Goal: Task Accomplishment & Management: Use online tool/utility

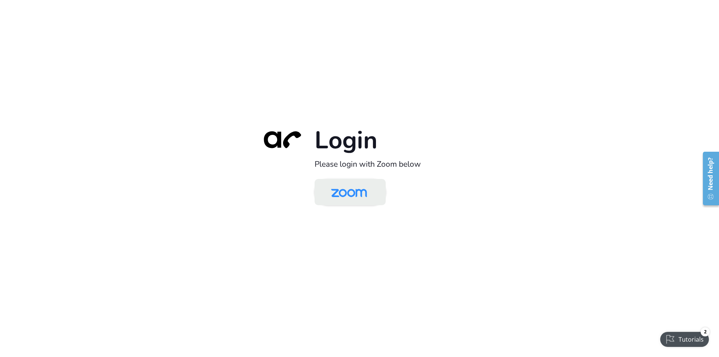
click at [350, 191] on img at bounding box center [349, 193] width 52 height 24
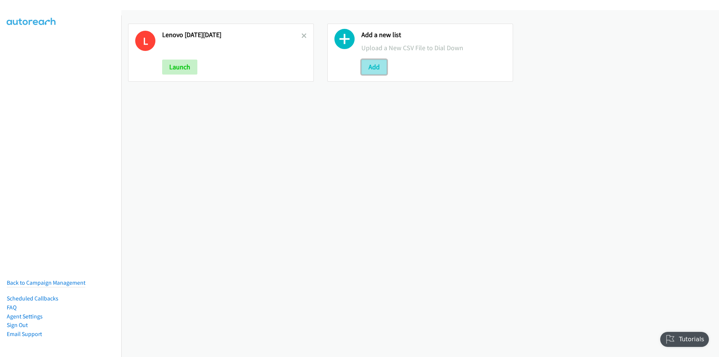
click at [363, 62] on button "Add" at bounding box center [374, 67] width 25 height 15
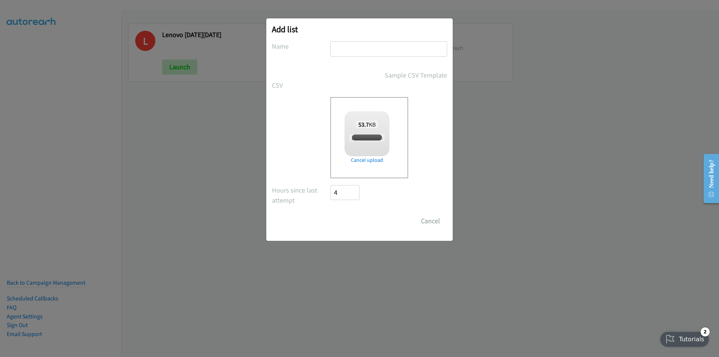
checkbox input "true"
click at [367, 50] on input "text" at bounding box center [388, 48] width 117 height 15
type input "Lenovo - aftie"
click at [351, 227] on input "Save List" at bounding box center [349, 221] width 39 height 15
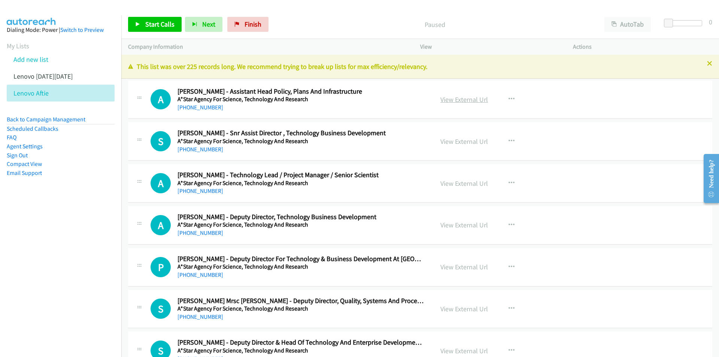
click at [460, 98] on link "View External Url" at bounding box center [465, 99] width 48 height 9
click at [456, 100] on link "View External Url" at bounding box center [465, 99] width 48 height 9
click at [48, 250] on nav "Dialing Mode: Power | Switch to Preview My Lists Add new list Lenovo [DATE][DAT…" at bounding box center [61, 193] width 122 height 357
click at [147, 27] on span "Start Calls" at bounding box center [159, 24] width 29 height 9
click at [469, 101] on link "View External Url" at bounding box center [465, 99] width 48 height 9
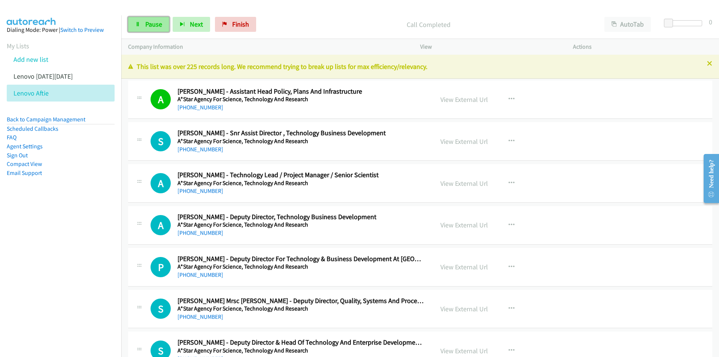
click at [152, 25] on span "Pause" at bounding box center [153, 24] width 17 height 9
click at [157, 25] on span "Start Calls" at bounding box center [159, 24] width 29 height 9
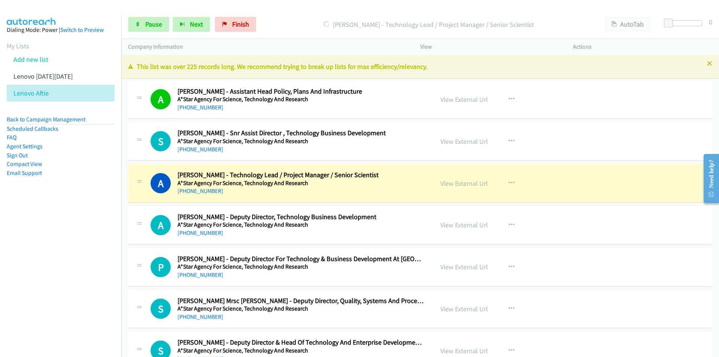
click at [73, 248] on nav "Dialing Mode: Power | Switch to Preview My Lists Add new list Lenovo [DATE][DAT…" at bounding box center [61, 193] width 122 height 357
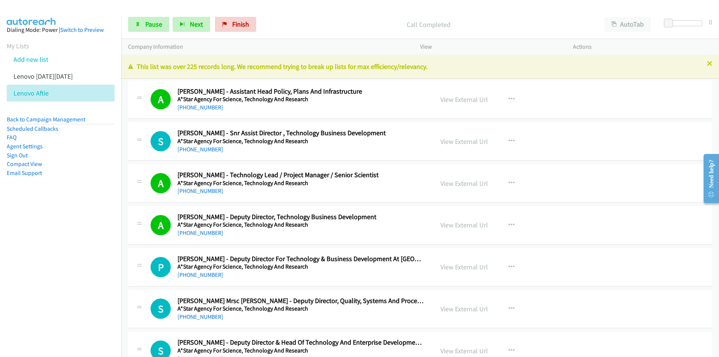
drag, startPoint x: 65, startPoint y: 284, endPoint x: 85, endPoint y: 280, distance: 20.4
click at [65, 284] on nav "Dialing Mode: Power | Switch to Preview My Lists Add new list Lenovo [DATE][DAT…" at bounding box center [61, 193] width 122 height 357
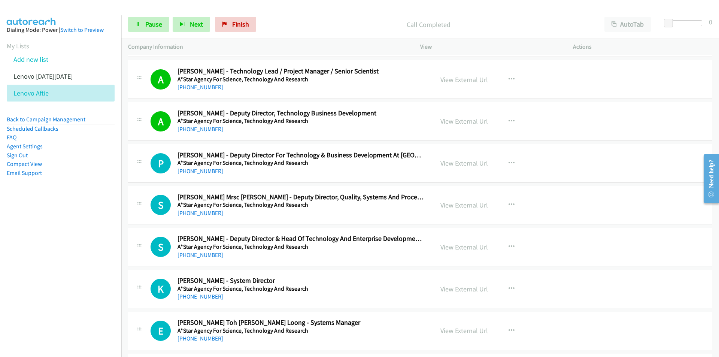
scroll to position [112, 0]
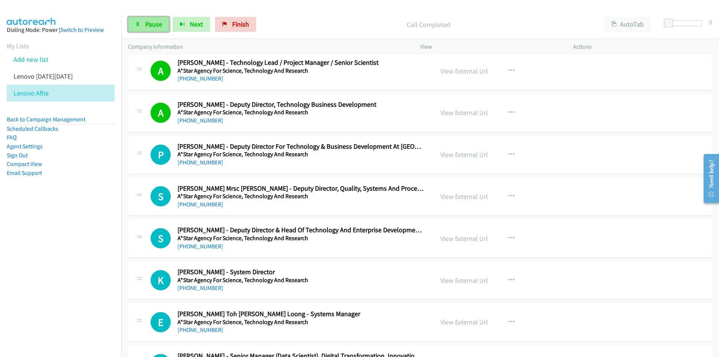
click at [147, 23] on span "Pause" at bounding box center [153, 24] width 17 height 9
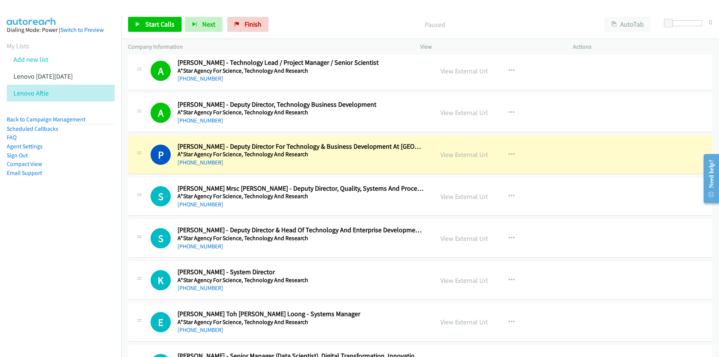
click at [17, 259] on nav "Dialing Mode: Power | Switch to Preview My Lists Add new list Lenovo [DATE][DAT…" at bounding box center [61, 193] width 122 height 357
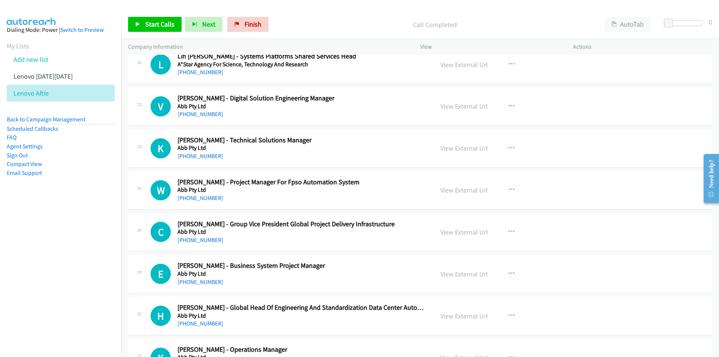
scroll to position [600, 0]
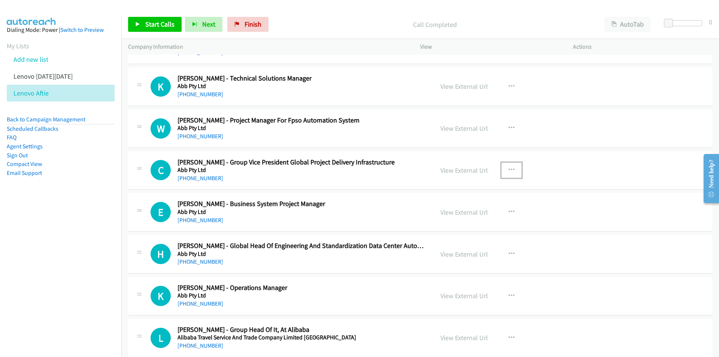
click at [510, 168] on icon "button" at bounding box center [512, 170] width 6 height 6
click at [443, 217] on link "Start Calls Here" at bounding box center [472, 219] width 100 height 15
click at [138, 22] on icon at bounding box center [137, 24] width 5 height 5
click at [86, 262] on nav "Dialing Mode: Power | Switch to Preview My Lists Add new list Lenovo [DATE][DAT…" at bounding box center [61, 193] width 122 height 357
click at [154, 23] on span "Pause" at bounding box center [153, 24] width 17 height 9
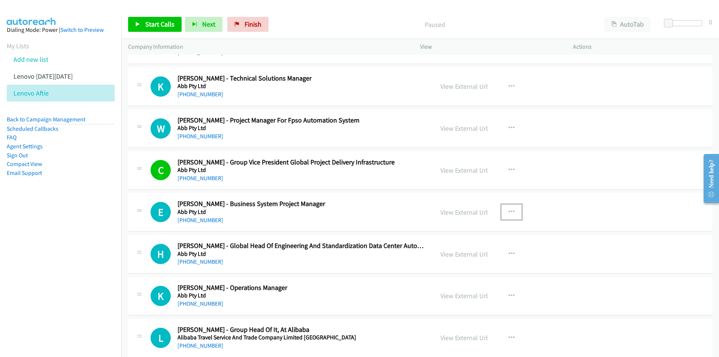
click at [514, 210] on button "button" at bounding box center [512, 212] width 20 height 15
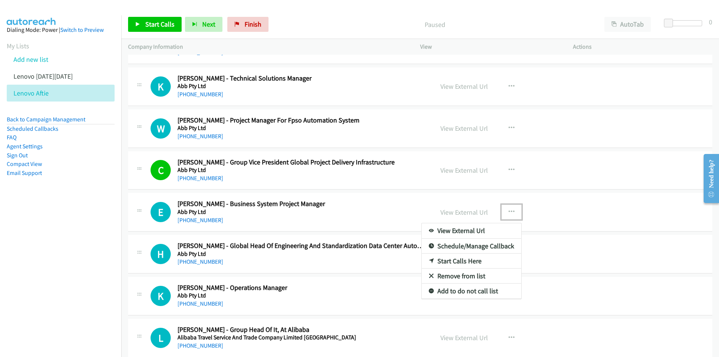
click at [471, 260] on link "Start Calls Here" at bounding box center [472, 261] width 100 height 15
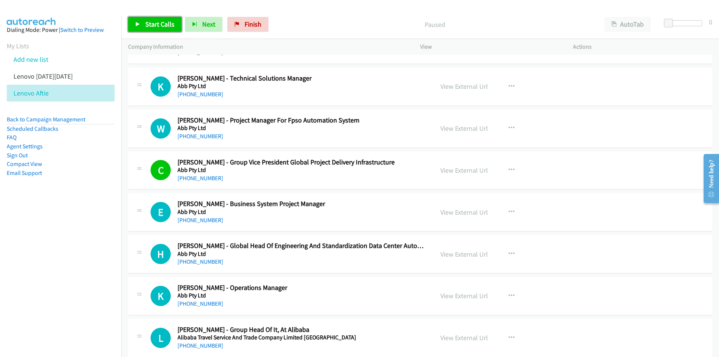
click at [140, 25] on icon at bounding box center [137, 24] width 5 height 5
click at [100, 283] on nav "Dialing Mode: Power | Switch to Preview My Lists Add new list Lenovo [DATE][DAT…" at bounding box center [61, 193] width 122 height 357
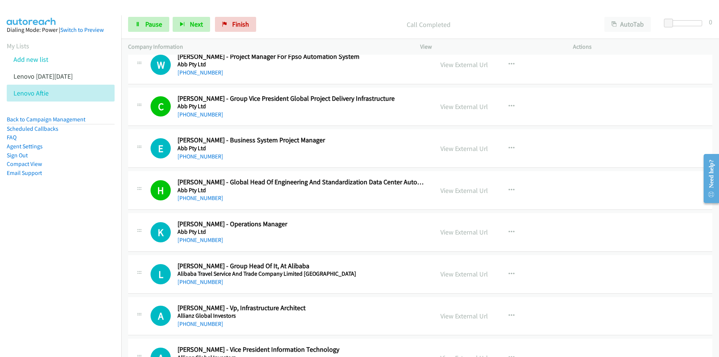
scroll to position [674, 0]
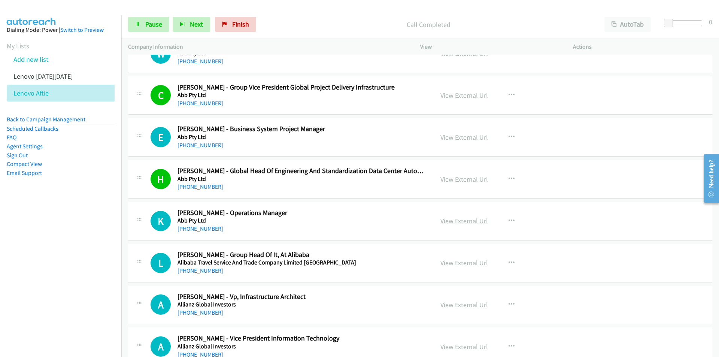
click at [478, 223] on link "View External Url" at bounding box center [465, 221] width 48 height 9
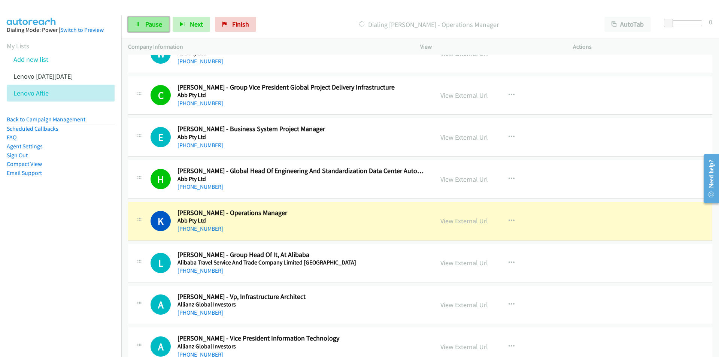
click at [136, 24] on icon at bounding box center [137, 24] width 5 height 5
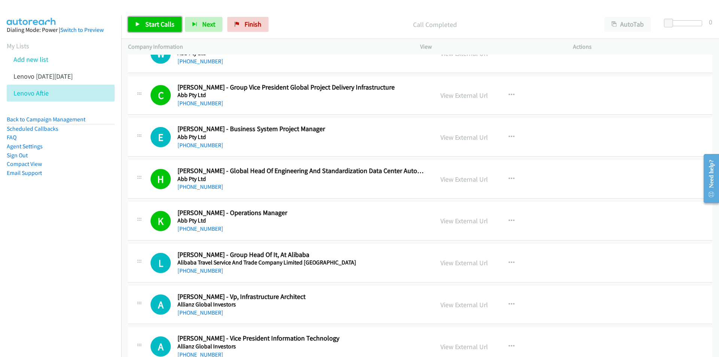
click at [158, 28] on link "Start Calls" at bounding box center [155, 24] width 54 height 15
click at [98, 281] on nav "Dialing Mode: Power | Switch to Preview My Lists Add new list Lenovo [DATE][DAT…" at bounding box center [61, 193] width 122 height 357
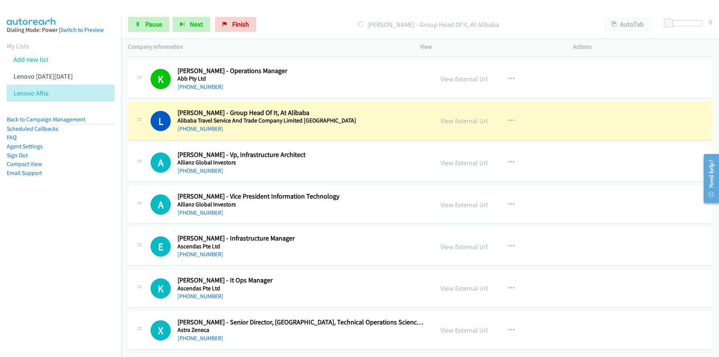
scroll to position [824, 0]
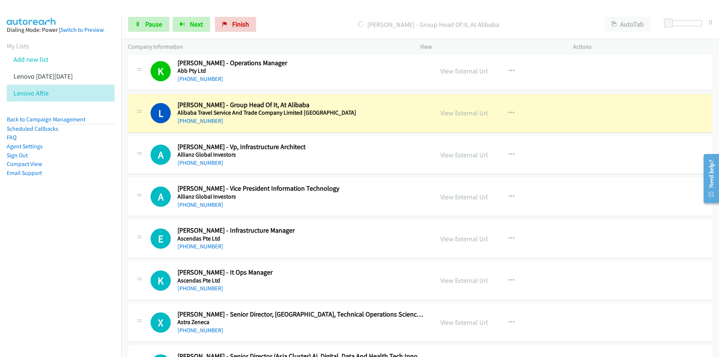
click at [48, 243] on nav "Dialing Mode: Power | Switch to Preview My Lists Add new list Lenovo [DATE][DAT…" at bounding box center [61, 193] width 122 height 357
click at [57, 232] on nav "Dialing Mode: Power | Switch to Preview My Lists Add new list Lenovo [DATE][DAT…" at bounding box center [61, 193] width 122 height 357
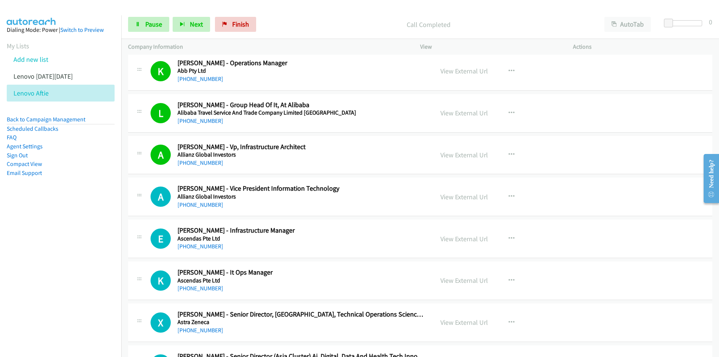
click at [86, 245] on nav "Dialing Mode: Power | Switch to Preview My Lists Add new list Lenovo [DATE][DAT…" at bounding box center [61, 193] width 122 height 357
click at [478, 199] on link "View External Url" at bounding box center [465, 197] width 48 height 9
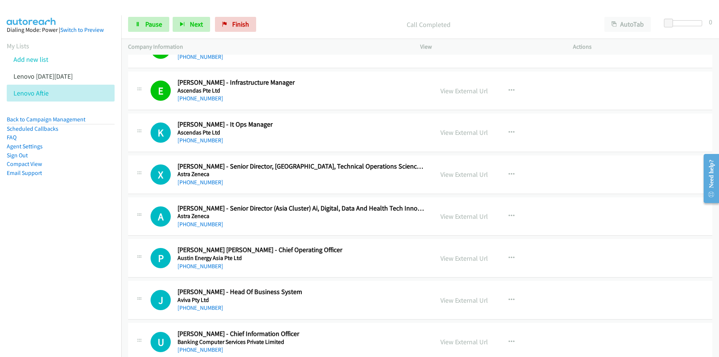
scroll to position [974, 0]
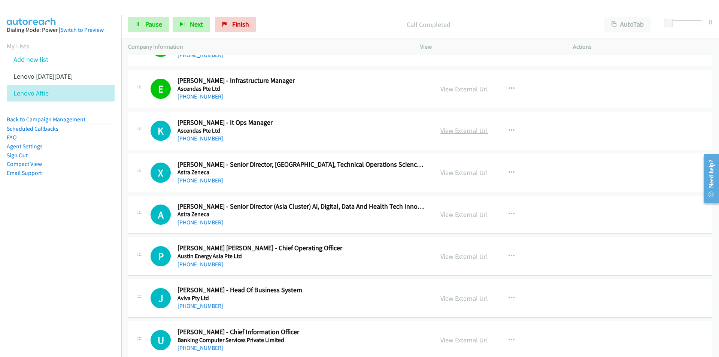
click at [474, 128] on link "View External Url" at bounding box center [465, 130] width 48 height 9
click at [69, 289] on nav "Dialing Mode: Power | Switch to Preview My Lists Add new list Lenovo [DATE][DAT…" at bounding box center [61, 193] width 122 height 357
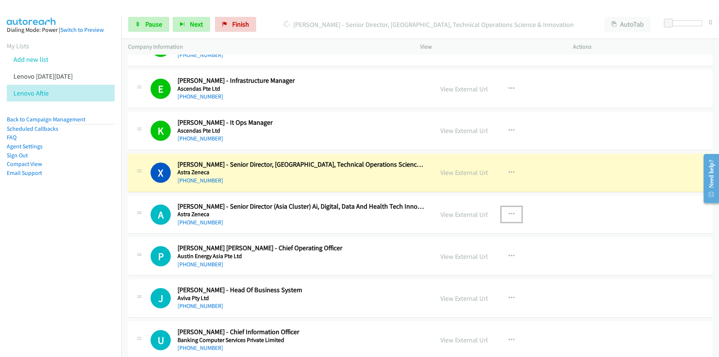
click at [511, 212] on icon "button" at bounding box center [512, 214] width 6 height 6
click at [468, 282] on link "Remove from list" at bounding box center [472, 278] width 100 height 15
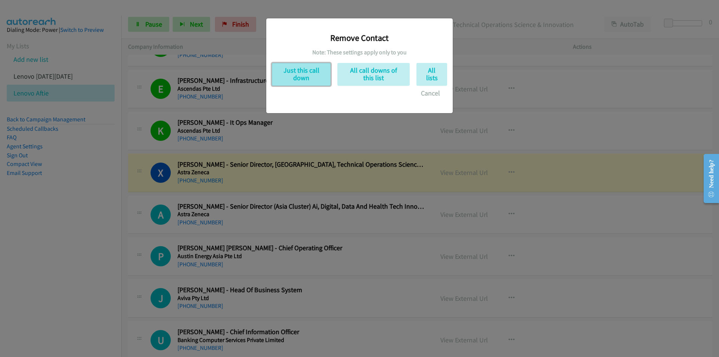
click at [308, 76] on button "Just this call down" at bounding box center [301, 74] width 59 height 23
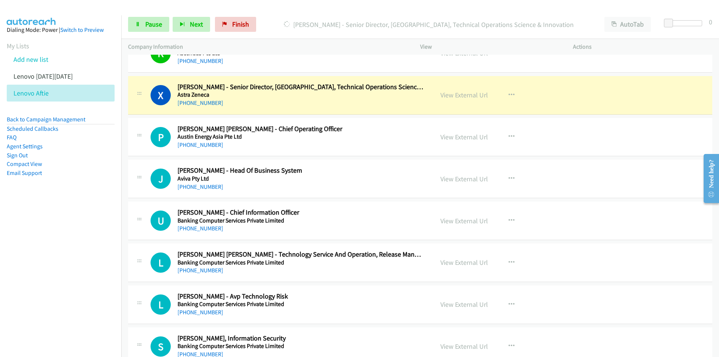
scroll to position [1087, 0]
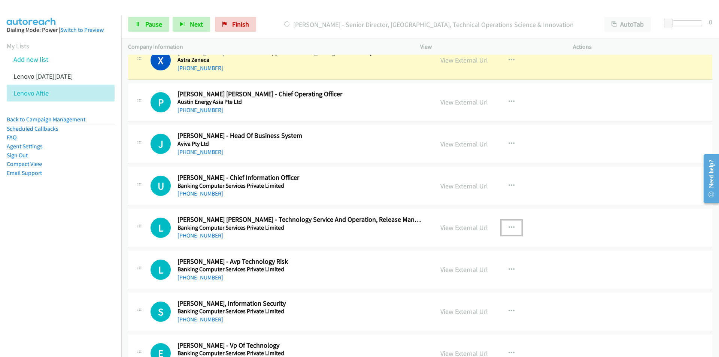
click at [509, 225] on icon "button" at bounding box center [512, 228] width 6 height 6
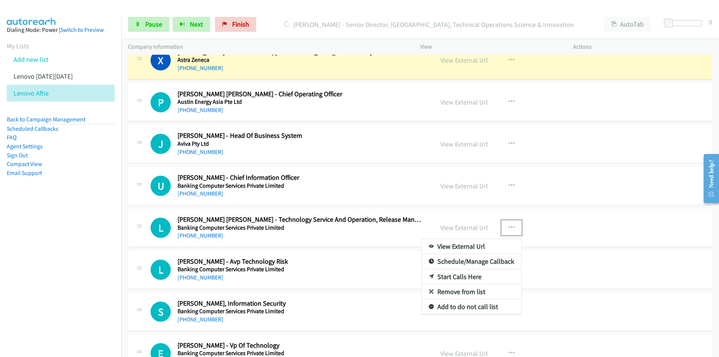
click at [454, 295] on link "Remove from list" at bounding box center [472, 291] width 100 height 15
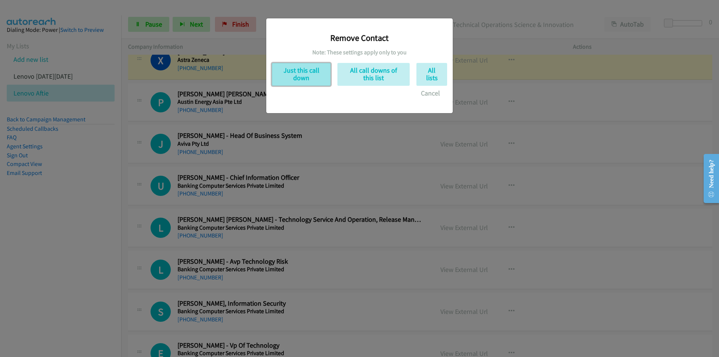
click at [313, 76] on button "Just this call down" at bounding box center [301, 74] width 59 height 23
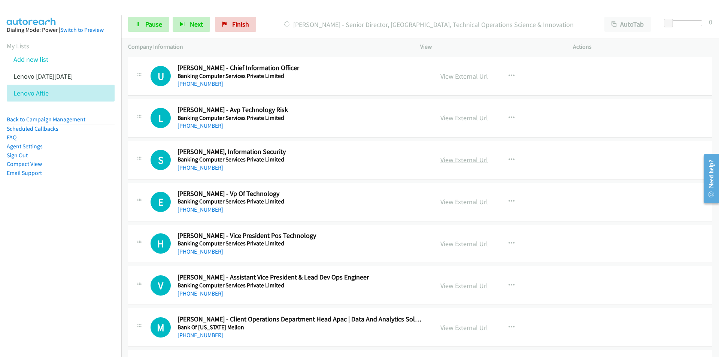
scroll to position [1199, 0]
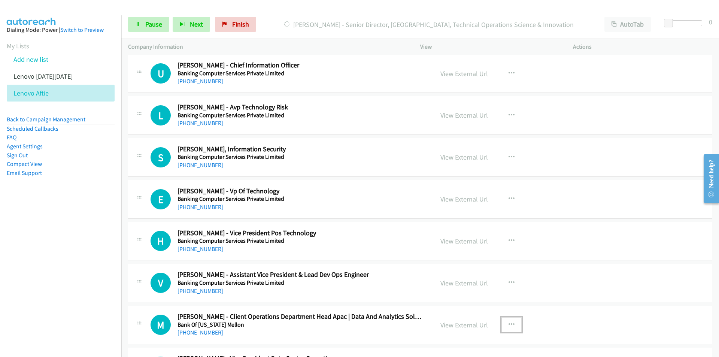
click at [510, 323] on icon "button" at bounding box center [512, 325] width 6 height 6
click at [385, 293] on div at bounding box center [359, 178] width 719 height 357
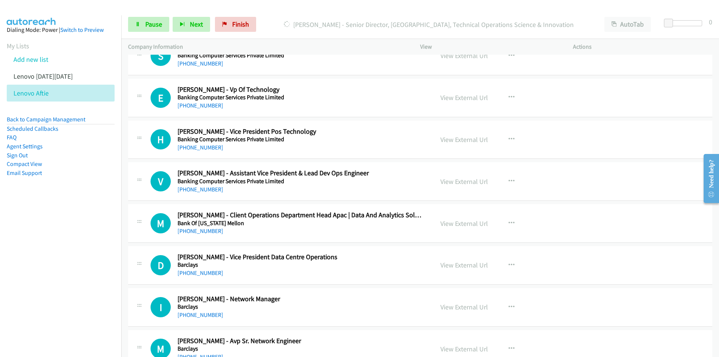
scroll to position [1311, 0]
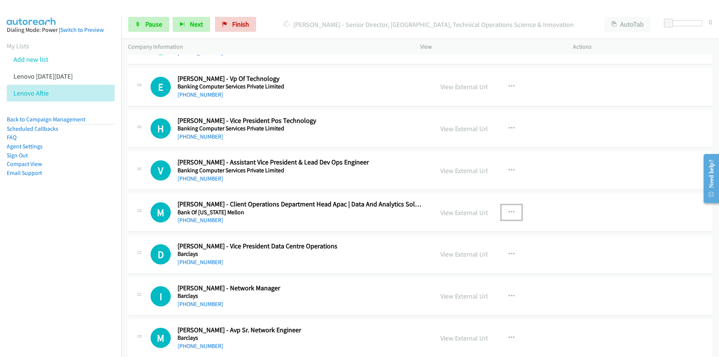
click at [513, 210] on button "button" at bounding box center [512, 212] width 20 height 15
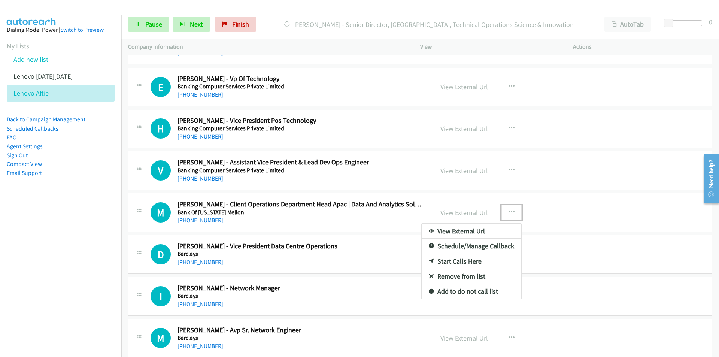
click at [456, 274] on link "Remove from list" at bounding box center [472, 276] width 100 height 15
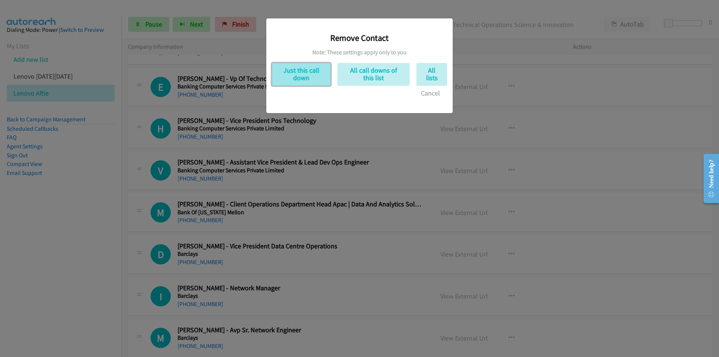
click at [306, 76] on button "Just this call down" at bounding box center [301, 74] width 59 height 23
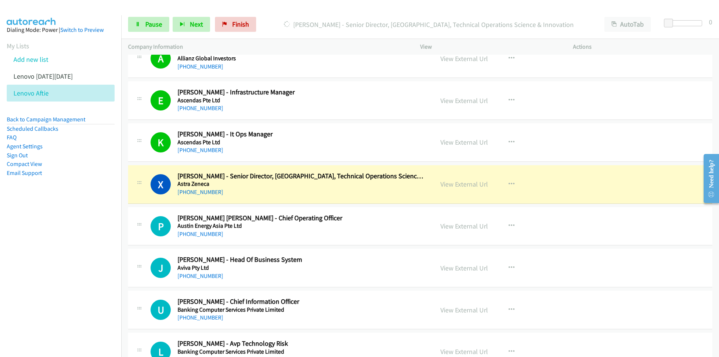
scroll to position [937, 0]
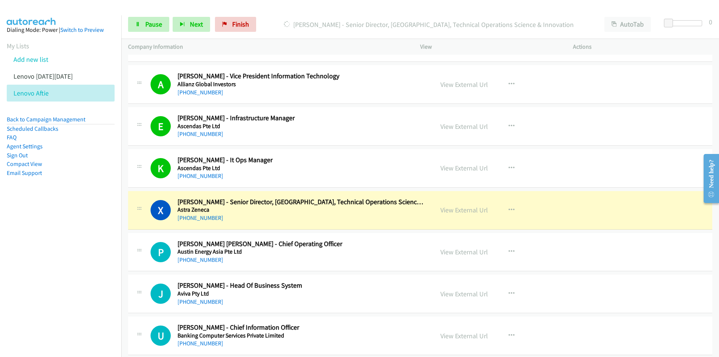
drag, startPoint x: 73, startPoint y: 282, endPoint x: 79, endPoint y: 278, distance: 7.0
click at [73, 282] on nav "Dialing Mode: Power | Switch to Preview My Lists Add new list Lenovo [DATE][DAT…" at bounding box center [61, 193] width 122 height 357
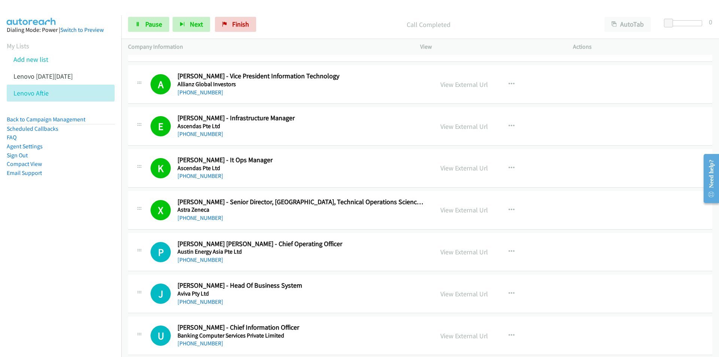
click at [85, 288] on nav "Dialing Mode: Power | Switch to Preview My Lists Add new list Lenovo [DATE][DAT…" at bounding box center [61, 193] width 122 height 357
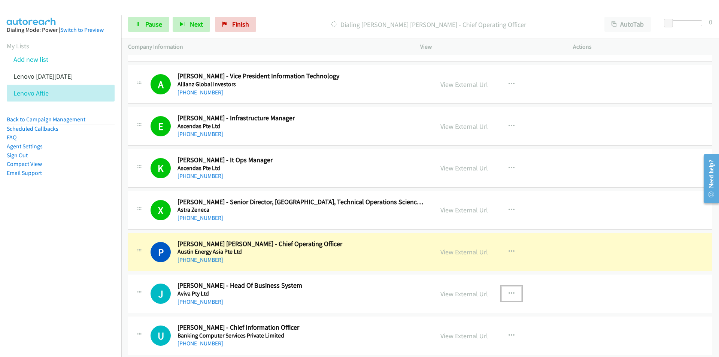
click at [509, 293] on icon "button" at bounding box center [512, 294] width 6 height 6
click at [392, 254] on div at bounding box center [359, 178] width 719 height 357
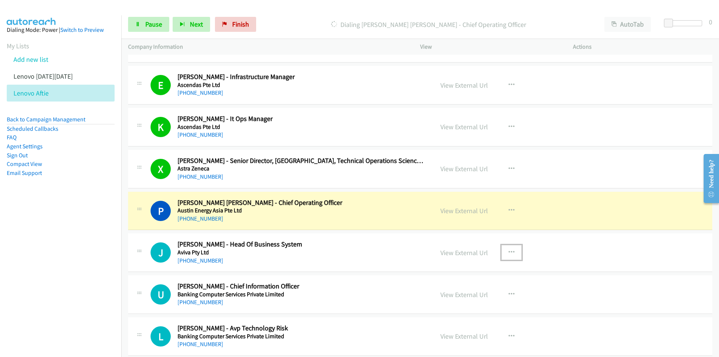
scroll to position [1012, 0]
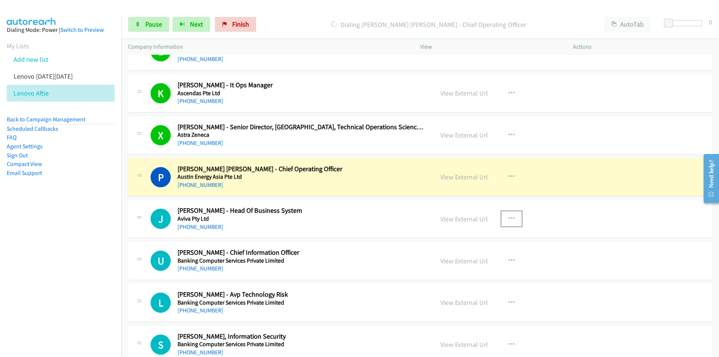
click at [509, 219] on icon "button" at bounding box center [512, 219] width 6 height 6
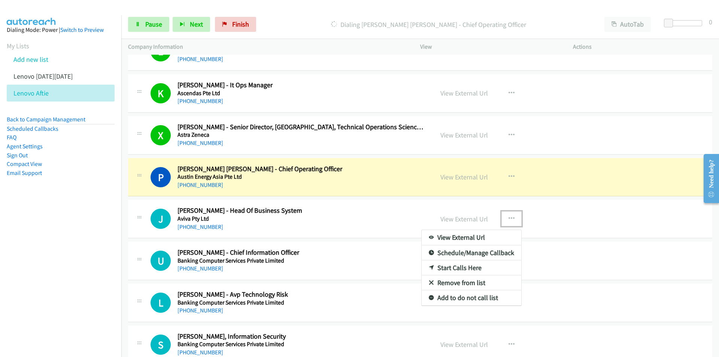
click at [469, 284] on link "Remove from list" at bounding box center [472, 282] width 100 height 15
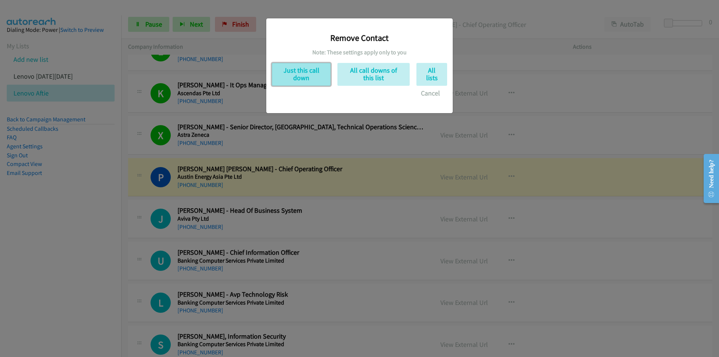
click at [298, 64] on button "Just this call down" at bounding box center [301, 74] width 59 height 23
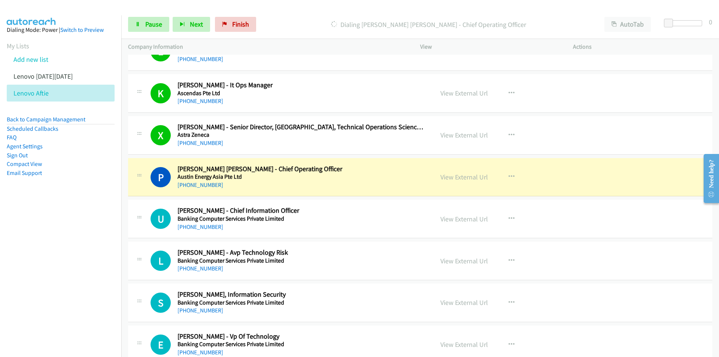
click at [39, 279] on nav "Dialing Mode: Power | Switch to Preview My Lists Add new list Lenovo [DATE][DAT…" at bounding box center [61, 193] width 122 height 357
click at [78, 241] on nav "Dialing Mode: Power | Switch to Preview My Lists Add new list Lenovo [DATE][DAT…" at bounding box center [61, 193] width 122 height 357
click at [66, 250] on nav "Dialing Mode: Power | Switch to Preview My Lists Add new list Lenovo [DATE][DAT…" at bounding box center [61, 193] width 122 height 357
click at [464, 177] on link "View External Url" at bounding box center [465, 177] width 48 height 9
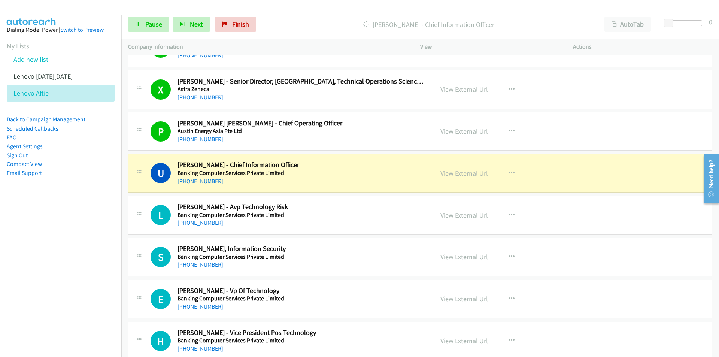
scroll to position [1087, 0]
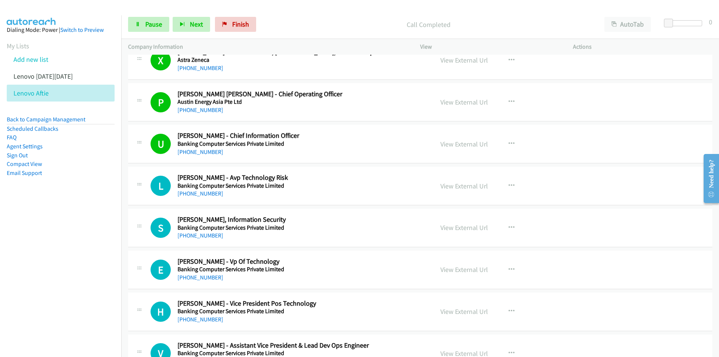
click at [68, 253] on nav "Dialing Mode: Power | Switch to Preview My Lists Add new list Lenovo [DATE][DAT…" at bounding box center [61, 193] width 122 height 357
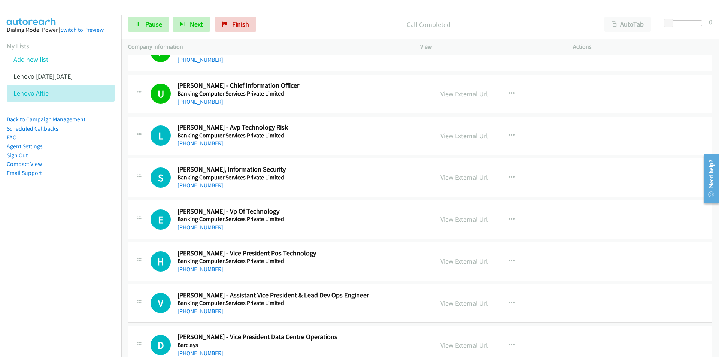
scroll to position [1162, 0]
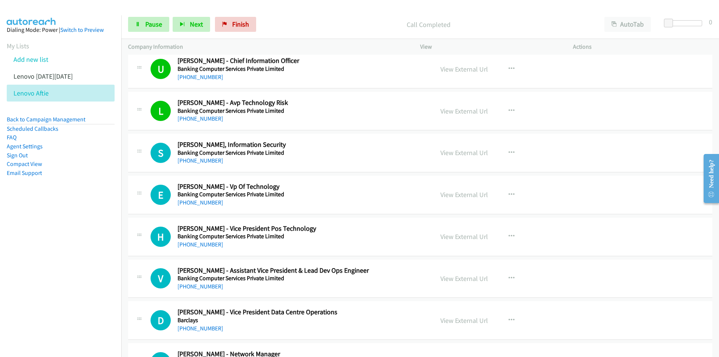
click at [76, 239] on nav "Dialing Mode: Power | Switch to Preview My Lists Add new list Lenovo [DATE][DAT…" at bounding box center [61, 193] width 122 height 357
click at [465, 151] on link "View External Url" at bounding box center [465, 152] width 48 height 9
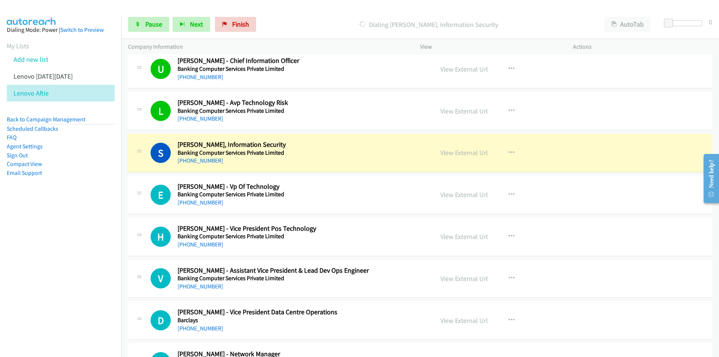
click at [47, 266] on nav "Dialing Mode: Power | Switch to Preview My Lists Add new list Lenovo [DATE][DAT…" at bounding box center [61, 193] width 122 height 357
click at [147, 25] on span "Pause" at bounding box center [153, 24] width 17 height 9
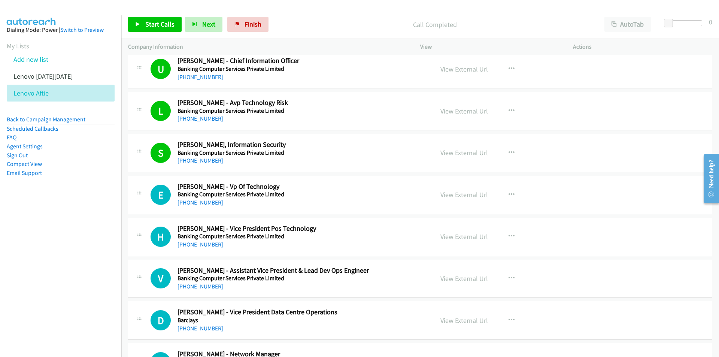
click at [81, 266] on nav "Dialing Mode: Power | Switch to Preview My Lists Add new list Lenovo [DATE][DAT…" at bounding box center [61, 193] width 122 height 357
click at [156, 25] on span "Start Calls" at bounding box center [159, 24] width 29 height 9
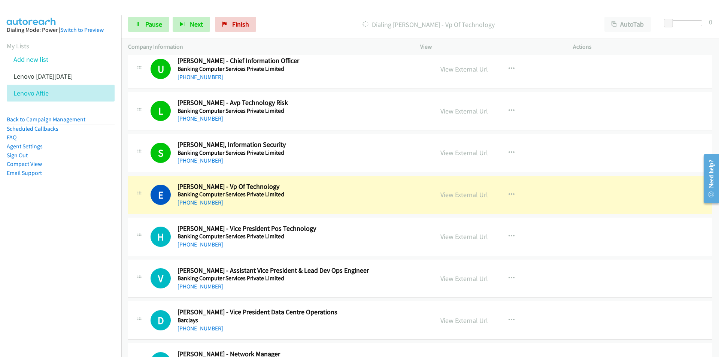
click at [96, 285] on nav "Dialing Mode: Power | Switch to Preview My Lists Add new list Lenovo [DATE][DAT…" at bounding box center [61, 193] width 122 height 357
click at [80, 245] on nav "Dialing Mode: Power | Switch to Preview My Lists Add new list Lenovo [DATE][DAT…" at bounding box center [61, 193] width 122 height 357
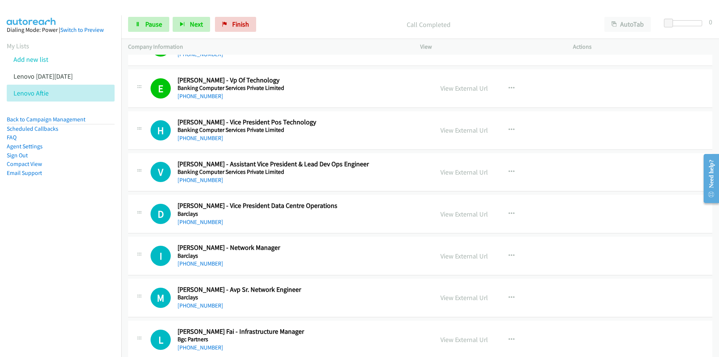
scroll to position [1274, 0]
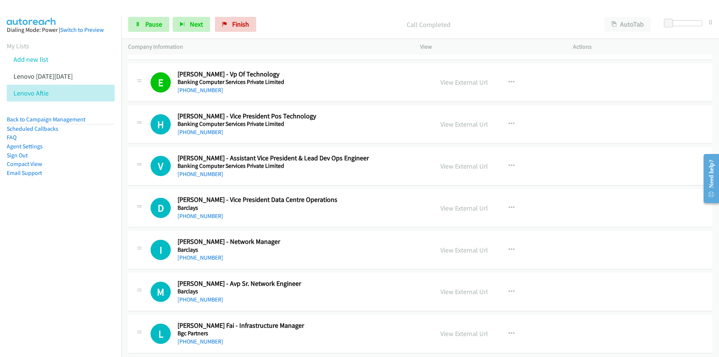
click at [81, 242] on nav "Dialing Mode: Power | Switch to Preview My Lists Add new list Lenovo [DATE][DAT…" at bounding box center [61, 193] width 122 height 357
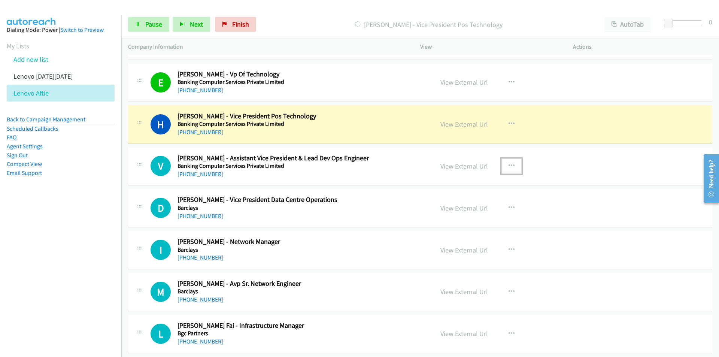
click at [509, 164] on icon "button" at bounding box center [512, 166] width 6 height 6
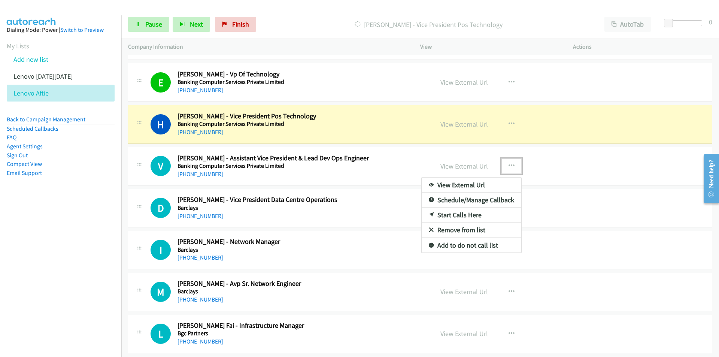
click at [464, 229] on link "Remove from list" at bounding box center [472, 230] width 100 height 15
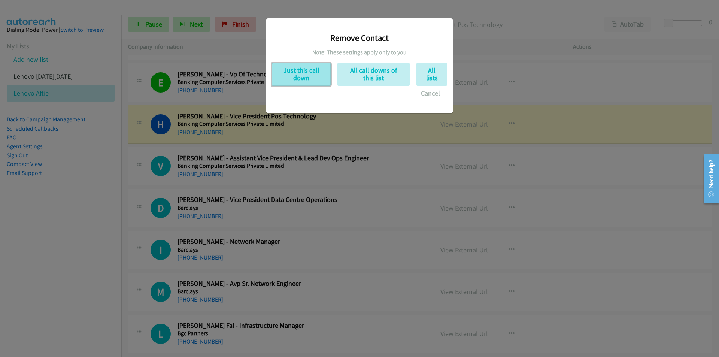
click at [304, 70] on button "Just this call down" at bounding box center [301, 74] width 59 height 23
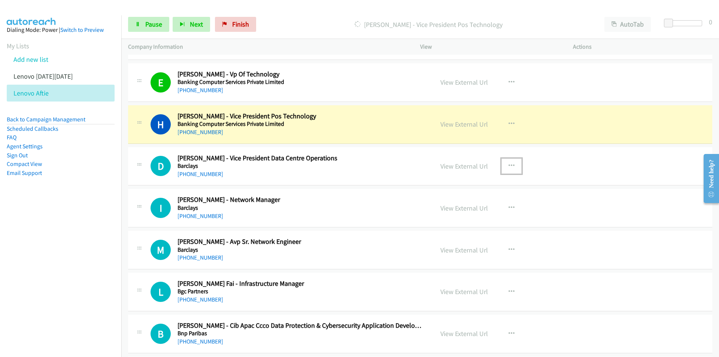
click at [509, 164] on icon "button" at bounding box center [512, 166] width 6 height 6
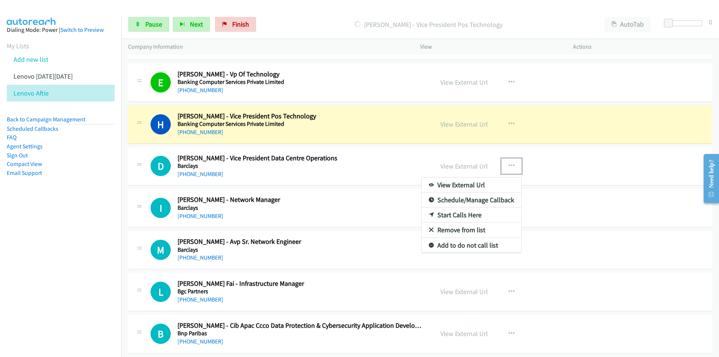
click at [473, 230] on link "Remove from list" at bounding box center [472, 230] width 100 height 15
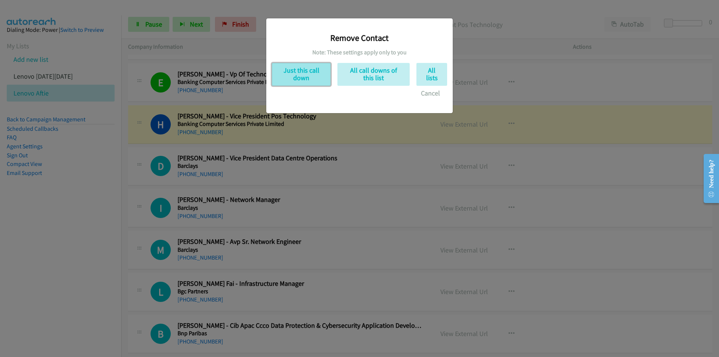
click at [303, 74] on button "Just this call down" at bounding box center [301, 74] width 59 height 23
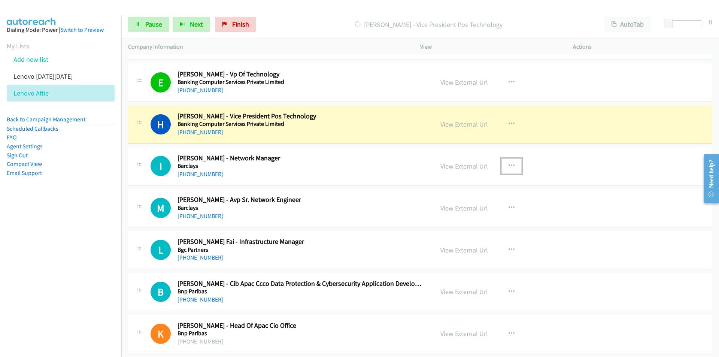
click at [510, 162] on button "button" at bounding box center [512, 165] width 20 height 15
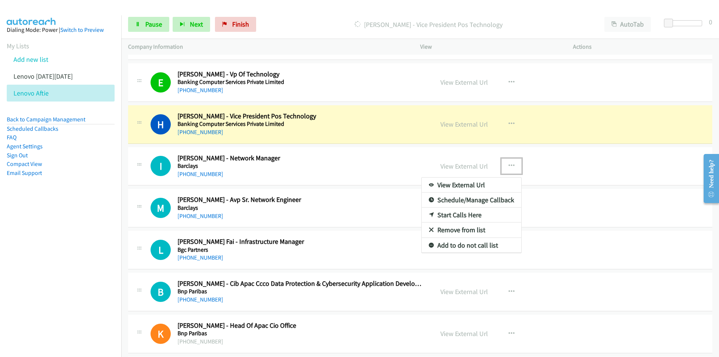
click at [459, 228] on link "Remove from list" at bounding box center [472, 230] width 100 height 15
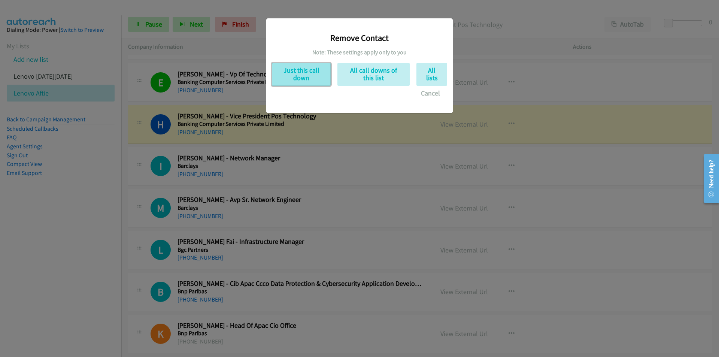
click at [301, 73] on button "Just this call down" at bounding box center [301, 74] width 59 height 23
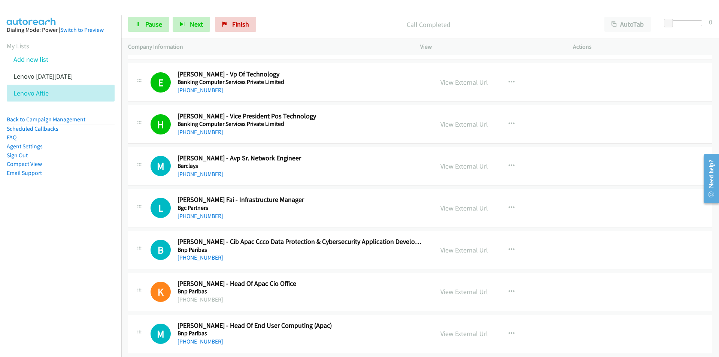
click at [96, 227] on nav "Dialing Mode: Power | Switch to Preview My Lists Add new list Lenovo [DATE][DAT…" at bounding box center [61, 193] width 122 height 357
click at [111, 256] on nav "Dialing Mode: Power | Switch to Preview My Lists Add new list Lenovo [DATE][DAT…" at bounding box center [61, 193] width 122 height 357
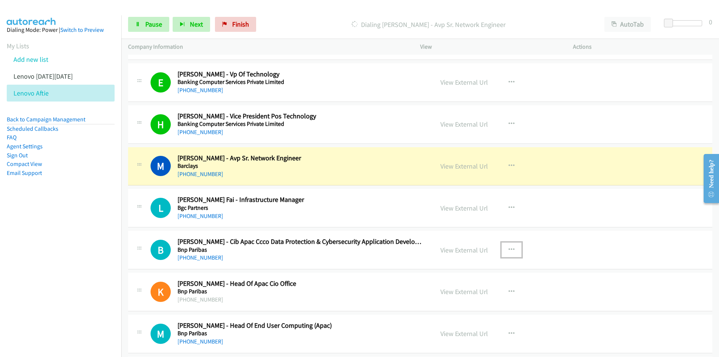
click at [509, 247] on icon "button" at bounding box center [512, 250] width 6 height 6
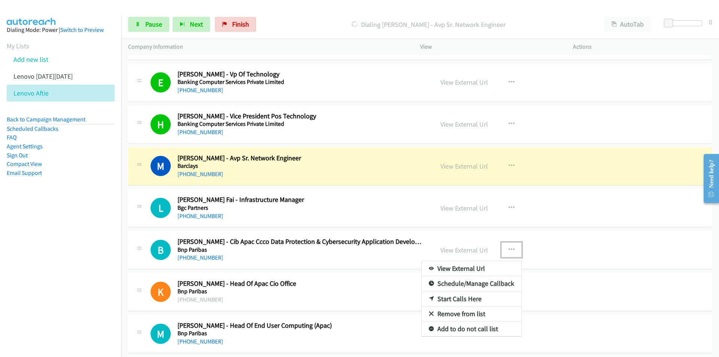
click at [465, 314] on link "Remove from list" at bounding box center [472, 313] width 100 height 15
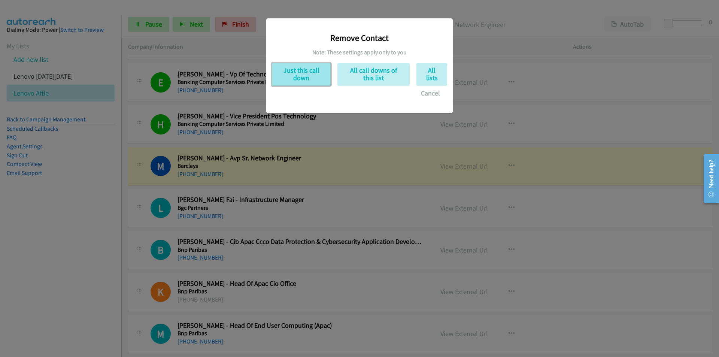
click at [308, 78] on button "Just this call down" at bounding box center [301, 74] width 59 height 23
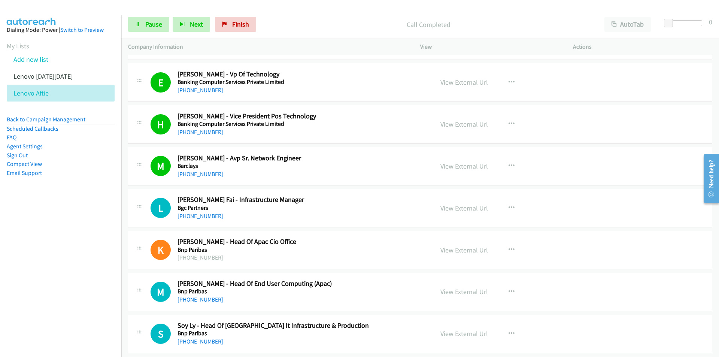
drag, startPoint x: 63, startPoint y: 256, endPoint x: 67, endPoint y: 255, distance: 4.5
click at [63, 256] on nav "Dialing Mode: Power | Switch to Preview My Lists Add new list Lenovo [DATE][DAT…" at bounding box center [61, 193] width 122 height 357
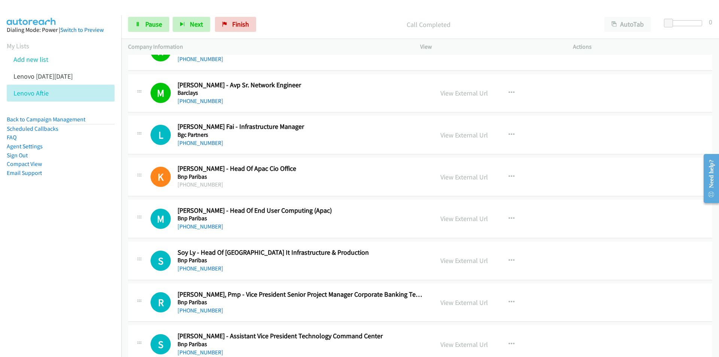
scroll to position [1349, 0]
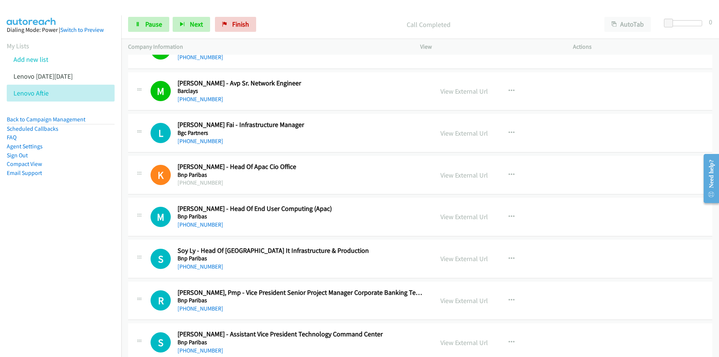
click at [66, 227] on nav "Dialing Mode: Power | Switch to Preview My Lists Add new list Lenovo [DATE][DAT…" at bounding box center [61, 193] width 122 height 357
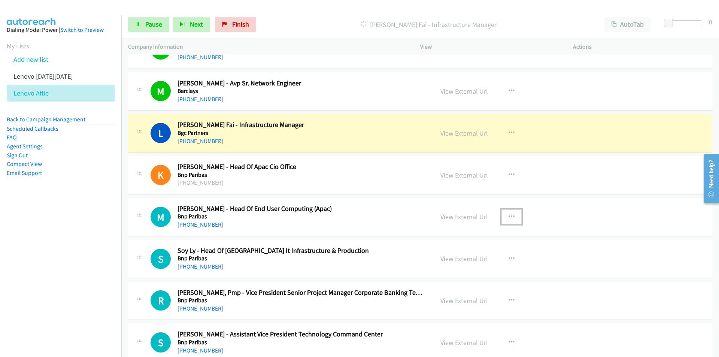
click at [509, 214] on icon "button" at bounding box center [512, 217] width 6 height 6
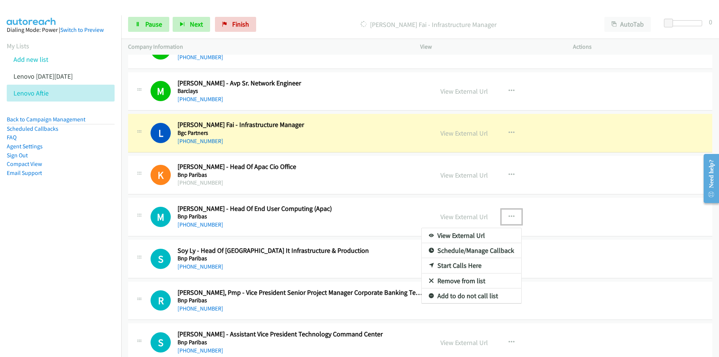
click at [455, 281] on link "Remove from list" at bounding box center [472, 281] width 100 height 15
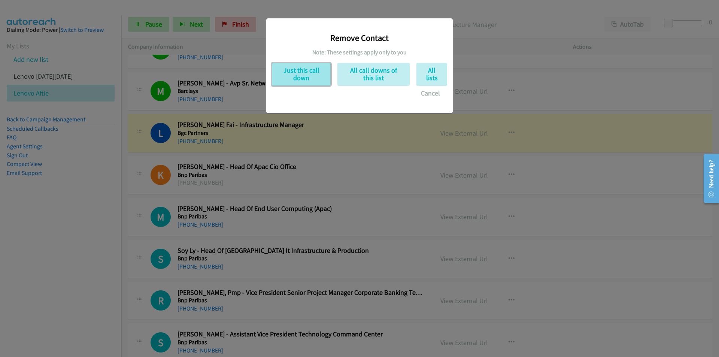
click at [300, 73] on button "Just this call down" at bounding box center [301, 74] width 59 height 23
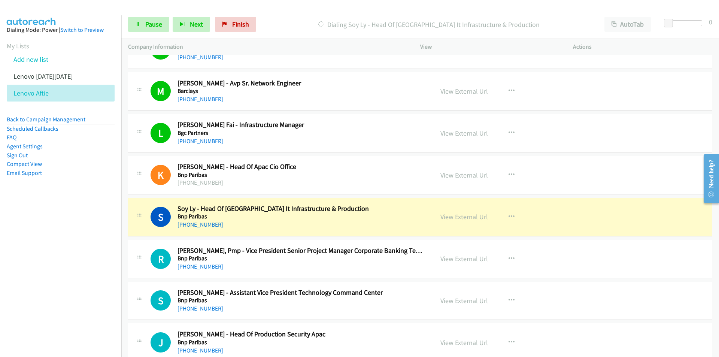
click at [114, 257] on nav "Dialing Mode: Power | Switch to Preview My Lists Add new list Lenovo [DATE][DAT…" at bounding box center [61, 193] width 122 height 357
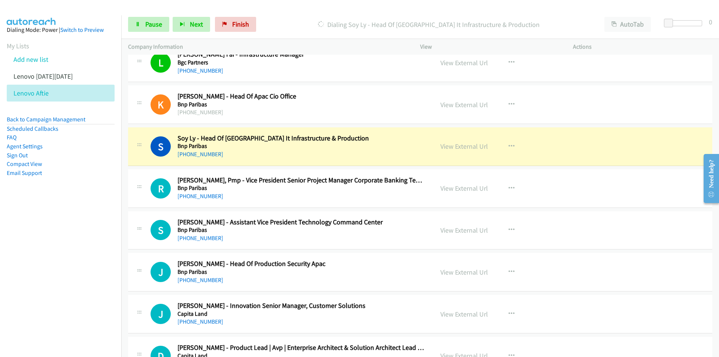
scroll to position [1424, 0]
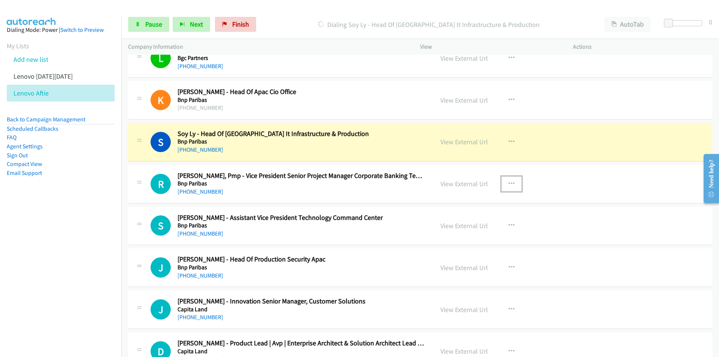
click at [509, 182] on icon "button" at bounding box center [512, 184] width 6 height 6
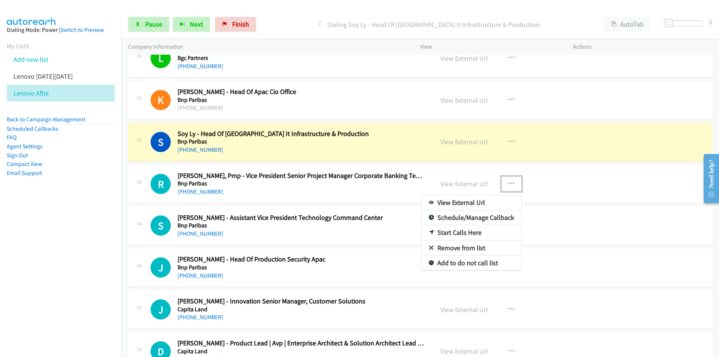
click at [460, 247] on link "Remove from list" at bounding box center [472, 248] width 100 height 15
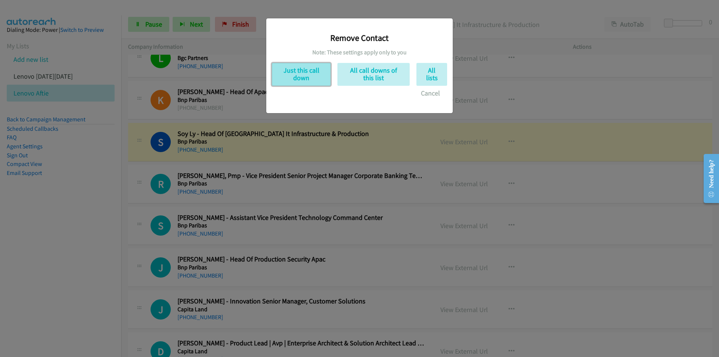
click at [305, 72] on button "Just this call down" at bounding box center [301, 74] width 59 height 23
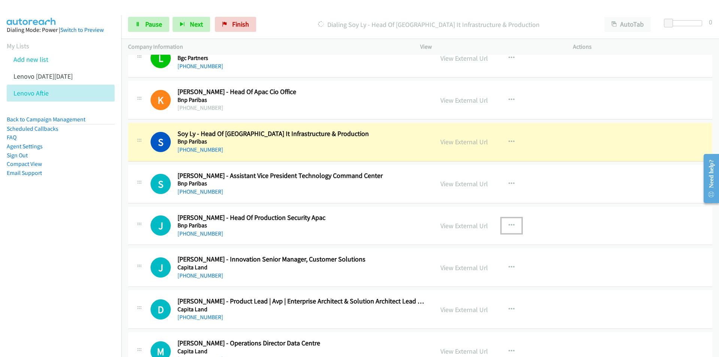
click at [513, 223] on button "button" at bounding box center [512, 225] width 20 height 15
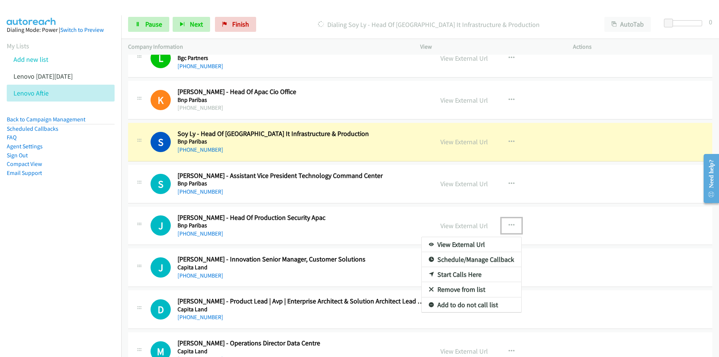
click at [452, 291] on link "Remove from list" at bounding box center [472, 289] width 100 height 15
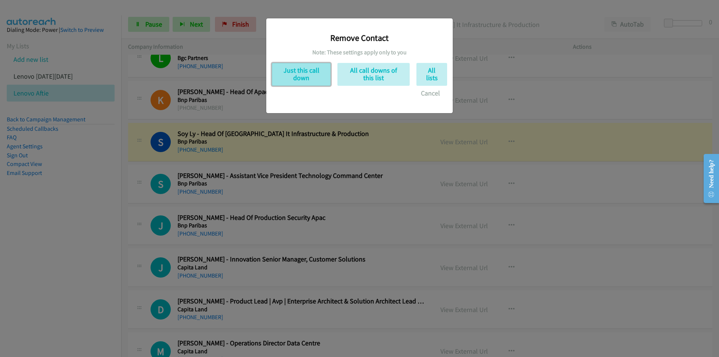
click at [304, 74] on button "Just this call down" at bounding box center [301, 74] width 59 height 23
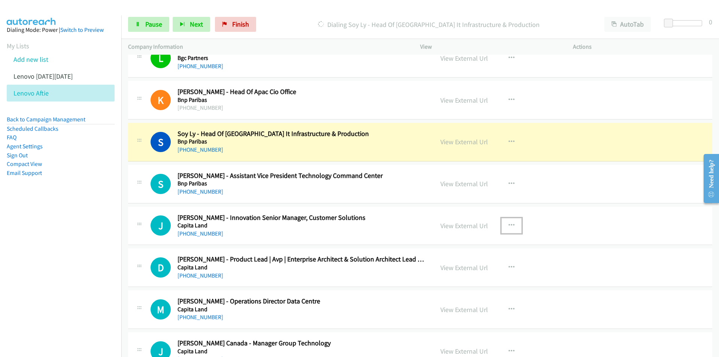
click at [509, 223] on icon "button" at bounding box center [512, 226] width 6 height 6
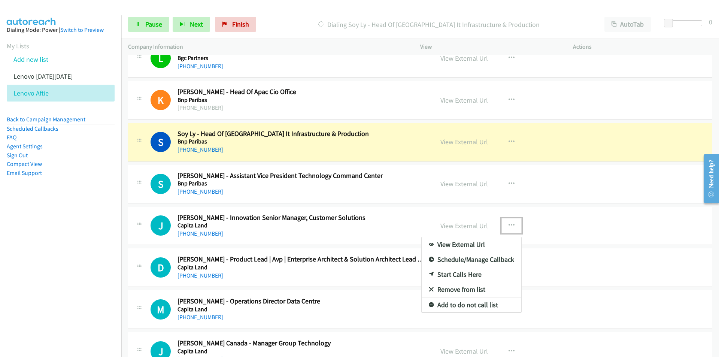
click at [456, 291] on link "Remove from list" at bounding box center [472, 289] width 100 height 15
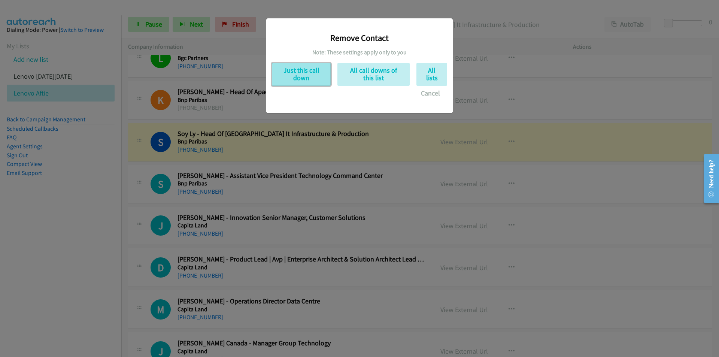
click at [309, 77] on button "Just this call down" at bounding box center [301, 74] width 59 height 23
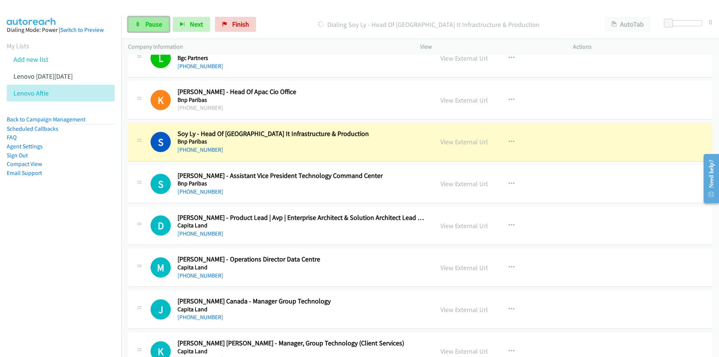
click at [156, 25] on span "Pause" at bounding box center [153, 24] width 17 height 9
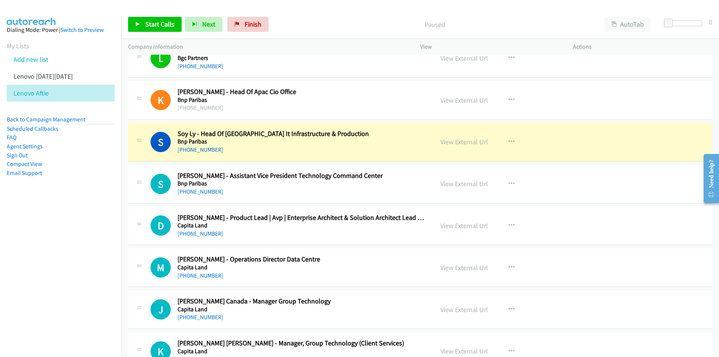
click at [61, 256] on nav "Dialing Mode: Power | Switch to Preview My Lists Add new list Lenovo [DATE][DAT…" at bounding box center [61, 193] width 122 height 357
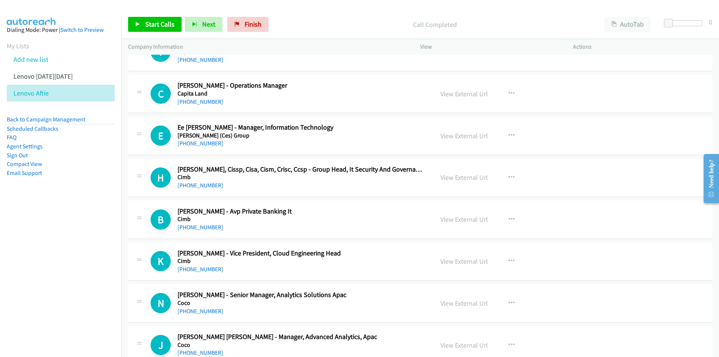
scroll to position [2061, 0]
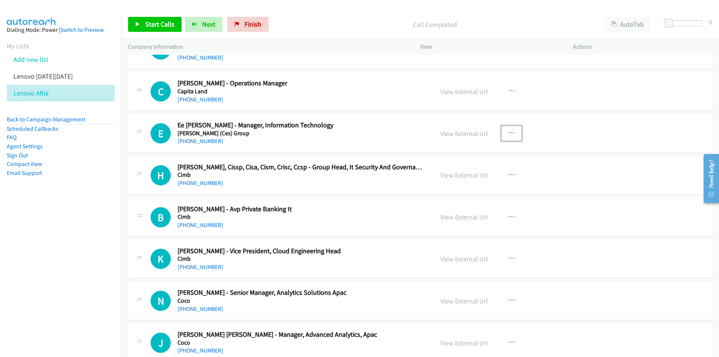
click at [509, 132] on icon "button" at bounding box center [512, 133] width 6 height 6
click at [461, 184] on link "Start Calls Here" at bounding box center [472, 182] width 100 height 15
click at [142, 22] on link "Start Calls" at bounding box center [155, 24] width 54 height 15
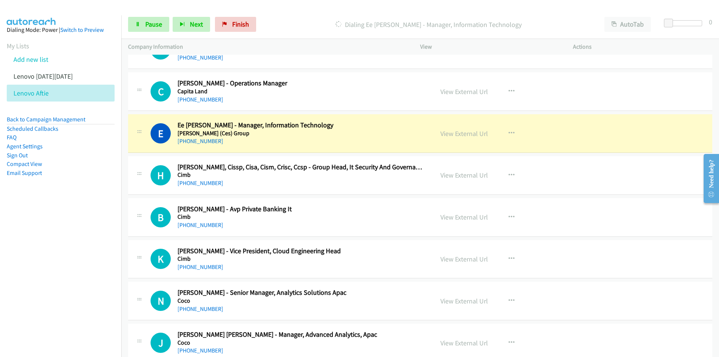
click at [71, 243] on nav "Dialing Mode: Power | Switch to Preview My Lists Add new list Lenovo [DATE][DAT…" at bounding box center [61, 193] width 122 height 357
click at [68, 223] on nav "Dialing Mode: Power | Switch to Preview My Lists Add new list Lenovo [DATE][DAT…" at bounding box center [61, 193] width 122 height 357
click at [460, 132] on link "View External Url" at bounding box center [465, 133] width 48 height 9
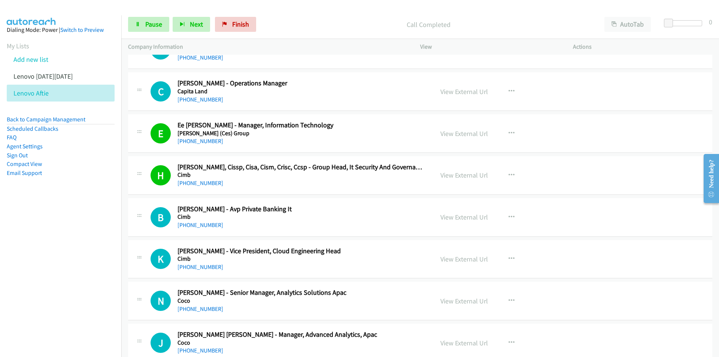
click at [79, 222] on nav "Dialing Mode: Power | Switch to Preview My Lists Add new list Lenovo [DATE][DAT…" at bounding box center [61, 193] width 122 height 357
click at [148, 29] on link "Pause" at bounding box center [148, 24] width 41 height 15
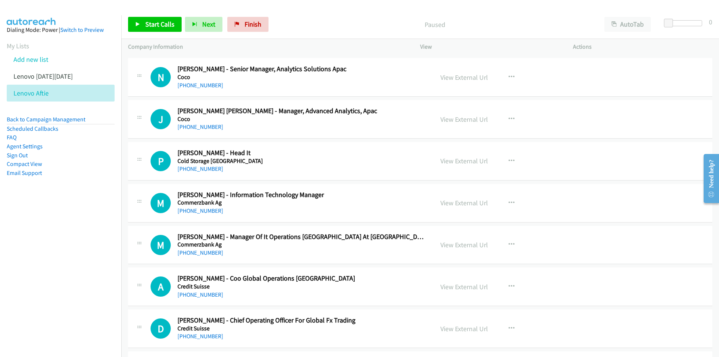
scroll to position [2286, 0]
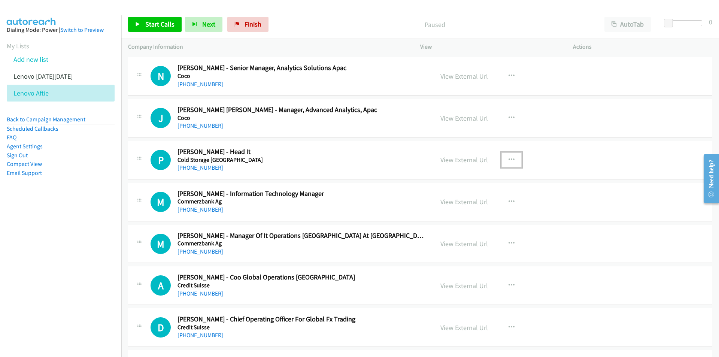
click at [512, 157] on button "button" at bounding box center [512, 159] width 20 height 15
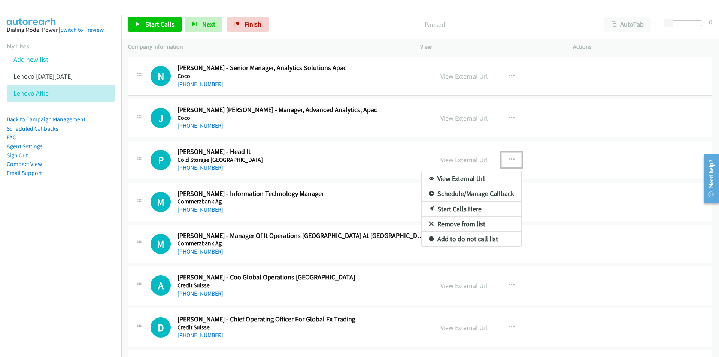
click at [466, 206] on link "Start Calls Here" at bounding box center [472, 209] width 100 height 15
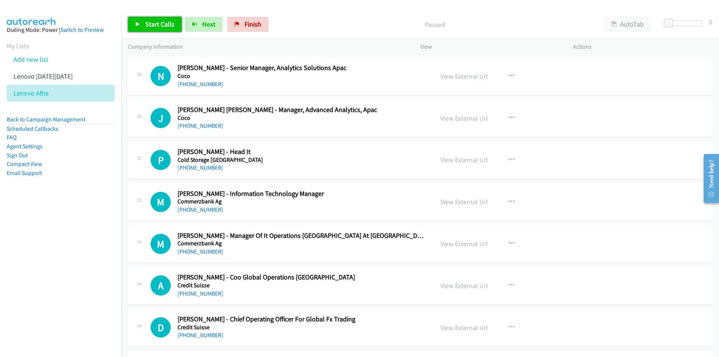
click at [153, 23] on span "Start Calls" at bounding box center [159, 24] width 29 height 9
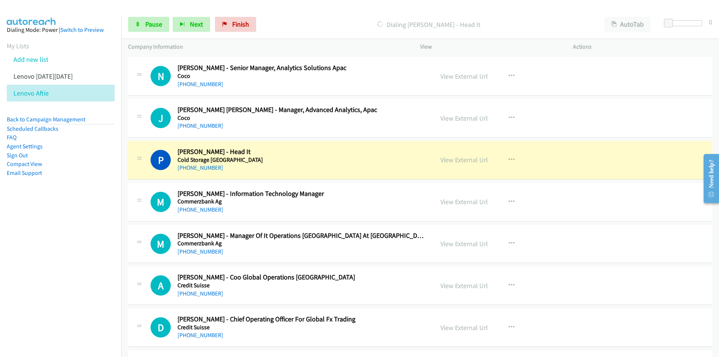
click at [62, 237] on nav "Dialing Mode: Power | Switch to Preview My Lists Add new list Lenovo [DATE][DAT…" at bounding box center [61, 193] width 122 height 357
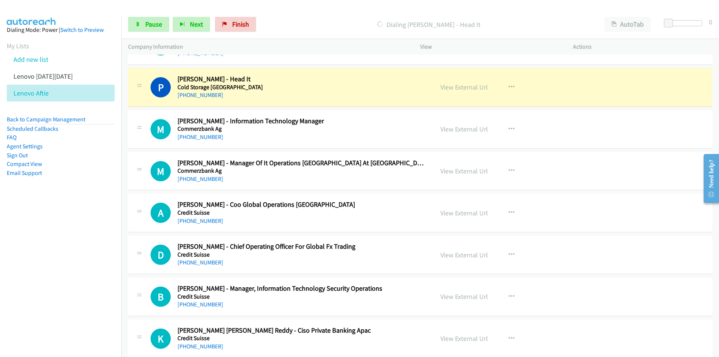
scroll to position [2361, 0]
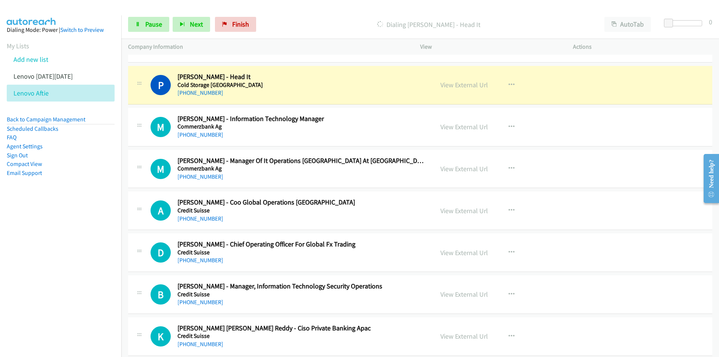
click at [97, 263] on nav "Dialing Mode: Power | Switch to Preview My Lists Add new list Lenovo [DATE][DAT…" at bounding box center [61, 193] width 122 height 357
click at [461, 85] on link "View External Url" at bounding box center [465, 85] width 48 height 9
click at [148, 21] on span "Pause" at bounding box center [153, 24] width 17 height 9
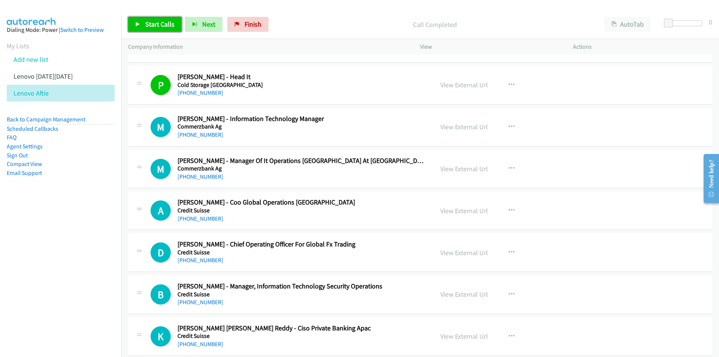
click at [136, 29] on link "Start Calls" at bounding box center [155, 24] width 54 height 15
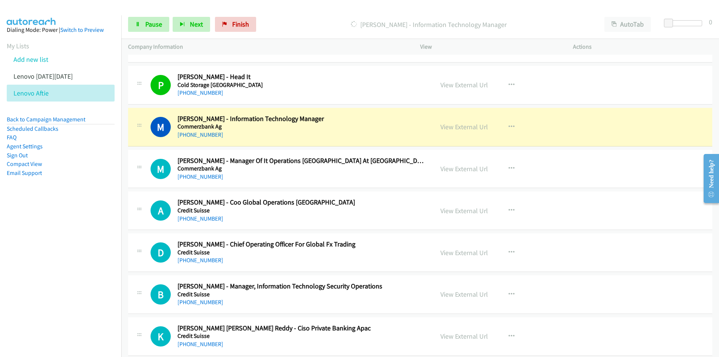
click at [83, 191] on aside "Dialing Mode: Power | Switch to Preview My Lists Add new list Lenovo [DATE][DAT…" at bounding box center [60, 113] width 121 height 196
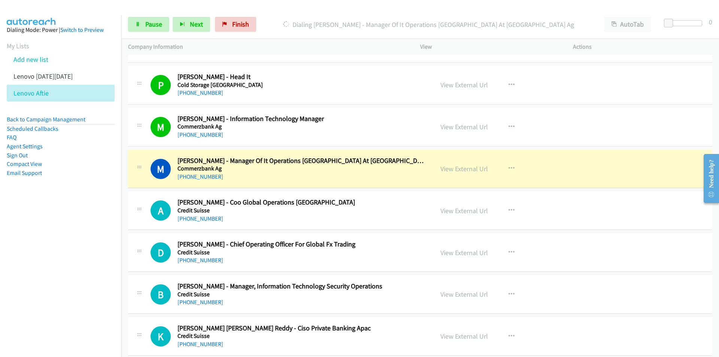
click at [83, 263] on nav "Dialing Mode: Power | Switch to Preview My Lists Add new list Lenovo [DATE][DAT…" at bounding box center [61, 193] width 122 height 357
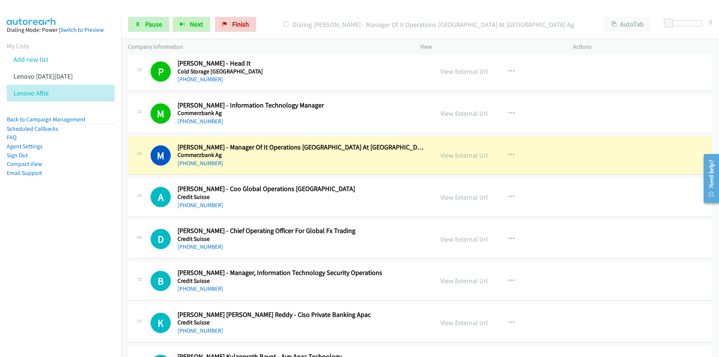
scroll to position [2398, 0]
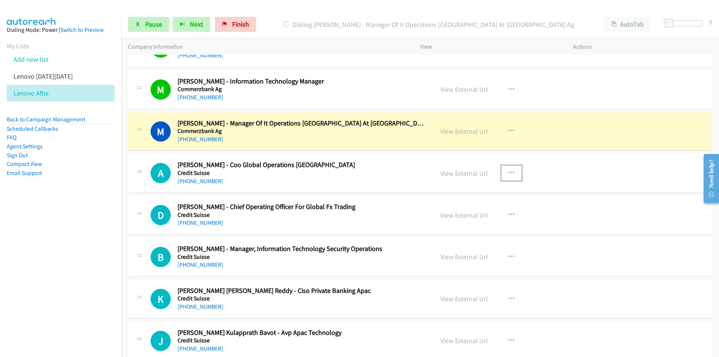
click at [509, 170] on icon "button" at bounding box center [512, 173] width 6 height 6
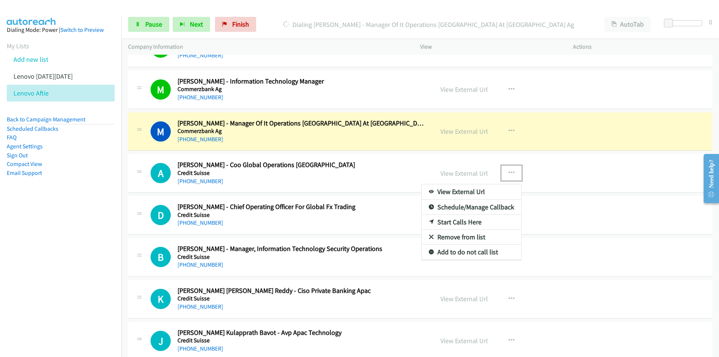
click at [462, 235] on link "Remove from list" at bounding box center [472, 237] width 100 height 15
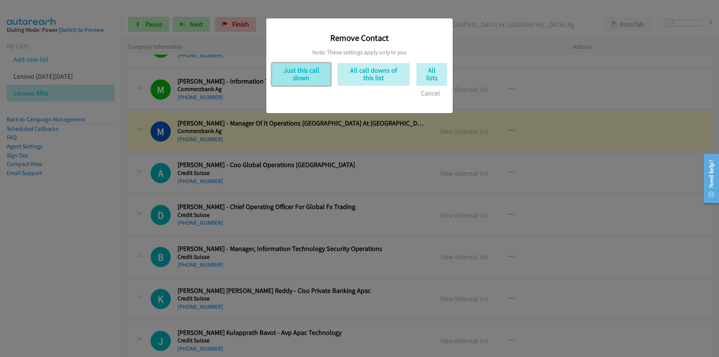
click at [298, 75] on button "Just this call down" at bounding box center [301, 74] width 59 height 23
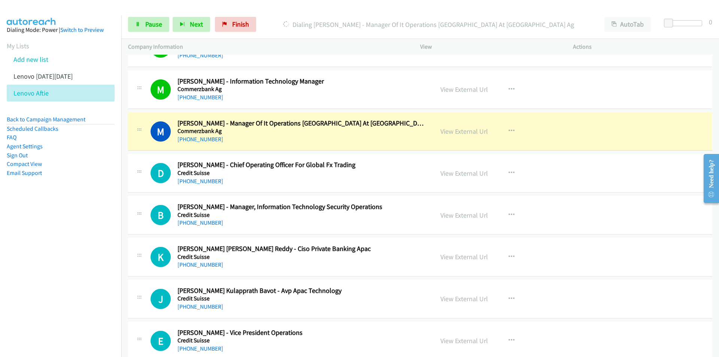
click at [124, 275] on td "K Callback Scheduled [PERSON_NAME] [PERSON_NAME] Reddy - Ciso Private Banking A…" at bounding box center [420, 257] width 598 height 42
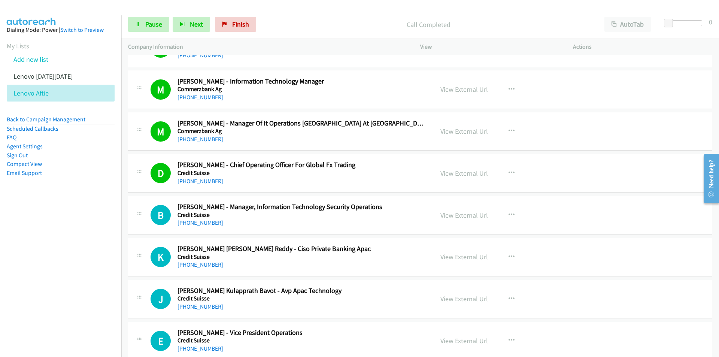
click at [54, 259] on nav "Dialing Mode: Power | Switch to Preview My Lists Add new list Lenovo [DATE][DAT…" at bounding box center [61, 193] width 122 height 357
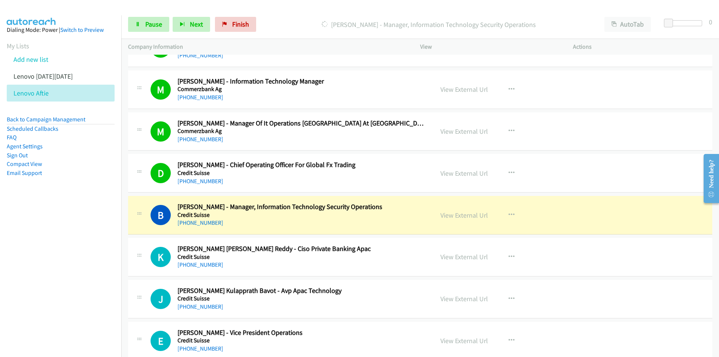
click at [90, 266] on nav "Dialing Mode: Power | Switch to Preview My Lists Add new list Lenovo [DATE][DAT…" at bounding box center [61, 193] width 122 height 357
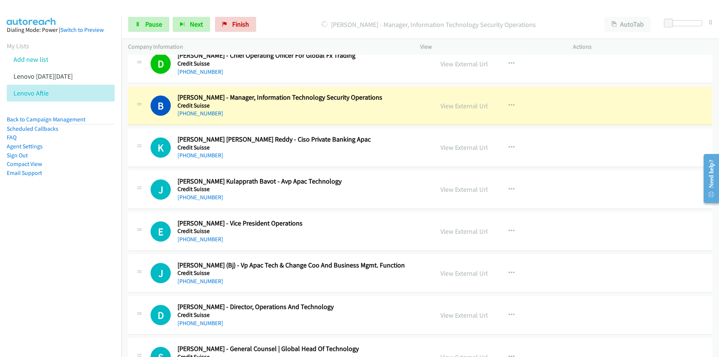
scroll to position [2510, 0]
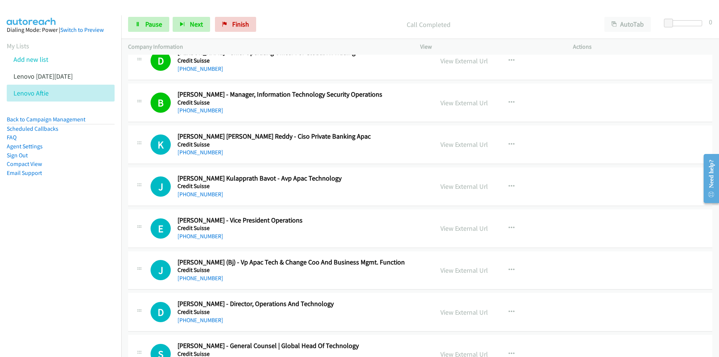
click at [93, 217] on nav "Dialing Mode: Power | Switch to Preview My Lists Add new list Lenovo [DATE][DAT…" at bounding box center [61, 193] width 122 height 357
click at [56, 263] on nav "Dialing Mode: Power | Switch to Preview My Lists Add new list Lenovo [DATE][DAT…" at bounding box center [61, 193] width 122 height 357
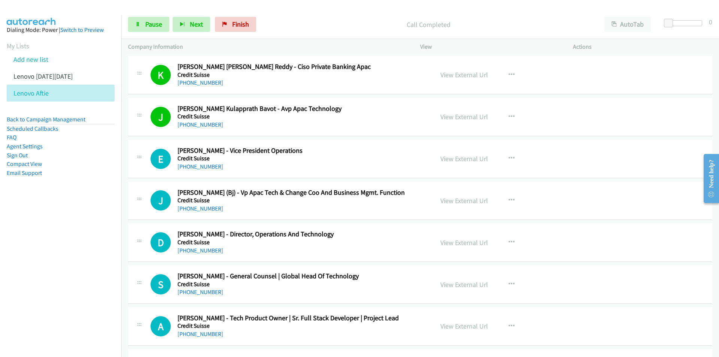
scroll to position [2585, 0]
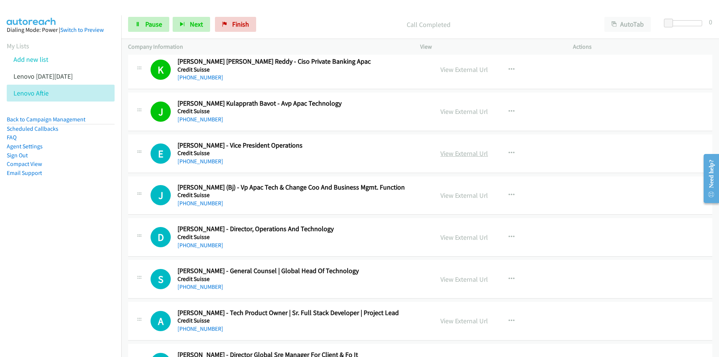
click at [471, 150] on link "View External Url" at bounding box center [465, 153] width 48 height 9
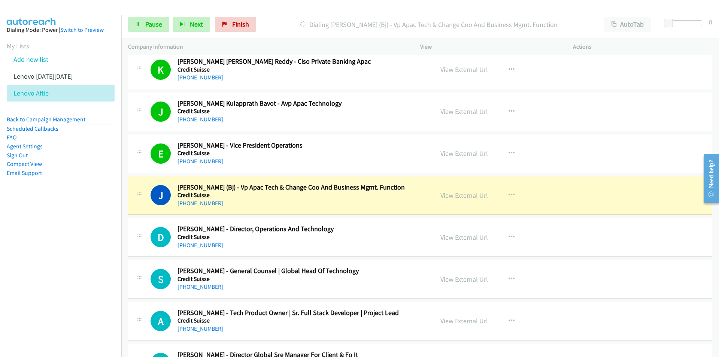
click at [96, 304] on nav "Dialing Mode: Power | Switch to Preview My Lists Add new list Lenovo [DATE][DAT…" at bounding box center [61, 193] width 122 height 357
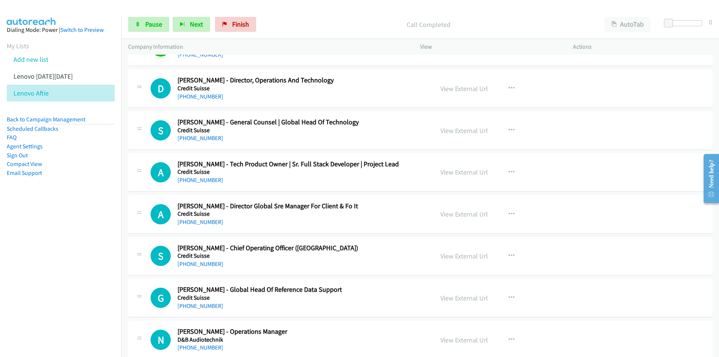
scroll to position [2735, 0]
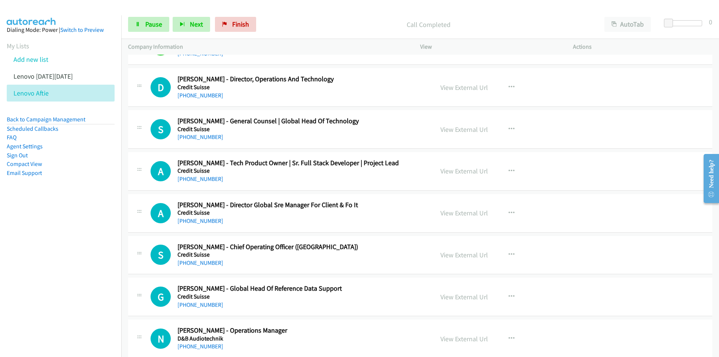
click at [78, 264] on nav "Dialing Mode: Power | Switch to Preview My Lists Add new list Lenovo [DATE][DAT…" at bounding box center [61, 193] width 122 height 357
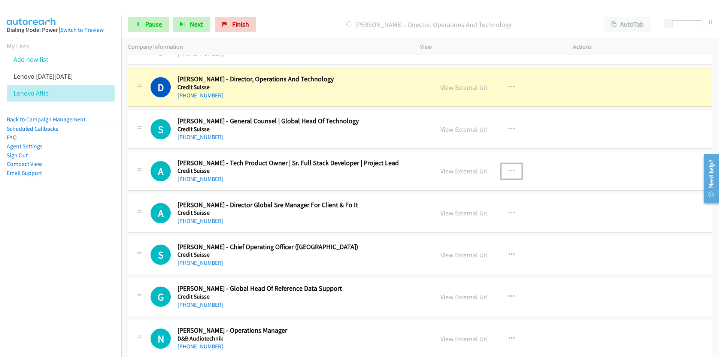
click at [510, 172] on icon "button" at bounding box center [512, 171] width 6 height 6
click at [465, 238] on link "Remove from list" at bounding box center [472, 235] width 100 height 15
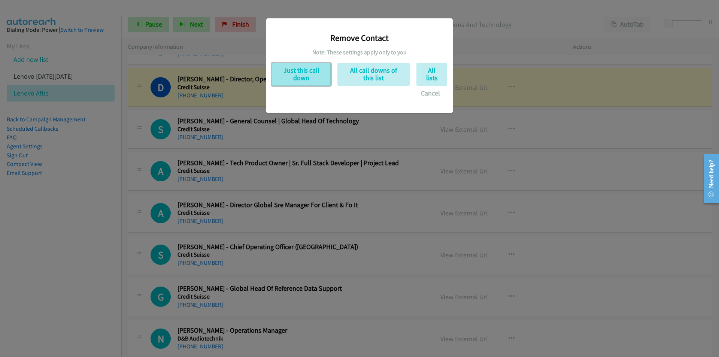
click at [291, 80] on button "Just this call down" at bounding box center [301, 74] width 59 height 23
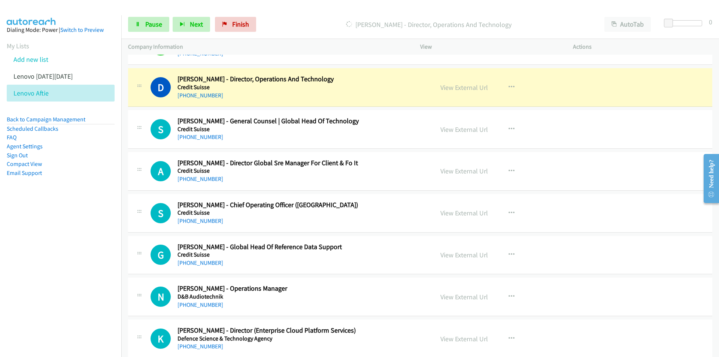
click at [64, 245] on nav "Dialing Mode: Power | Switch to Preview My Lists Add new list Lenovo [DATE][DAT…" at bounding box center [61, 193] width 122 height 357
click at [454, 87] on link "View External Url" at bounding box center [465, 87] width 48 height 9
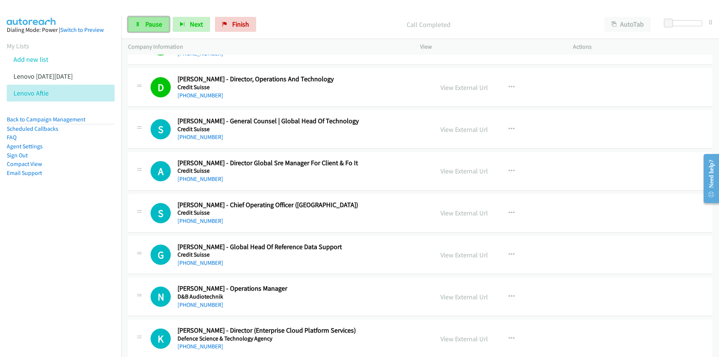
drag, startPoint x: 142, startPoint y: 28, endPoint x: 152, endPoint y: 25, distance: 10.2
click at [141, 29] on link "Pause" at bounding box center [148, 24] width 41 height 15
click at [152, 24] on span "Start Calls" at bounding box center [159, 24] width 29 height 9
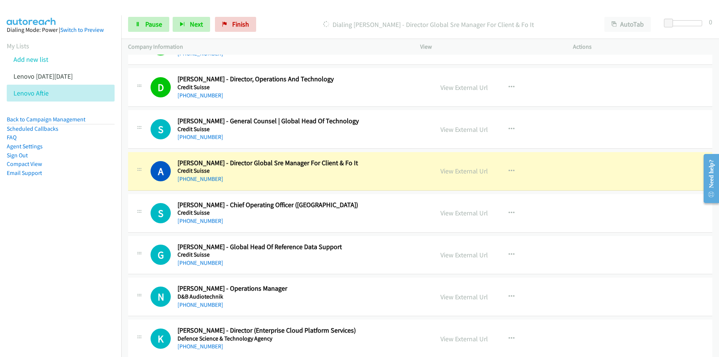
click at [63, 215] on nav "Dialing Mode: Power | Switch to Preview My Lists Add new list Lenovo [DATE][DAT…" at bounding box center [61, 193] width 122 height 357
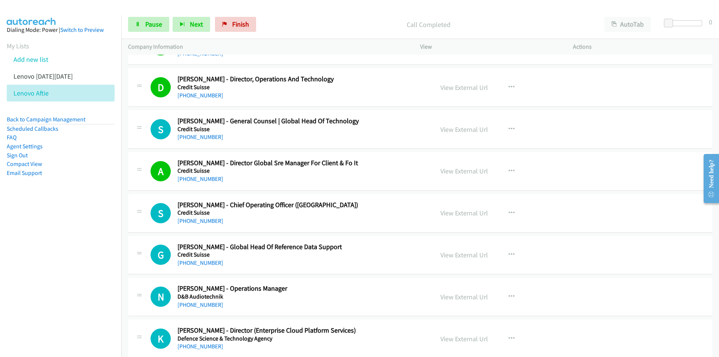
click at [28, 258] on nav "Dialing Mode: Power | Switch to Preview My Lists Add new list Lenovo [DATE][DAT…" at bounding box center [61, 193] width 122 height 357
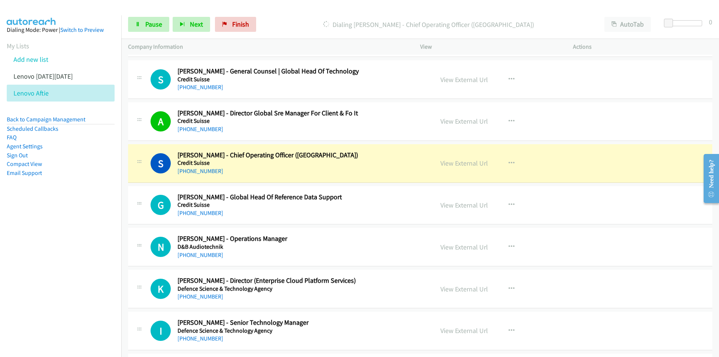
scroll to position [2810, 0]
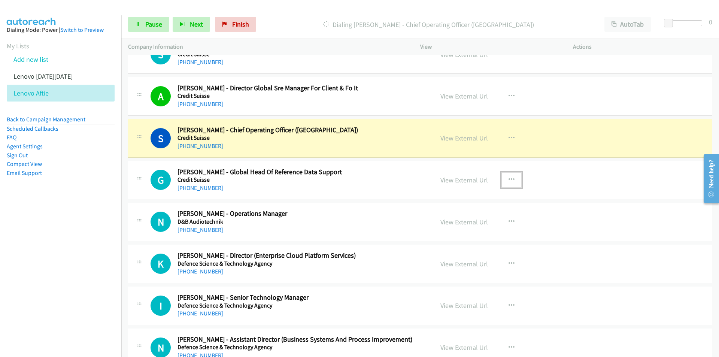
click at [509, 178] on icon "button" at bounding box center [512, 180] width 6 height 6
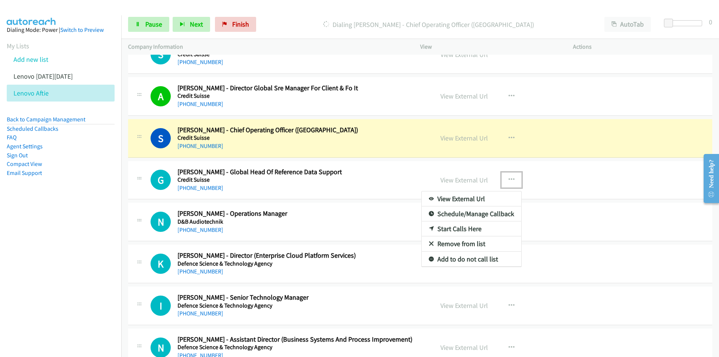
click at [463, 245] on link "Remove from list" at bounding box center [472, 243] width 100 height 15
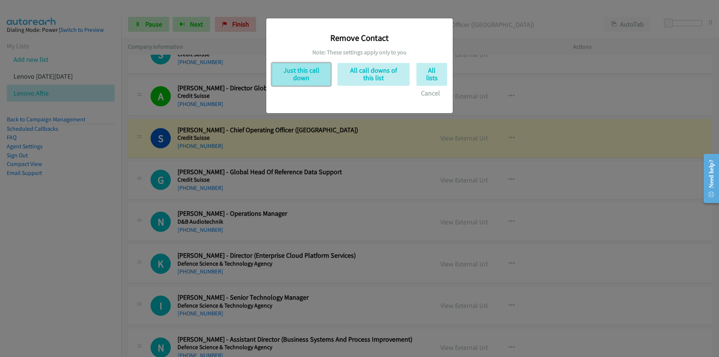
click at [306, 76] on button "Just this call down" at bounding box center [301, 74] width 59 height 23
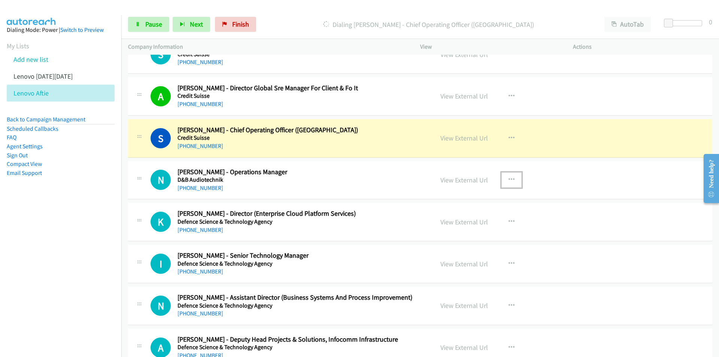
click at [509, 177] on icon "button" at bounding box center [512, 180] width 6 height 6
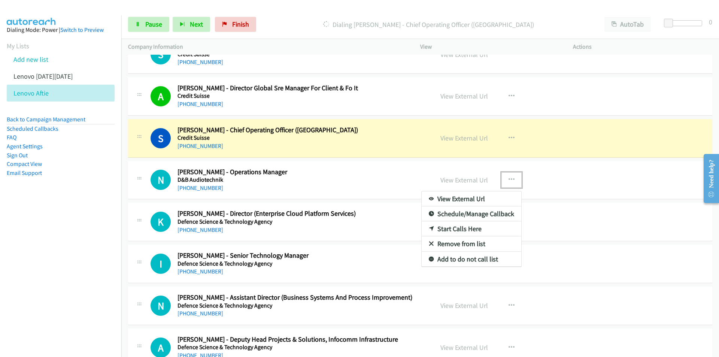
click at [450, 242] on link "Remove from list" at bounding box center [472, 243] width 100 height 15
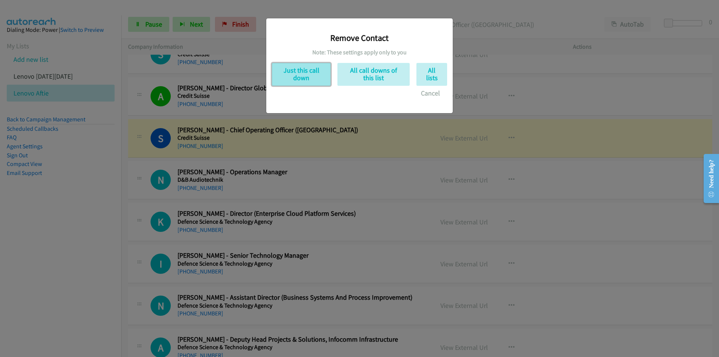
click at [306, 75] on button "Just this call down" at bounding box center [301, 74] width 59 height 23
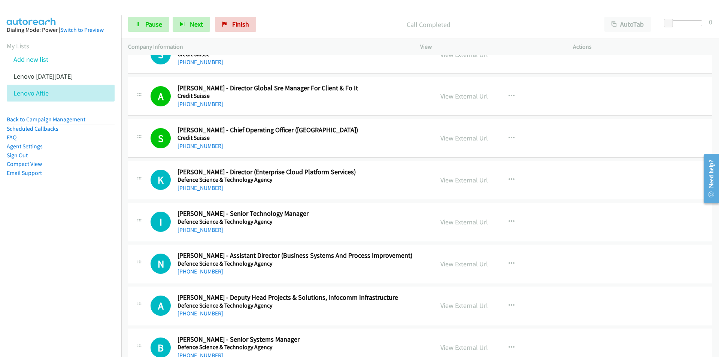
click at [89, 247] on nav "Dialing Mode: Power | Switch to Preview My Lists Add new list Lenovo [DATE][DAT…" at bounding box center [61, 193] width 122 height 357
click at [59, 295] on nav "Dialing Mode: Power | Switch to Preview My Lists Add new list Lenovo [DATE][DAT…" at bounding box center [61, 193] width 122 height 357
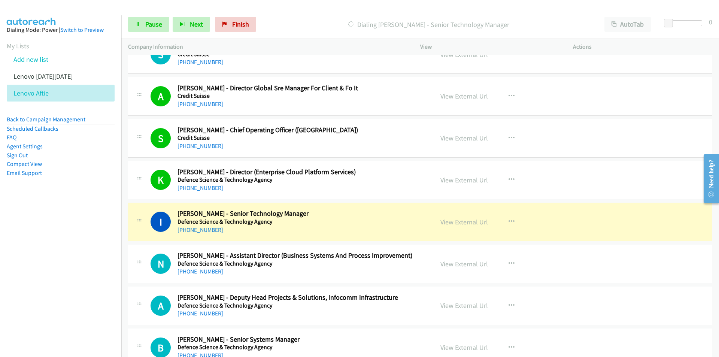
click at [75, 262] on nav "Dialing Mode: Power | Switch to Preview My Lists Add new list Lenovo [DATE][DAT…" at bounding box center [61, 193] width 122 height 357
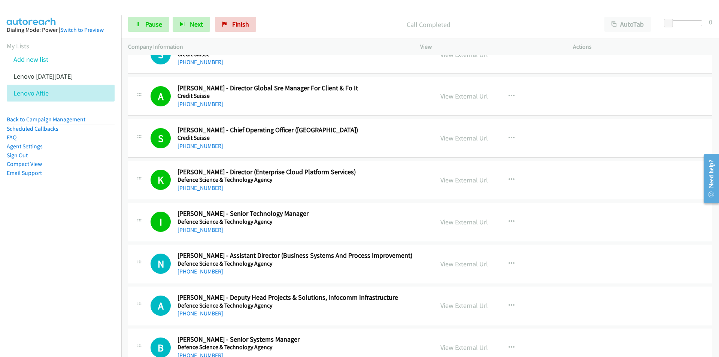
click at [111, 256] on nav "Dialing Mode: Power | Switch to Preview My Lists Add new list Lenovo [DATE][DAT…" at bounding box center [61, 193] width 122 height 357
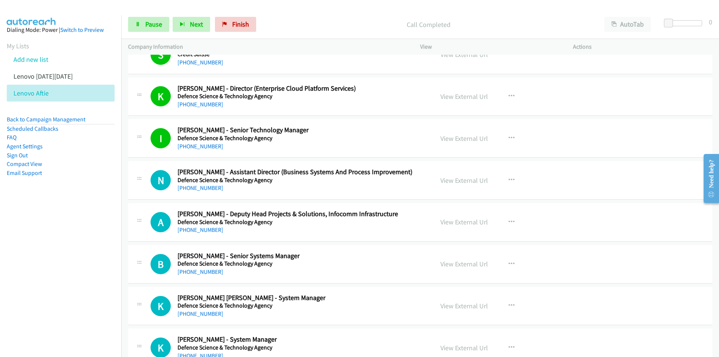
scroll to position [2923, 0]
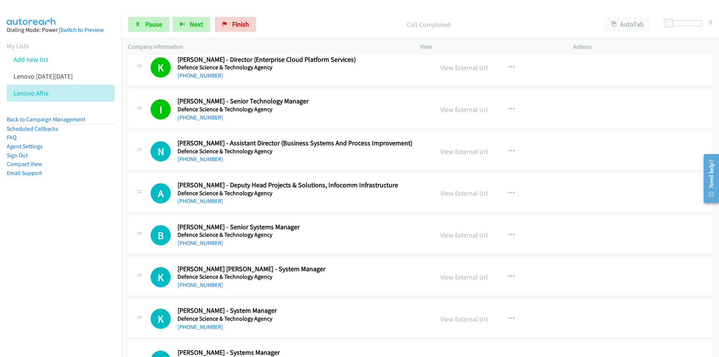
click at [81, 242] on nav "Dialing Mode: Power | Switch to Preview My Lists Add new list Lenovo [DATE][DAT…" at bounding box center [61, 193] width 122 height 357
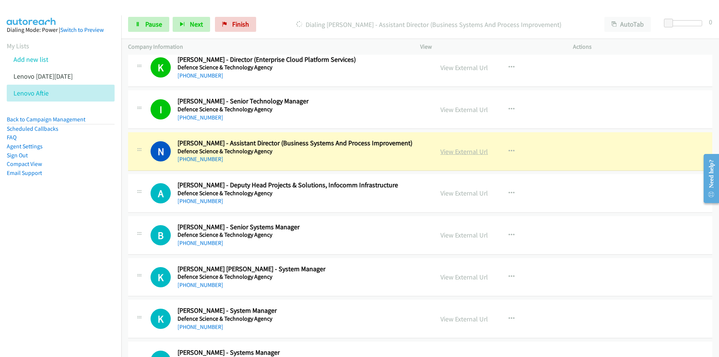
click at [466, 152] on link "View External Url" at bounding box center [465, 151] width 48 height 9
click at [146, 22] on span "Pause" at bounding box center [153, 24] width 17 height 9
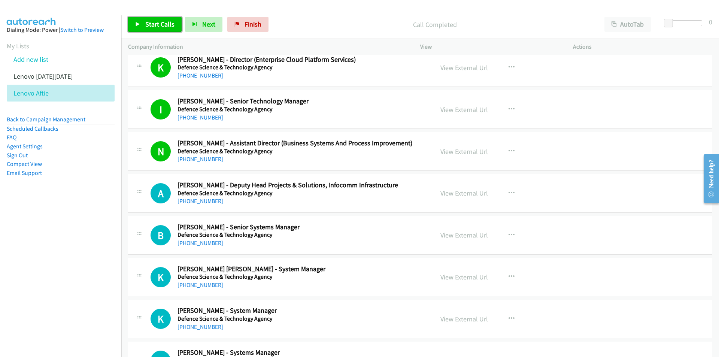
click at [157, 24] on span "Start Calls" at bounding box center [159, 24] width 29 height 9
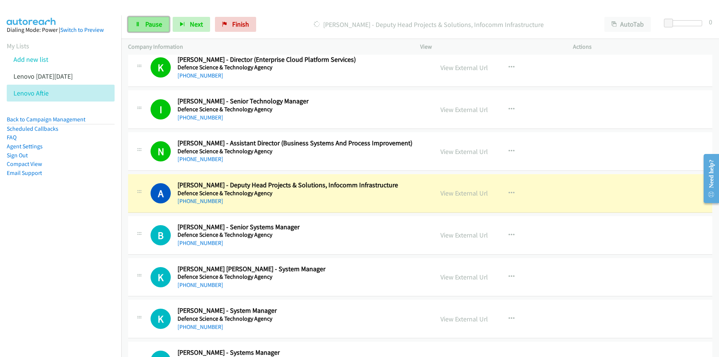
click at [147, 23] on span "Pause" at bounding box center [153, 24] width 17 height 9
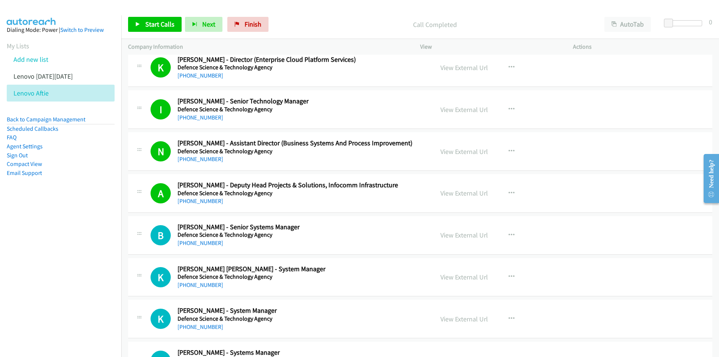
click at [108, 266] on nav "Dialing Mode: Power | Switch to Preview My Lists Add new list Lenovo [DATE][DAT…" at bounding box center [61, 193] width 122 height 357
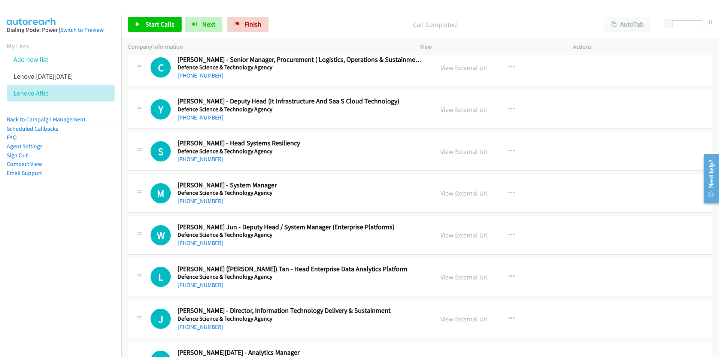
scroll to position [3410, 0]
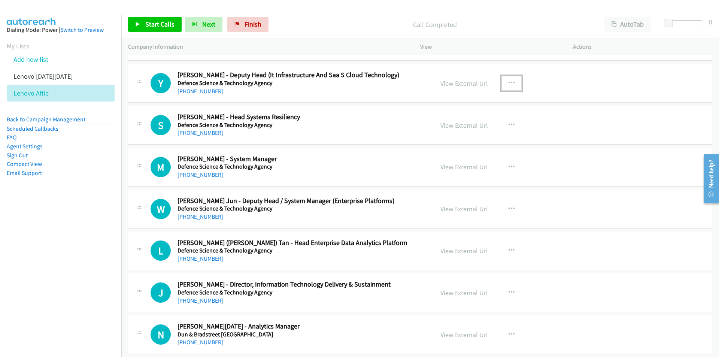
click at [511, 84] on icon "button" at bounding box center [512, 83] width 6 height 6
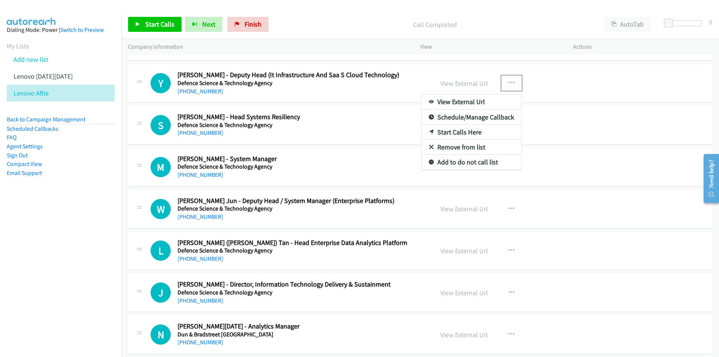
click at [468, 133] on link "Start Calls Here" at bounding box center [472, 132] width 100 height 15
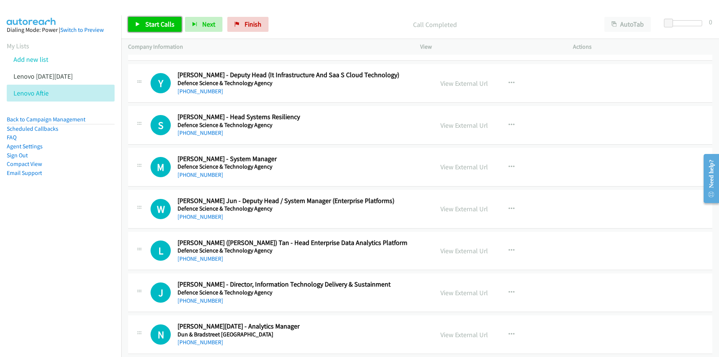
click at [164, 25] on span "Start Calls" at bounding box center [159, 24] width 29 height 9
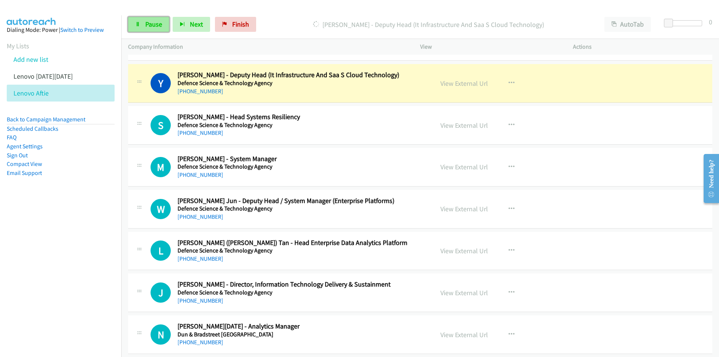
click at [158, 23] on span "Pause" at bounding box center [153, 24] width 17 height 9
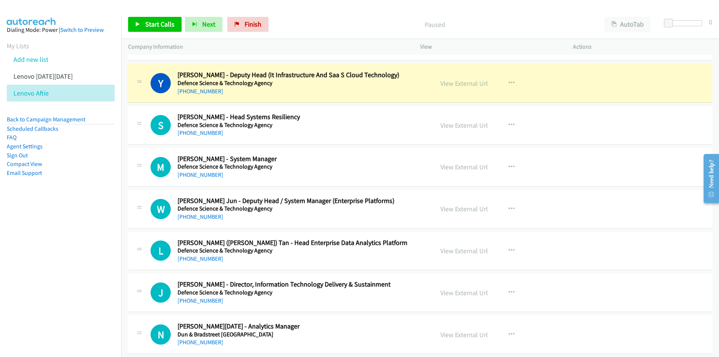
drag, startPoint x: 81, startPoint y: 288, endPoint x: 126, endPoint y: 276, distance: 46.2
click at [82, 288] on nav "Dialing Mode: Power | Switch to Preview My Lists Add new list Lenovo [DATE][DAT…" at bounding box center [61, 193] width 122 height 357
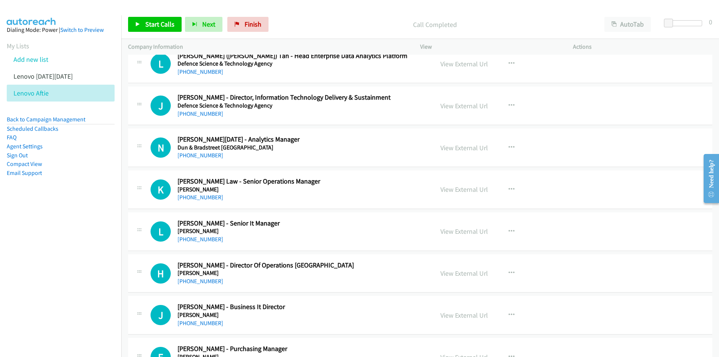
scroll to position [3597, 0]
click at [509, 103] on icon "button" at bounding box center [512, 105] width 6 height 6
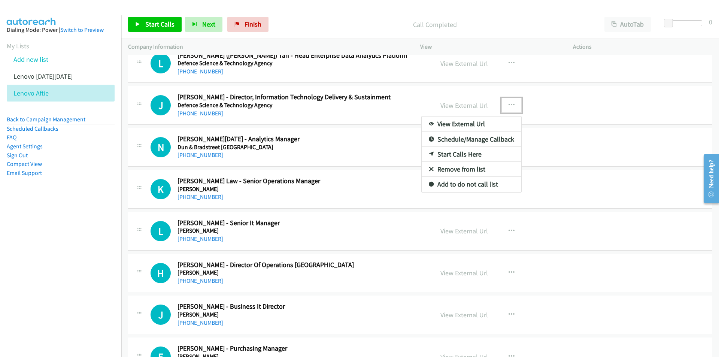
click at [475, 155] on link "Start Calls Here" at bounding box center [472, 154] width 100 height 15
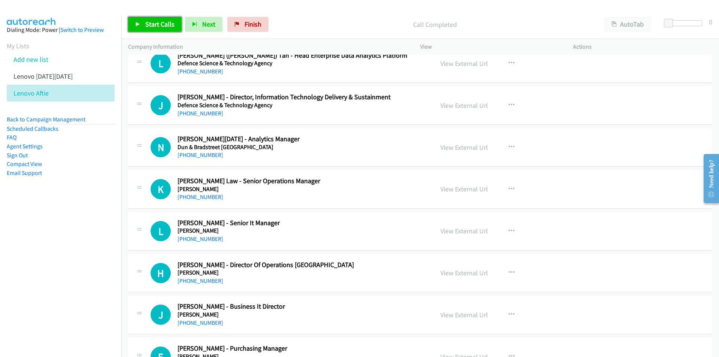
click at [149, 22] on span "Start Calls" at bounding box center [159, 24] width 29 height 9
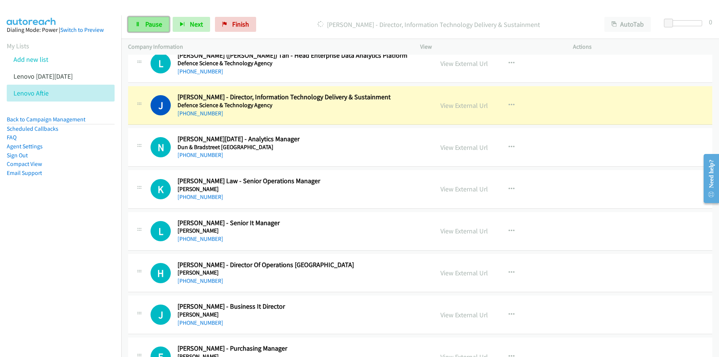
click at [141, 25] on link "Pause" at bounding box center [148, 24] width 41 height 15
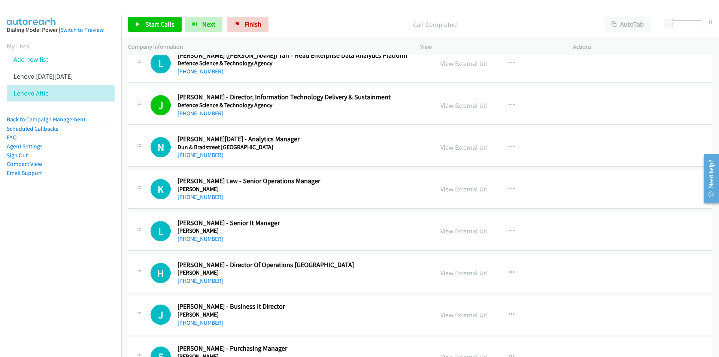
click at [76, 256] on nav "Dialing Mode: Power | Switch to Preview My Lists Add new list Lenovo [DATE][DAT…" at bounding box center [61, 193] width 122 height 357
click at [514, 231] on button "button" at bounding box center [512, 231] width 20 height 15
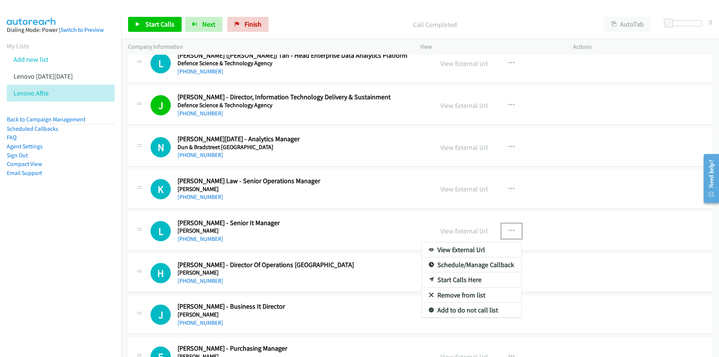
click at [470, 281] on link "Start Calls Here" at bounding box center [472, 279] width 100 height 15
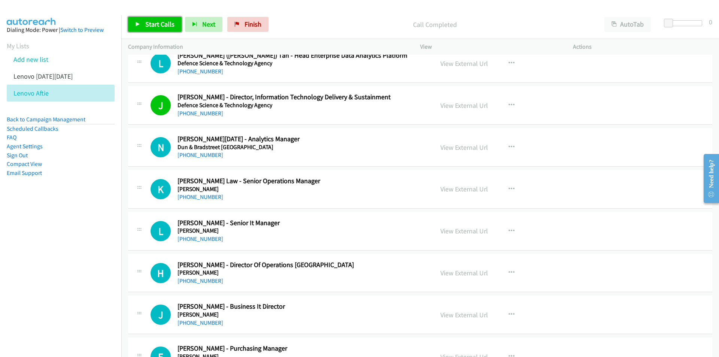
click at [155, 28] on span "Start Calls" at bounding box center [159, 24] width 29 height 9
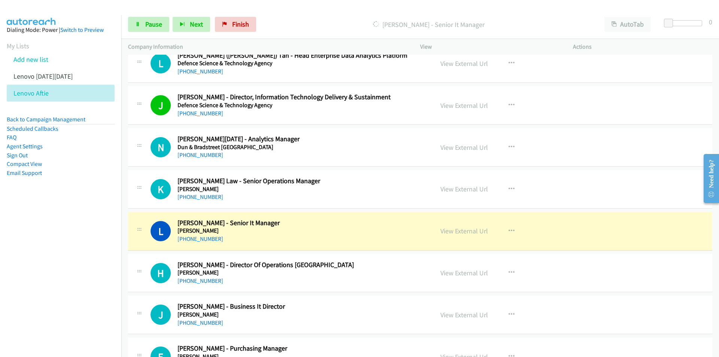
click at [96, 264] on nav "Dialing Mode: Power | Switch to Preview My Lists Add new list Lenovo [DATE][DAT…" at bounding box center [61, 193] width 122 height 357
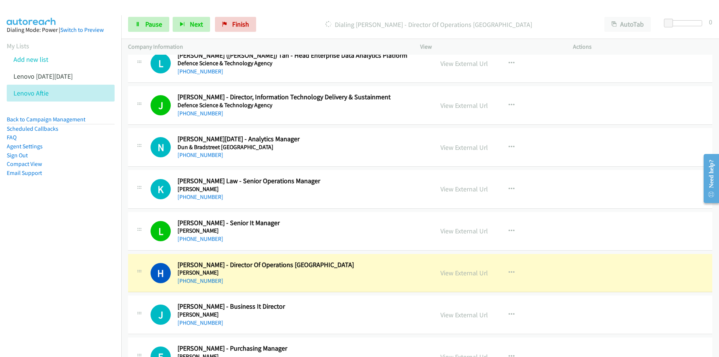
click at [108, 263] on nav "Dialing Mode: Power | Switch to Preview My Lists Add new list Lenovo [DATE][DAT…" at bounding box center [61, 193] width 122 height 357
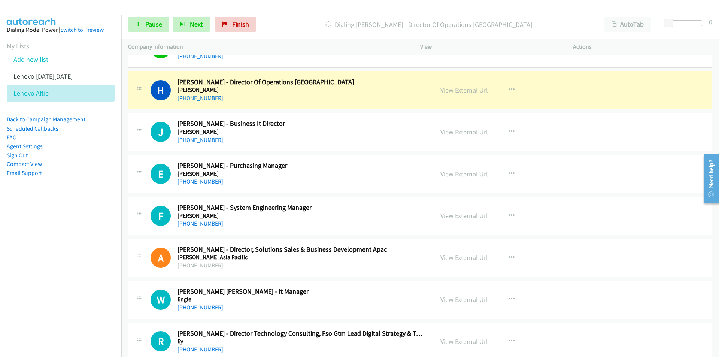
scroll to position [3784, 0]
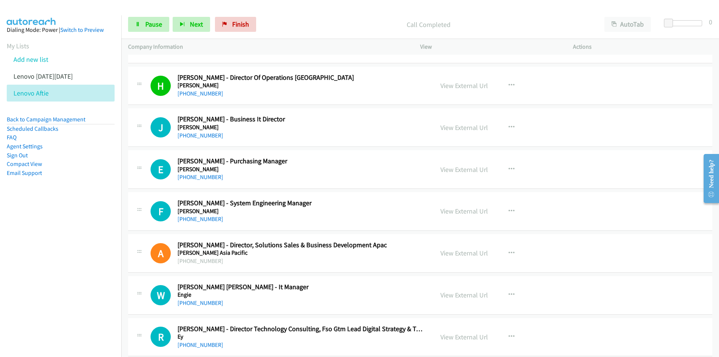
click at [92, 232] on nav "Dialing Mode: Power | Switch to Preview My Lists Add new list Lenovo [DATE][DAT…" at bounding box center [61, 193] width 122 height 357
drag, startPoint x: 79, startPoint y: 256, endPoint x: 126, endPoint y: 236, distance: 50.3
click at [79, 256] on nav "Dialing Mode: Power | Switch to Preview My Lists Add new list Lenovo [DATE][DAT…" at bounding box center [61, 193] width 122 height 357
click at [94, 253] on nav "Dialing Mode: Power | Switch to Preview My Lists Add new list Lenovo [DATE][DAT…" at bounding box center [61, 193] width 122 height 357
click at [89, 272] on nav "Dialing Mode: Power | Switch to Preview My Lists Add new list Lenovo [DATE][DAT…" at bounding box center [61, 193] width 122 height 357
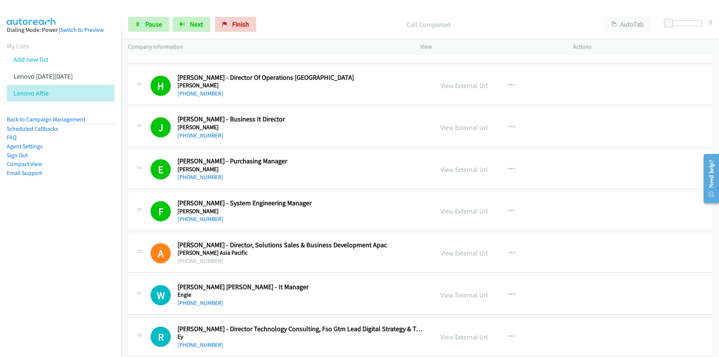
drag, startPoint x: 93, startPoint y: 297, endPoint x: 112, endPoint y: 290, distance: 20.5
click at [94, 297] on nav "Dialing Mode: Power | Switch to Preview My Lists Add new list Lenovo [DATE][DAT…" at bounding box center [61, 193] width 122 height 357
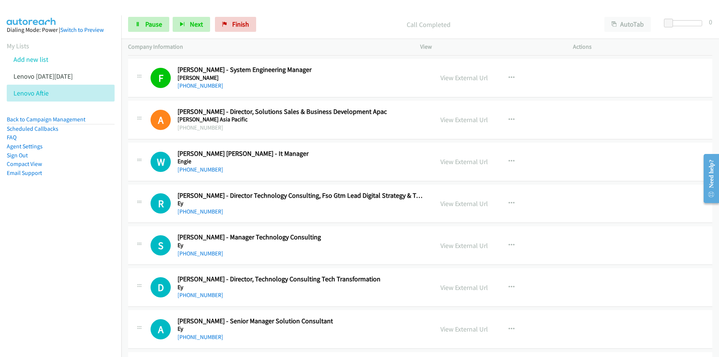
scroll to position [3934, 0]
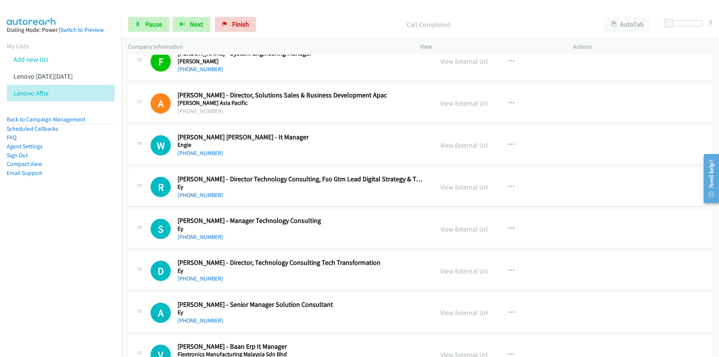
click at [99, 253] on nav "Dialing Mode: Power | Switch to Preview My Lists Add new list Lenovo [DATE][DAT…" at bounding box center [61, 193] width 122 height 357
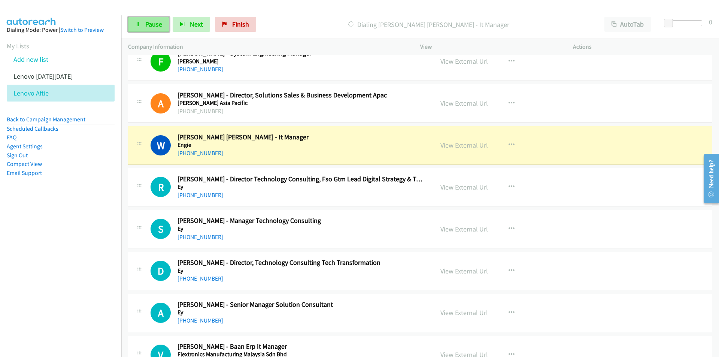
click at [155, 25] on span "Pause" at bounding box center [153, 24] width 17 height 9
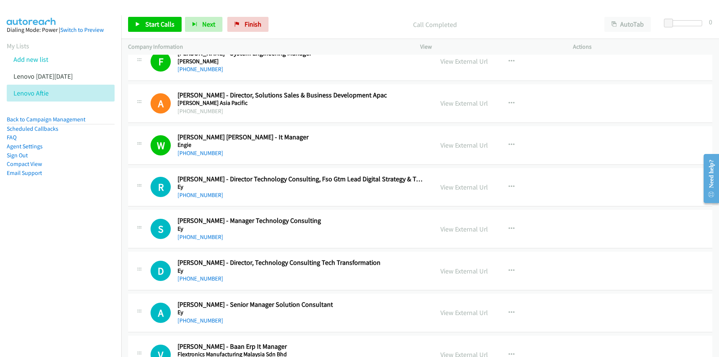
click at [102, 245] on nav "Dialing Mode: Power | Switch to Preview My Lists Add new list Lenovo [DATE][DAT…" at bounding box center [61, 193] width 122 height 357
click at [450, 187] on link "View External Url" at bounding box center [465, 187] width 48 height 9
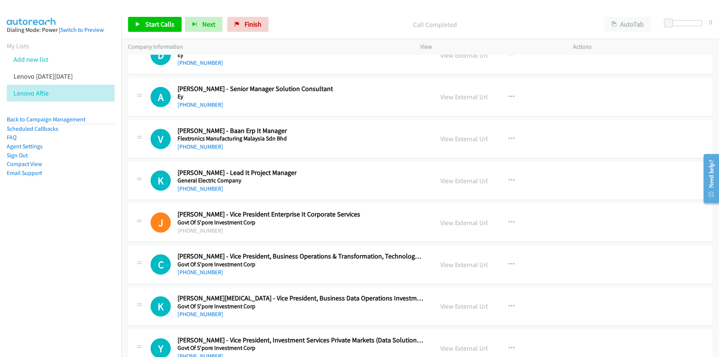
scroll to position [4159, 0]
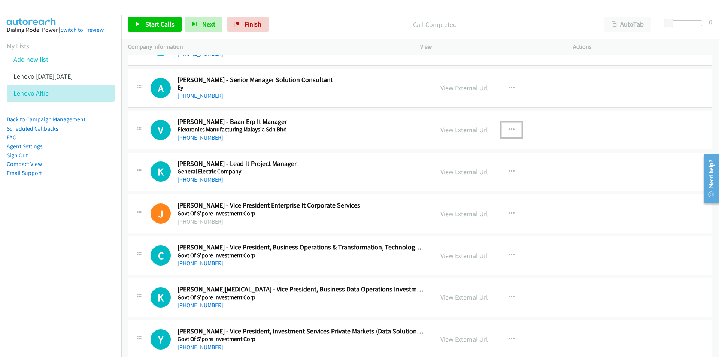
click at [512, 126] on button "button" at bounding box center [512, 130] width 20 height 15
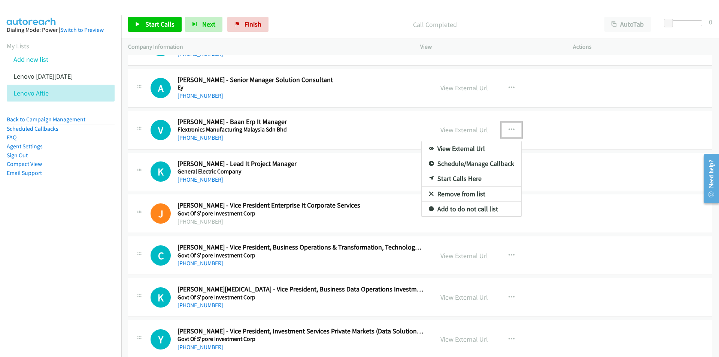
click at [463, 176] on link "Start Calls Here" at bounding box center [472, 178] width 100 height 15
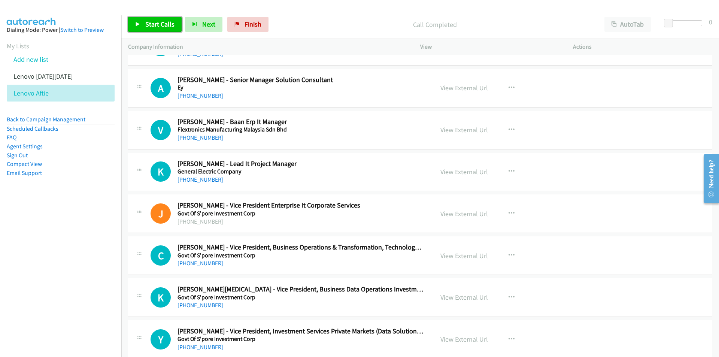
click at [152, 23] on span "Start Calls" at bounding box center [159, 24] width 29 height 9
click at [149, 23] on span "Pause" at bounding box center [153, 24] width 17 height 9
click at [149, 23] on span "Start Calls" at bounding box center [159, 24] width 29 height 9
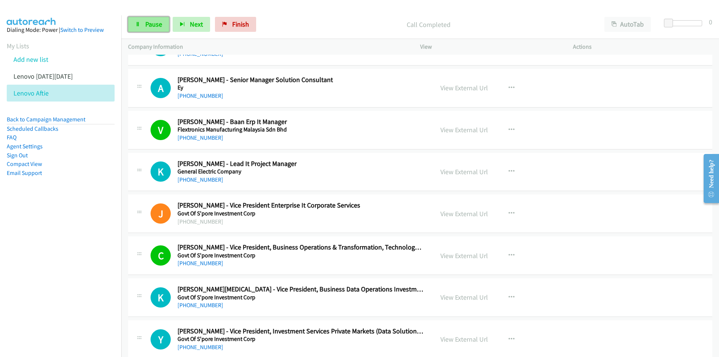
click at [149, 22] on span "Pause" at bounding box center [153, 24] width 17 height 9
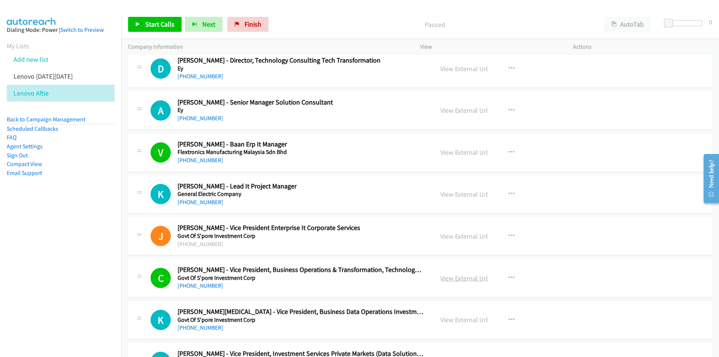
scroll to position [4122, 0]
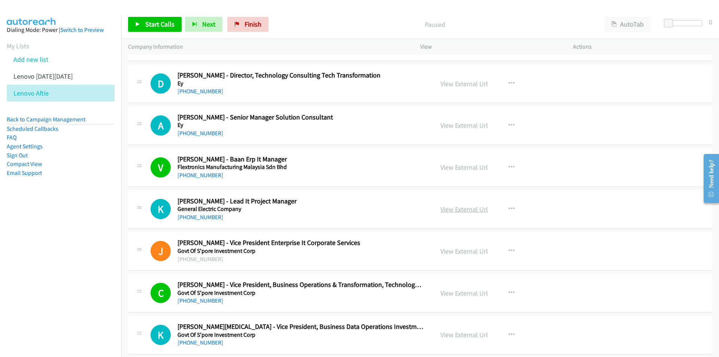
click at [460, 208] on link "View External Url" at bounding box center [465, 209] width 48 height 9
click at [148, 22] on span "Start Calls" at bounding box center [159, 24] width 29 height 9
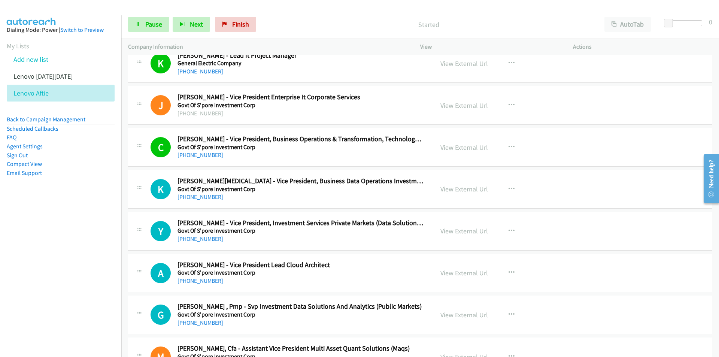
scroll to position [4271, 0]
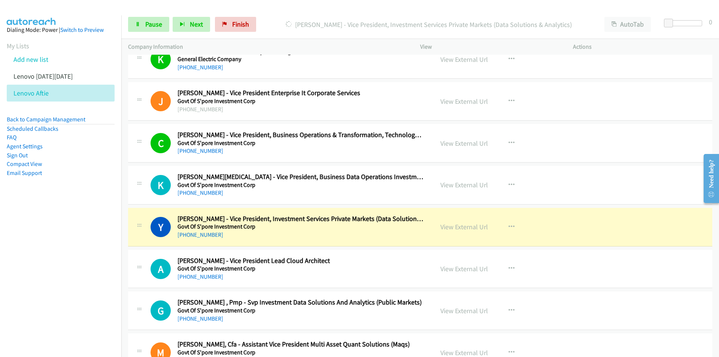
click at [107, 249] on nav "Dialing Mode: Power | Switch to Preview My Lists Add new list Lenovo [DATE][DAT…" at bounding box center [61, 193] width 122 height 357
click at [155, 23] on span "Pause" at bounding box center [153, 24] width 17 height 9
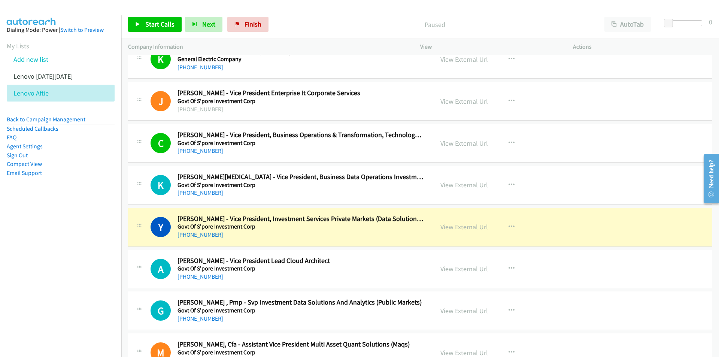
click at [87, 298] on nav "Dialing Mode: Power | Switch to Preview My Lists Add new list Lenovo [DATE][DAT…" at bounding box center [61, 193] width 122 height 357
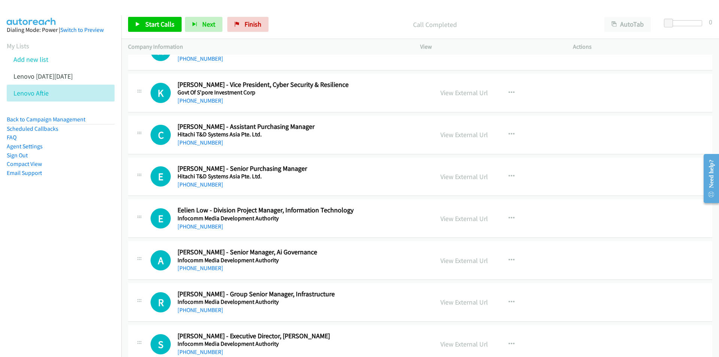
scroll to position [4609, 0]
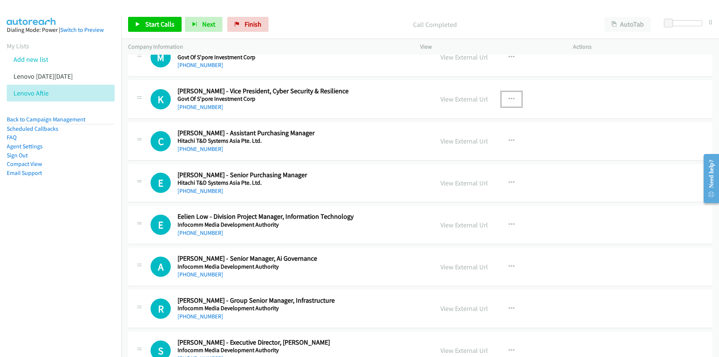
click at [505, 96] on button "button" at bounding box center [512, 99] width 20 height 15
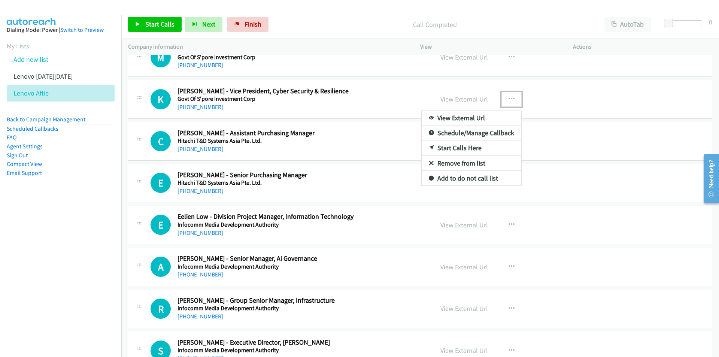
click at [460, 148] on link "Start Calls Here" at bounding box center [472, 148] width 100 height 15
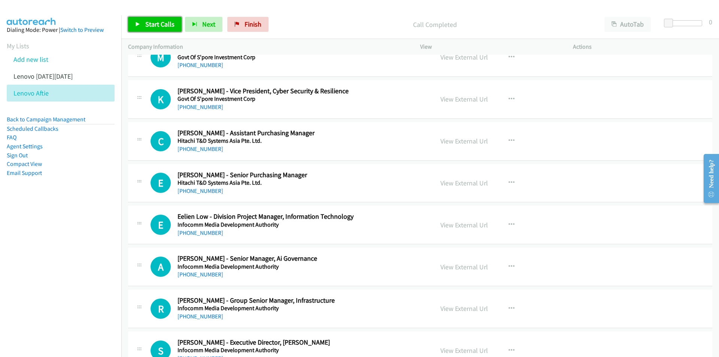
click at [163, 26] on span "Start Calls" at bounding box center [159, 24] width 29 height 9
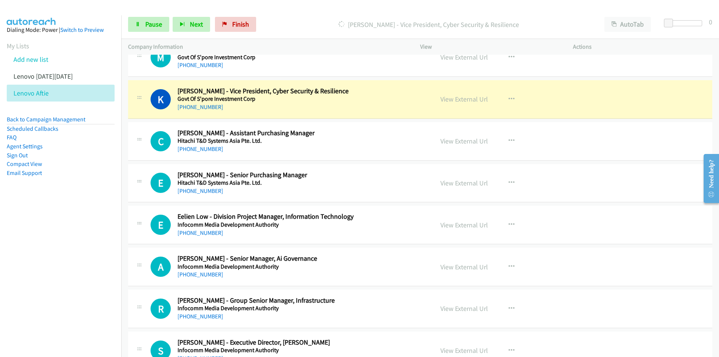
click at [103, 220] on nav "Dialing Mode: Power | Switch to Preview My Lists Add new list Lenovo [DATE][DAT…" at bounding box center [61, 193] width 122 height 357
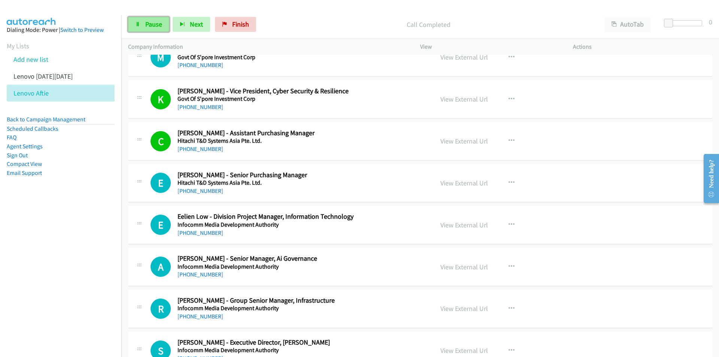
click at [151, 25] on span "Pause" at bounding box center [153, 24] width 17 height 9
click at [513, 223] on button "button" at bounding box center [512, 224] width 20 height 15
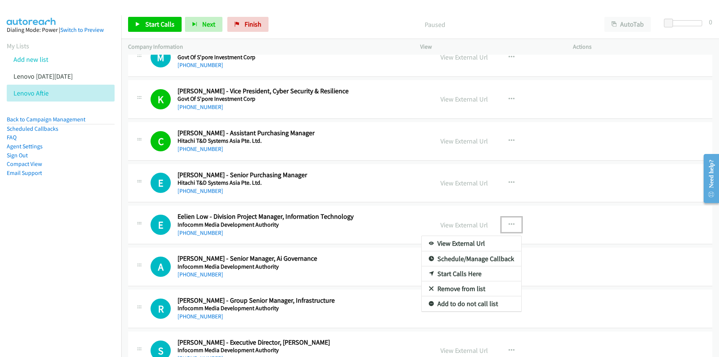
click at [459, 274] on link "Start Calls Here" at bounding box center [472, 273] width 100 height 15
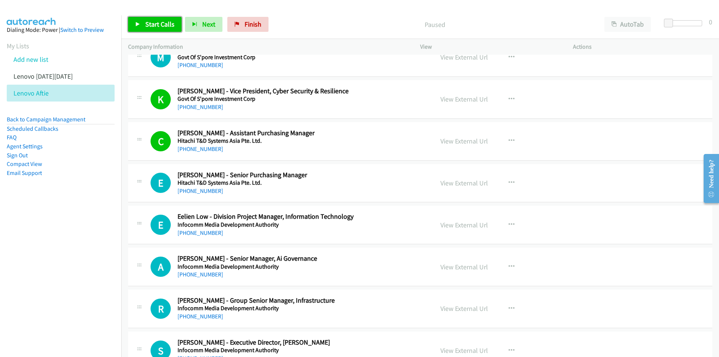
click at [141, 24] on link "Start Calls" at bounding box center [155, 24] width 54 height 15
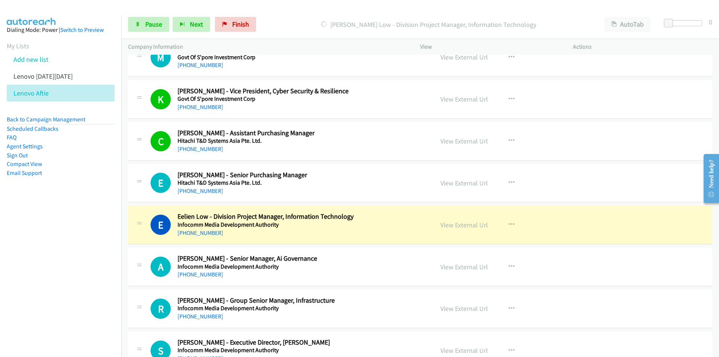
drag, startPoint x: 72, startPoint y: 271, endPoint x: 87, endPoint y: 267, distance: 15.9
click at [72, 271] on nav "Dialing Mode: Power | Switch to Preview My Lists Add new list Lenovo [DATE][DAT…" at bounding box center [61, 193] width 122 height 357
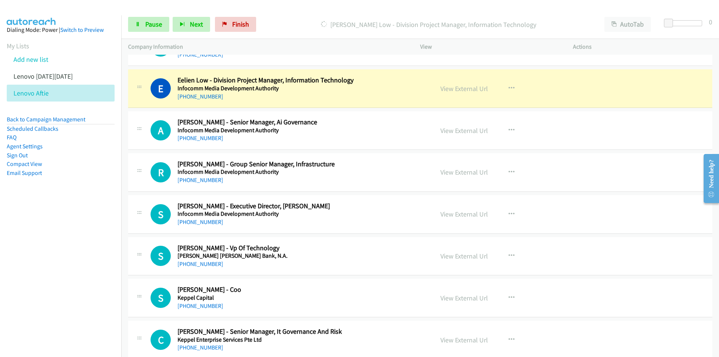
scroll to position [4721, 0]
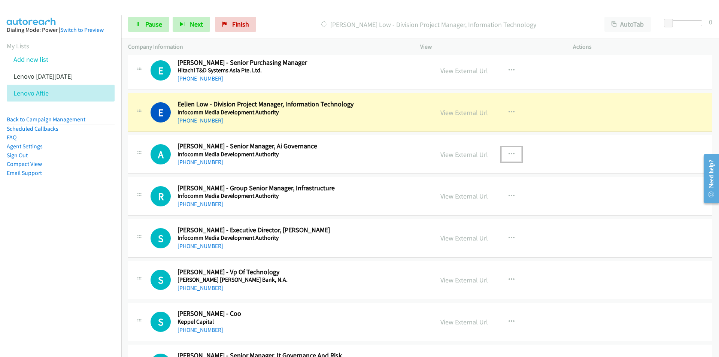
click at [509, 155] on icon "button" at bounding box center [512, 154] width 6 height 6
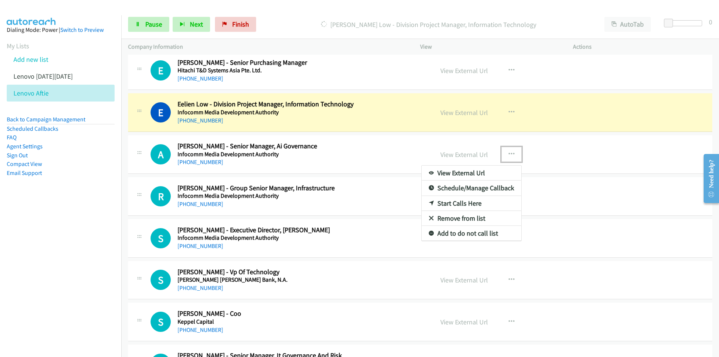
click at [449, 219] on link "Remove from list" at bounding box center [472, 218] width 100 height 15
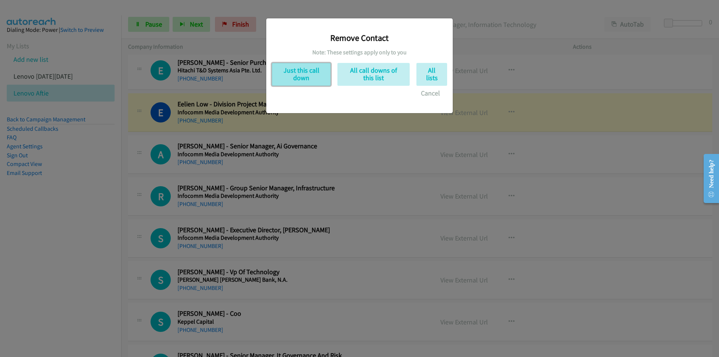
click at [301, 73] on button "Just this call down" at bounding box center [301, 74] width 59 height 23
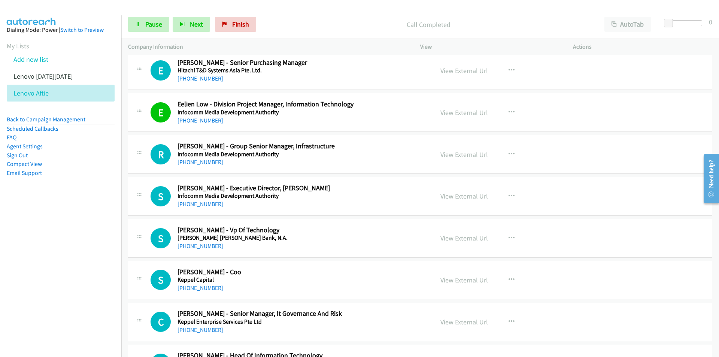
drag, startPoint x: 76, startPoint y: 251, endPoint x: 109, endPoint y: 248, distance: 32.8
click at [76, 251] on nav "Dialing Mode: Power | Switch to Preview My Lists Add new list Lenovo [DATE][DAT…" at bounding box center [61, 193] width 122 height 357
click at [72, 253] on nav "Dialing Mode: Power | Switch to Preview My Lists Add new list Lenovo [DATE][DAT…" at bounding box center [61, 193] width 122 height 357
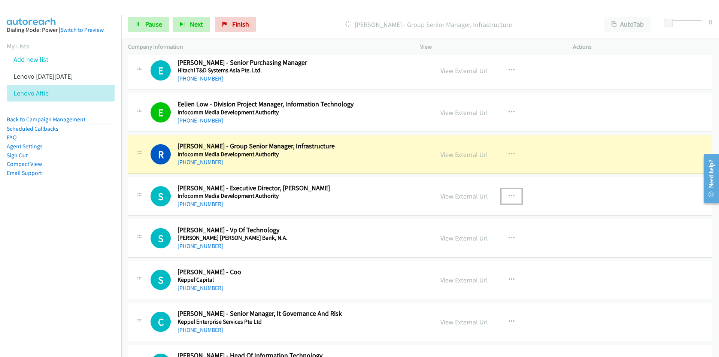
click at [509, 194] on icon "button" at bounding box center [512, 196] width 6 height 6
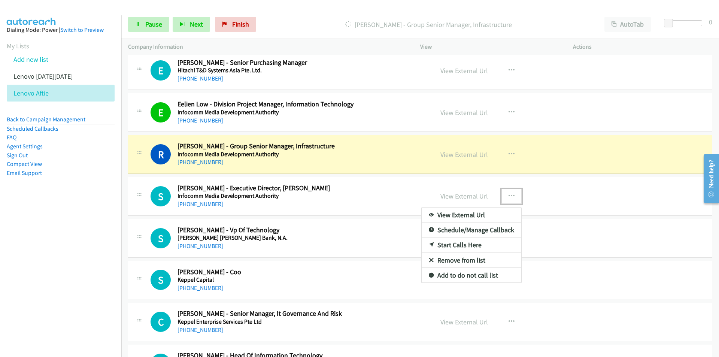
click at [460, 260] on link "Remove from list" at bounding box center [472, 260] width 100 height 15
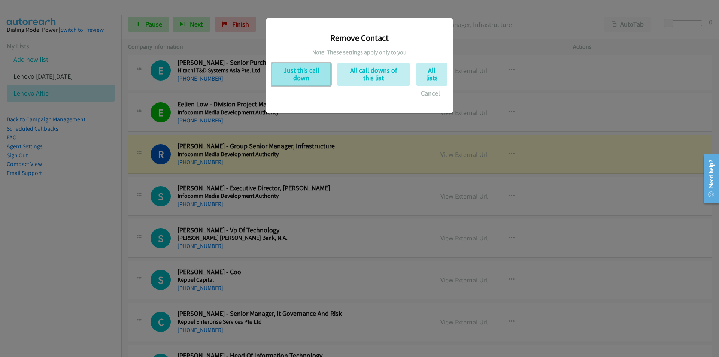
click at [301, 78] on button "Just this call down" at bounding box center [301, 74] width 59 height 23
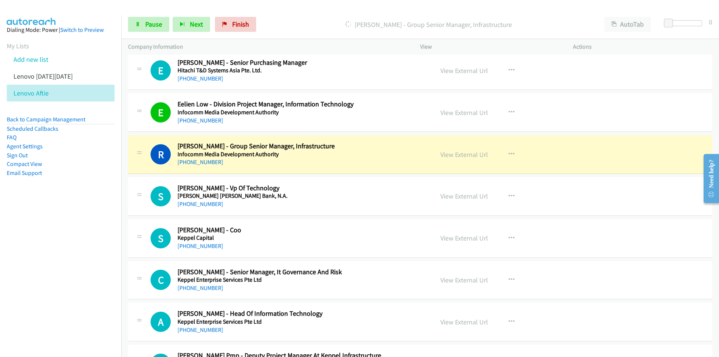
click at [86, 245] on nav "Dialing Mode: Power | Switch to Preview My Lists Add new list Lenovo [DATE][DAT…" at bounding box center [61, 193] width 122 height 357
click at [512, 238] on button "button" at bounding box center [512, 238] width 20 height 15
click at [463, 303] on link "Remove from list" at bounding box center [472, 302] width 100 height 15
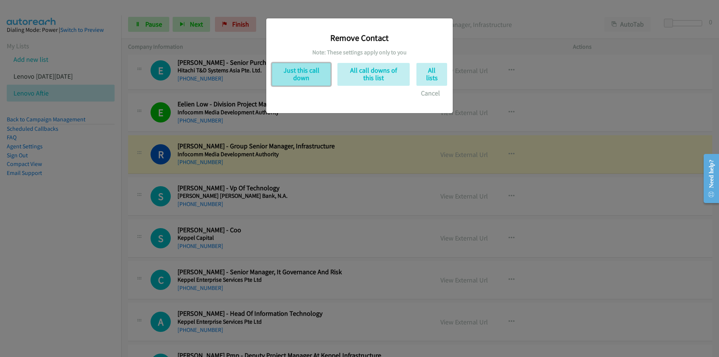
click at [301, 74] on button "Just this call down" at bounding box center [301, 74] width 59 height 23
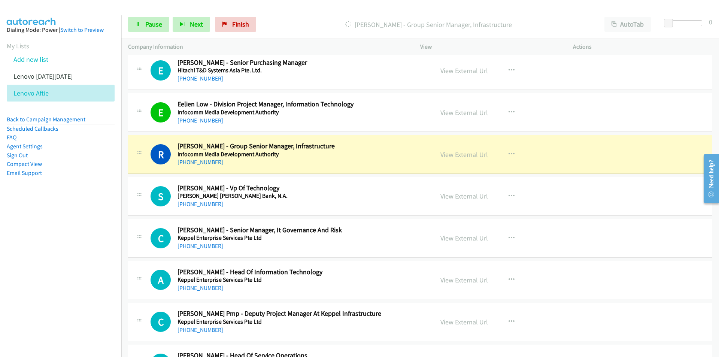
click at [91, 273] on nav "Dialing Mode: Power | Switch to Preview My Lists Add new list Lenovo [DATE][DAT…" at bounding box center [61, 193] width 122 height 357
click at [510, 320] on icon "button" at bounding box center [512, 322] width 6 height 6
click at [115, 307] on nav "Dialing Mode: Power | Switch to Preview My Lists Add new list Lenovo [DATE][DAT…" at bounding box center [61, 193] width 122 height 357
click at [386, 277] on div at bounding box center [359, 178] width 719 height 357
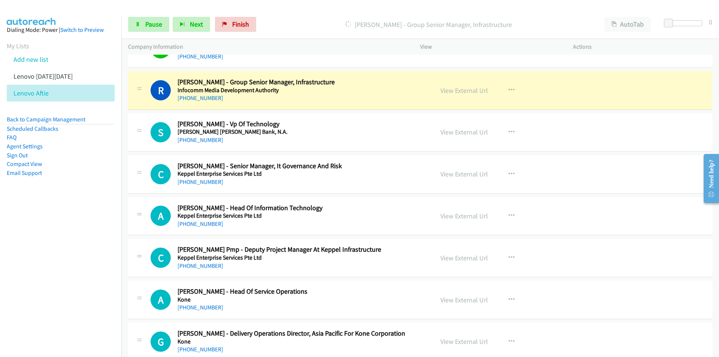
scroll to position [4796, 0]
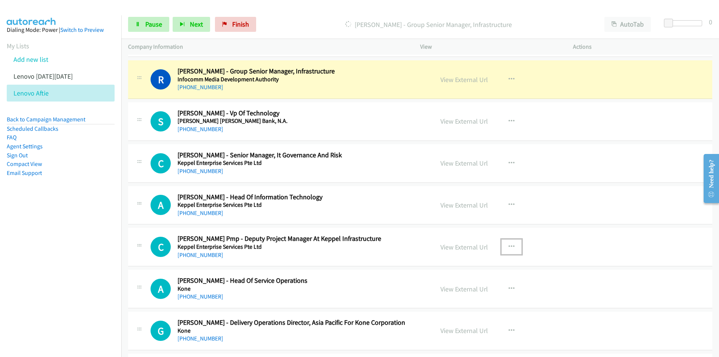
click at [509, 247] on icon "button" at bounding box center [512, 247] width 6 height 6
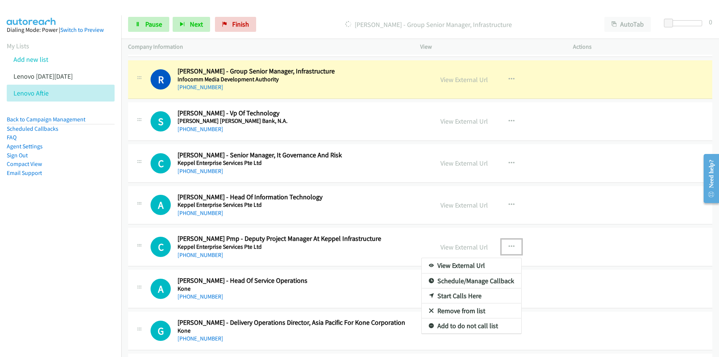
click at [474, 310] on link "Remove from list" at bounding box center [472, 311] width 100 height 15
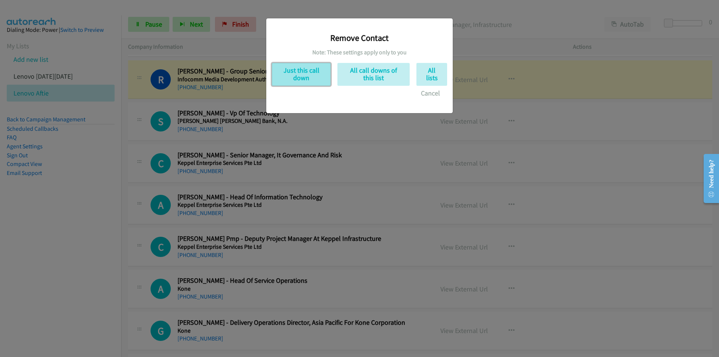
click at [306, 78] on button "Just this call down" at bounding box center [301, 74] width 59 height 23
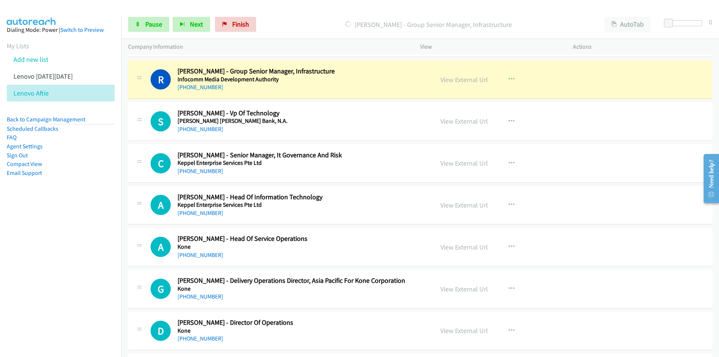
click at [46, 224] on nav "Dialing Mode: Power | Switch to Preview My Lists Add new list Lenovo [DATE][DAT…" at bounding box center [61, 193] width 122 height 357
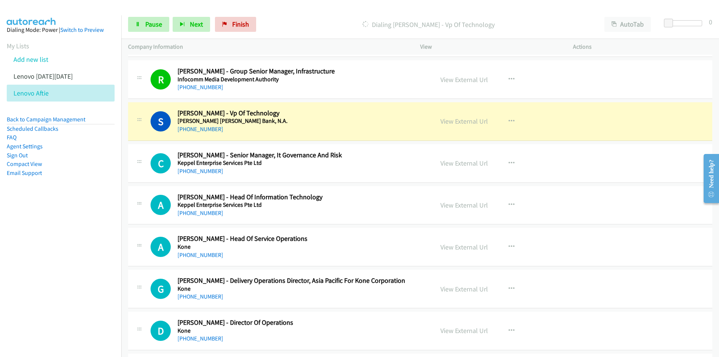
click at [75, 210] on aside "Dialing Mode: Power | Switch to Preview My Lists Add new list Lenovo [DATE][DAT…" at bounding box center [60, 113] width 121 height 196
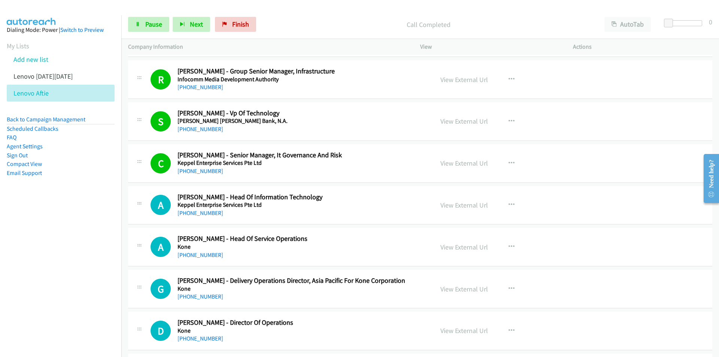
click at [51, 248] on nav "Dialing Mode: Power | Switch to Preview My Lists Add new list Lenovo [DATE][DAT…" at bounding box center [61, 193] width 122 height 357
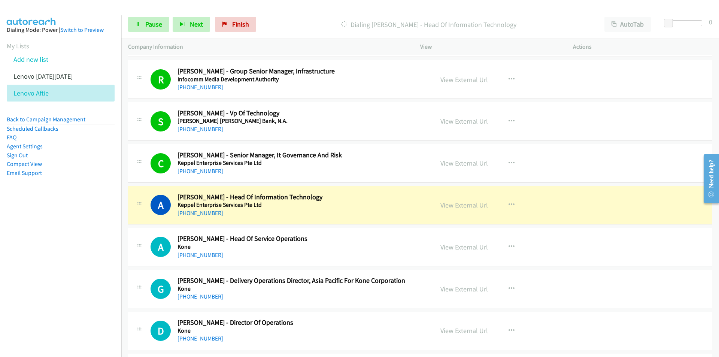
drag, startPoint x: 67, startPoint y: 239, endPoint x: 73, endPoint y: 238, distance: 6.1
click at [67, 239] on nav "Dialing Mode: Power | Switch to Preview My Lists Add new list Lenovo [DATE][DAT…" at bounding box center [61, 193] width 122 height 357
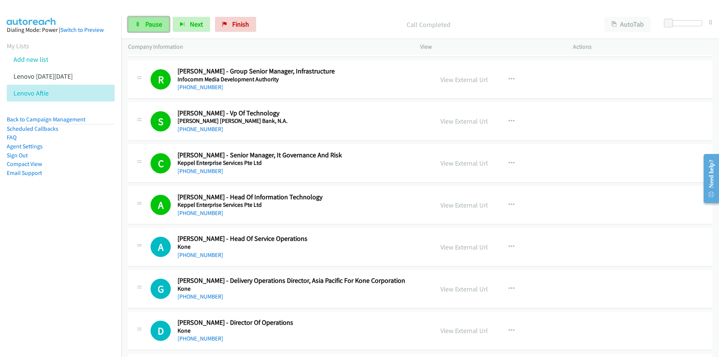
click at [130, 18] on link "Pause" at bounding box center [148, 24] width 41 height 15
click at [95, 274] on nav "Dialing Mode: Power | Switch to Preview My Lists Add new list Lenovo [DATE][DAT…" at bounding box center [61, 193] width 122 height 357
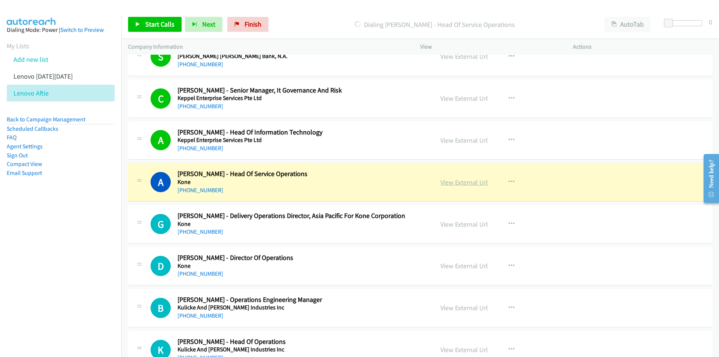
scroll to position [4908, 0]
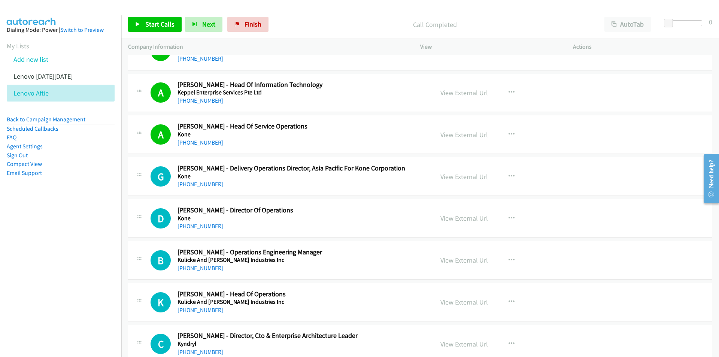
click at [85, 257] on nav "Dialing Mode: Power | Switch to Preview My Lists Add new list Lenovo [DATE][DAT…" at bounding box center [61, 193] width 122 height 357
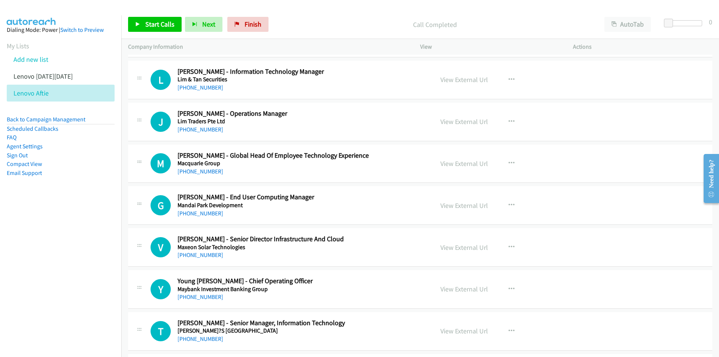
scroll to position [5471, 0]
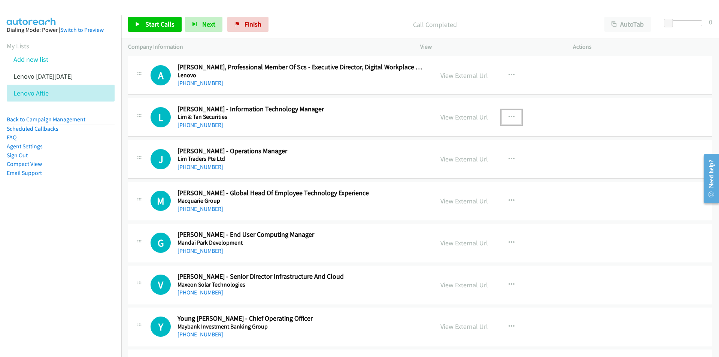
click at [515, 115] on button "button" at bounding box center [512, 117] width 20 height 15
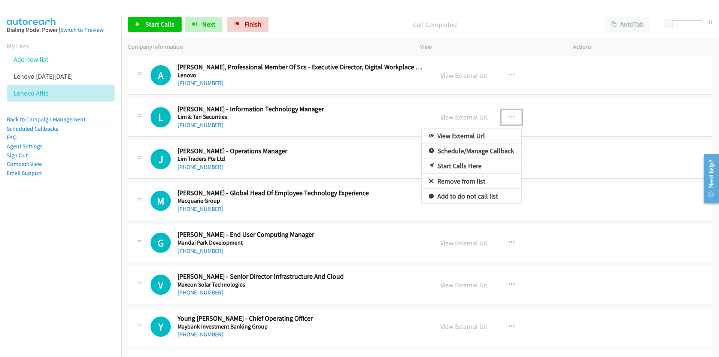
click at [469, 167] on link "Start Calls Here" at bounding box center [472, 165] width 100 height 15
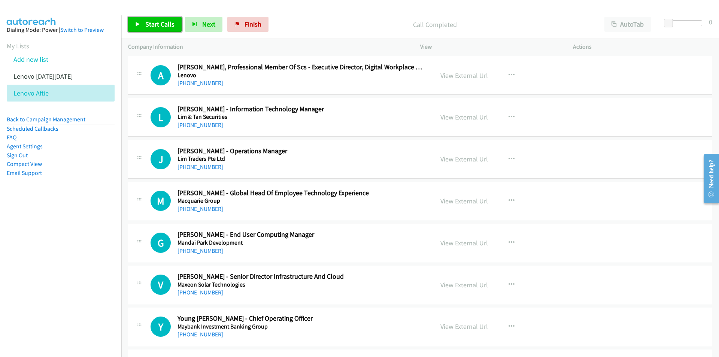
click at [144, 28] on link "Start Calls" at bounding box center [155, 24] width 54 height 15
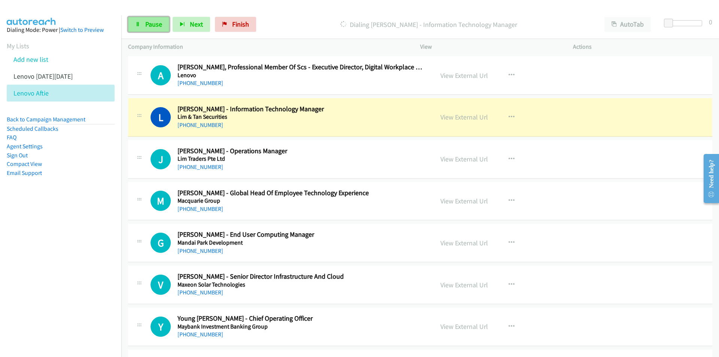
click at [166, 27] on link "Pause" at bounding box center [148, 24] width 41 height 15
drag, startPoint x: 66, startPoint y: 266, endPoint x: 142, endPoint y: 250, distance: 78.0
click at [66, 266] on nav "Dialing Mode: Power | Switch to Preview My Lists Add new list Lenovo [DATE][DAT…" at bounding box center [61, 193] width 122 height 357
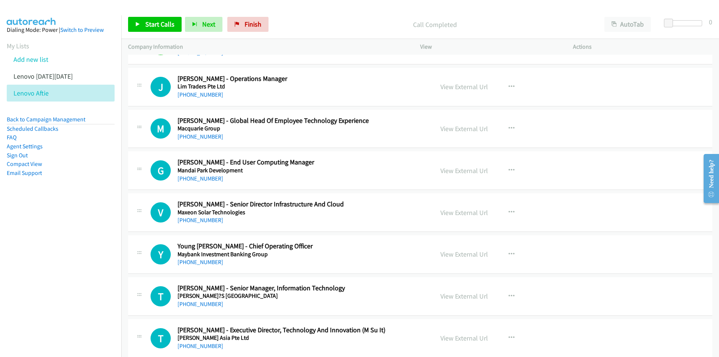
scroll to position [5545, 0]
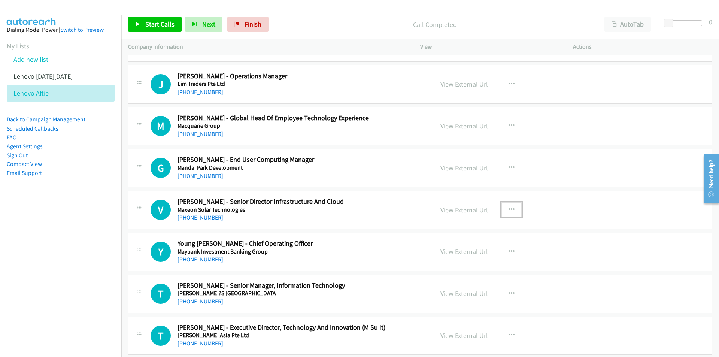
click at [509, 209] on icon "button" at bounding box center [512, 210] width 6 height 6
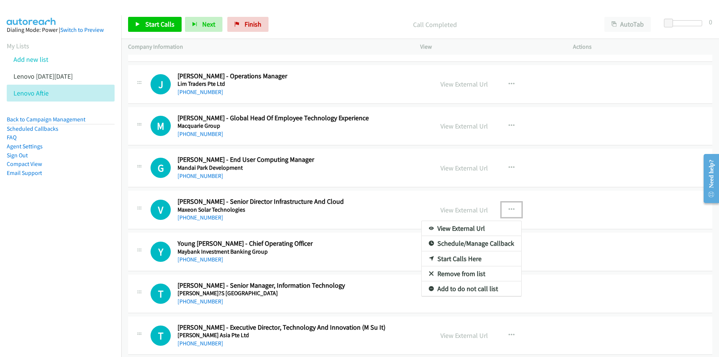
click at [463, 260] on link "Start Calls Here" at bounding box center [472, 258] width 100 height 15
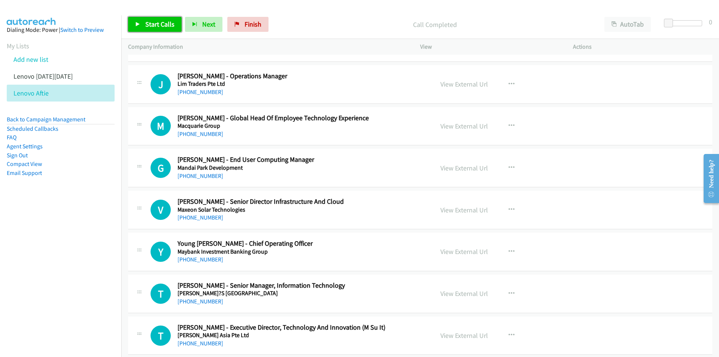
click at [150, 24] on span "Start Calls" at bounding box center [159, 24] width 29 height 9
click at [105, 282] on nav "Dialing Mode: Power | Switch to Preview My Lists Add new list Lenovo [DATE][DAT…" at bounding box center [61, 193] width 122 height 357
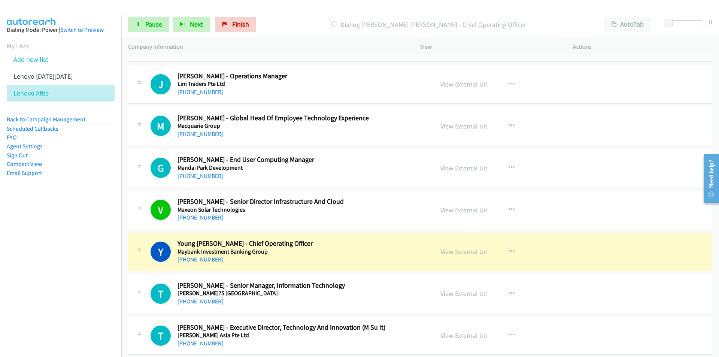
click at [115, 299] on nav "Dialing Mode: Power | Switch to Preview My Lists Add new list Lenovo [DATE][DAT…" at bounding box center [61, 193] width 122 height 357
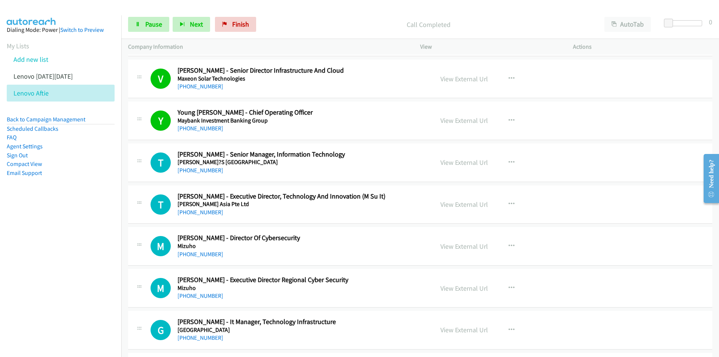
scroll to position [5695, 0]
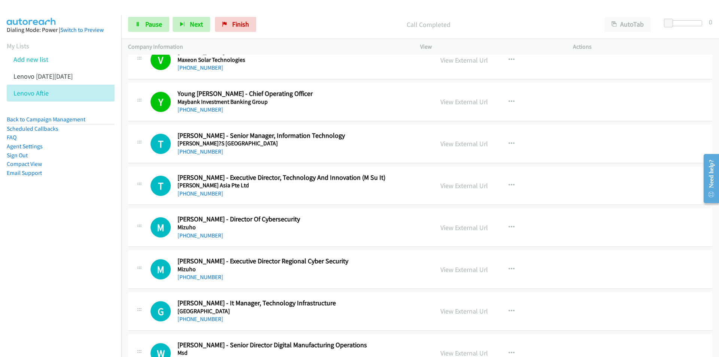
drag, startPoint x: 95, startPoint y: 247, endPoint x: 103, endPoint y: 245, distance: 8.9
click at [95, 247] on nav "Dialing Mode: Power | Switch to Preview My Lists Add new list Lenovo [DATE][DAT…" at bounding box center [61, 193] width 122 height 357
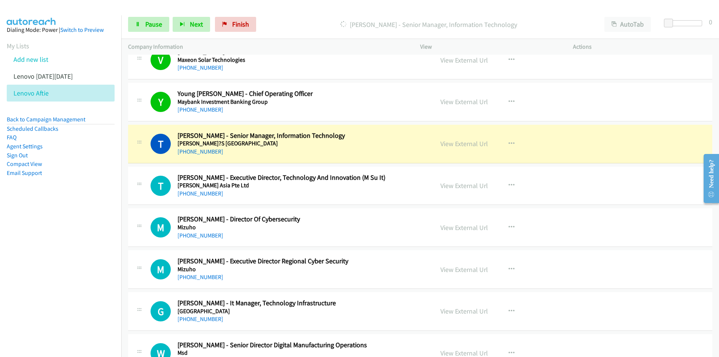
click at [74, 266] on nav "Dialing Mode: Power | Switch to Preview My Lists Add new list Lenovo [DATE][DAT…" at bounding box center [61, 193] width 122 height 357
click at [464, 145] on link "View External Url" at bounding box center [465, 143] width 48 height 9
click at [147, 27] on span "Pause" at bounding box center [153, 24] width 17 height 9
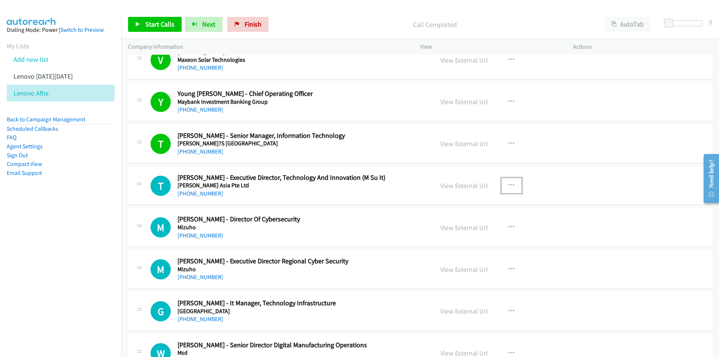
click at [504, 182] on button "button" at bounding box center [512, 185] width 20 height 15
click at [450, 236] on link "Start Calls Here" at bounding box center [472, 234] width 100 height 15
click at [161, 25] on span "Start Calls" at bounding box center [159, 24] width 29 height 9
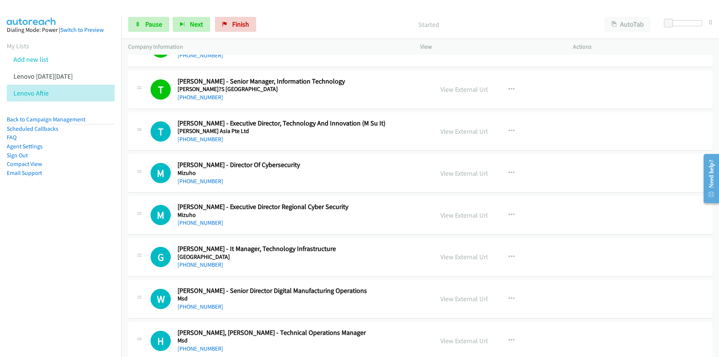
scroll to position [5770, 0]
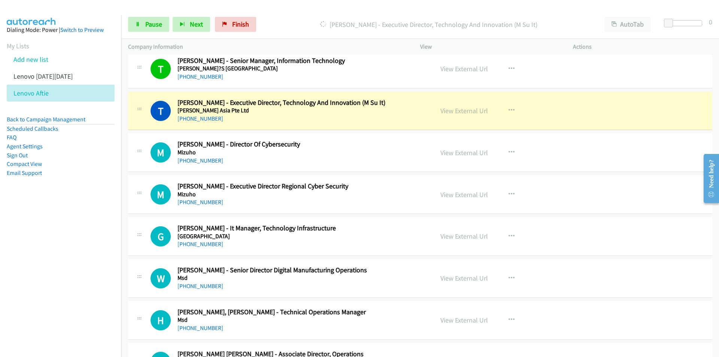
drag, startPoint x: 67, startPoint y: 283, endPoint x: 72, endPoint y: 282, distance: 5.0
click at [67, 283] on nav "Dialing Mode: Power | Switch to Preview My Lists Add new list Lenovo [DATE][DAT…" at bounding box center [61, 193] width 122 height 357
click at [47, 286] on nav "Dialing Mode: Power | Switch to Preview My Lists Add new list Lenovo [DATE][DAT…" at bounding box center [61, 193] width 122 height 357
drag, startPoint x: 77, startPoint y: 262, endPoint x: 101, endPoint y: 251, distance: 26.8
click at [77, 262] on nav "Dialing Mode: Power | Switch to Preview My Lists Add new list Lenovo [DATE][DAT…" at bounding box center [61, 193] width 122 height 357
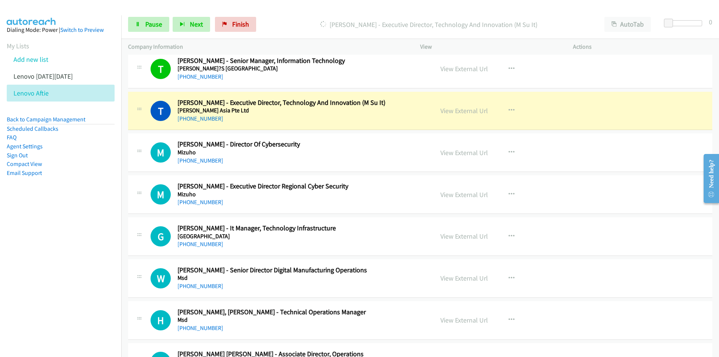
click at [58, 273] on nav "Dialing Mode: Power | Switch to Preview My Lists Add new list Lenovo [DATE][DAT…" at bounding box center [61, 193] width 122 height 357
click at [456, 113] on link "View External Url" at bounding box center [465, 110] width 48 height 9
click at [142, 24] on link "Pause" at bounding box center [148, 24] width 41 height 15
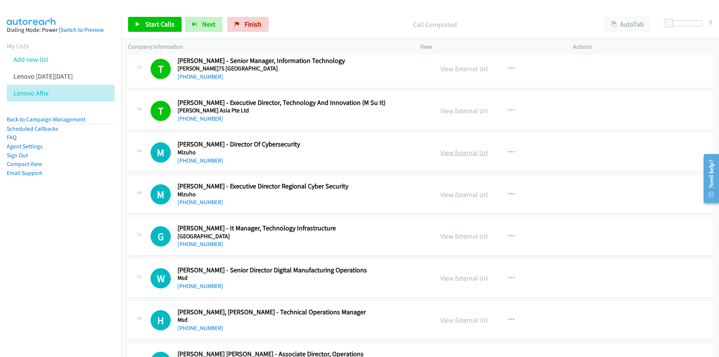
click at [465, 152] on link "View External Url" at bounding box center [465, 152] width 48 height 9
click at [146, 25] on span "Start Calls" at bounding box center [159, 24] width 29 height 9
click at [85, 264] on nav "Dialing Mode: Power | Switch to Preview My Lists Add new list Lenovo [DATE][DAT…" at bounding box center [61, 193] width 122 height 357
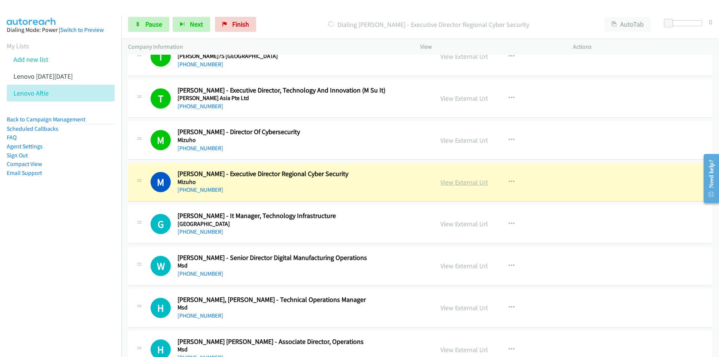
scroll to position [5808, 0]
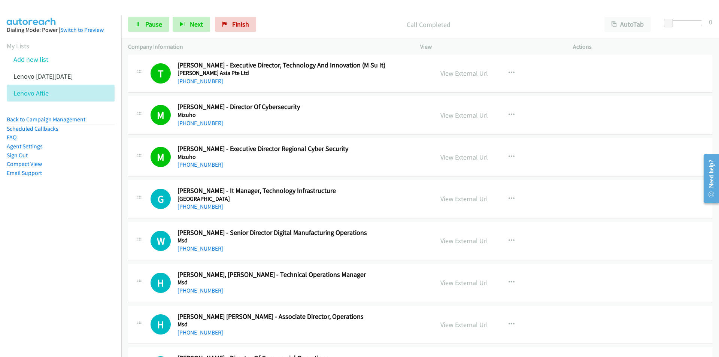
click at [50, 244] on nav "Dialing Mode: Power | Switch to Preview My Lists Add new list Lenovo [DATE][DAT…" at bounding box center [61, 193] width 122 height 357
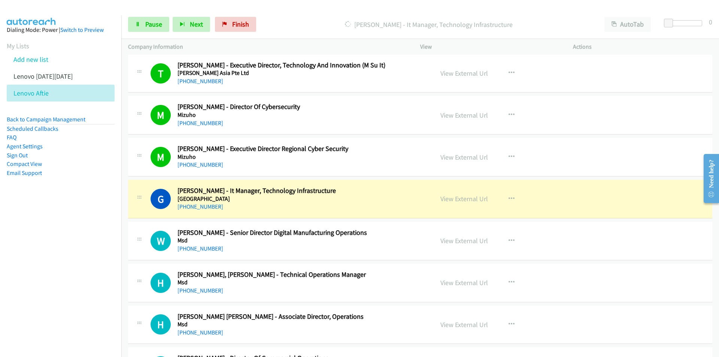
click at [75, 266] on nav "Dialing Mode: Power | Switch to Preview My Lists Add new list Lenovo [DATE][DAT…" at bounding box center [61, 193] width 122 height 357
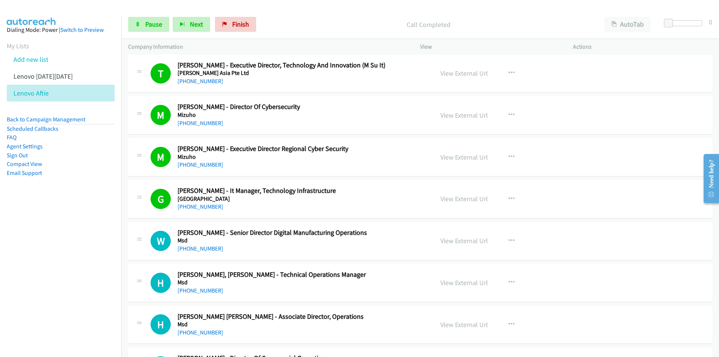
drag, startPoint x: 74, startPoint y: 265, endPoint x: 165, endPoint y: 246, distance: 93.0
click at [74, 265] on nav "Dialing Mode: Power | Switch to Preview My Lists Add new list Lenovo [DATE][DAT…" at bounding box center [61, 193] width 122 height 357
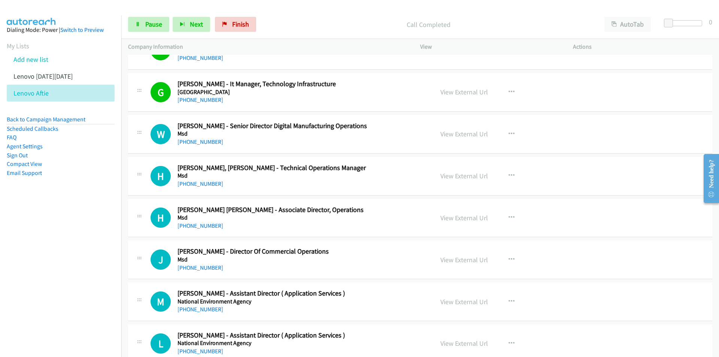
scroll to position [5920, 0]
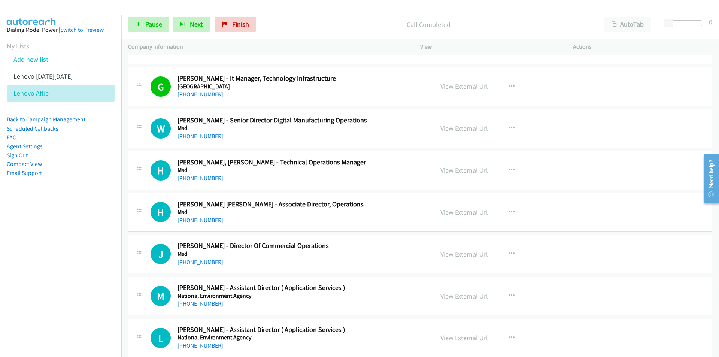
click at [71, 248] on nav "Dialing Mode: Power | Switch to Preview My Lists Add new list Lenovo [DATE][DAT…" at bounding box center [61, 193] width 122 height 357
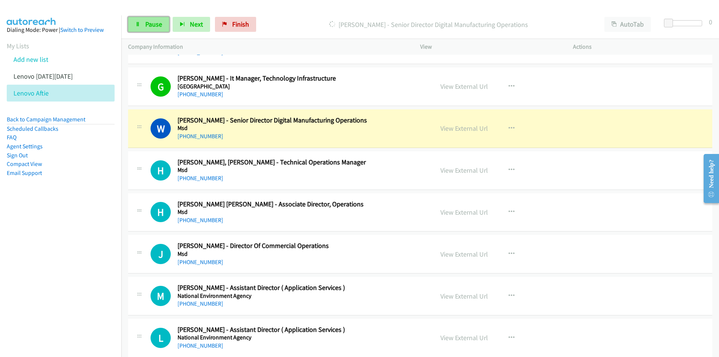
click at [154, 22] on span "Pause" at bounding box center [153, 24] width 17 height 9
click at [38, 272] on nav "Dialing Mode: Power | Switch to Preview My Lists Add new list Lenovo [DATE][DAT…" at bounding box center [61, 193] width 122 height 357
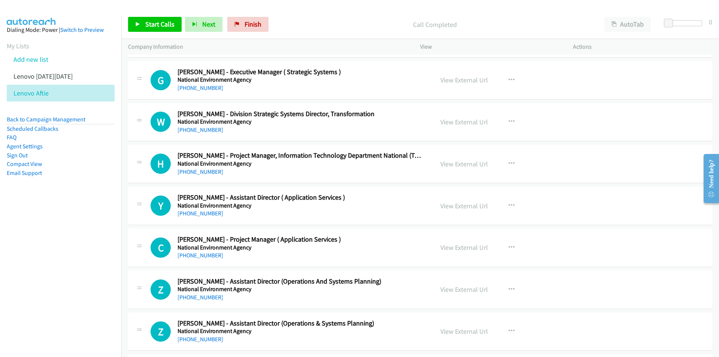
scroll to position [6257, 0]
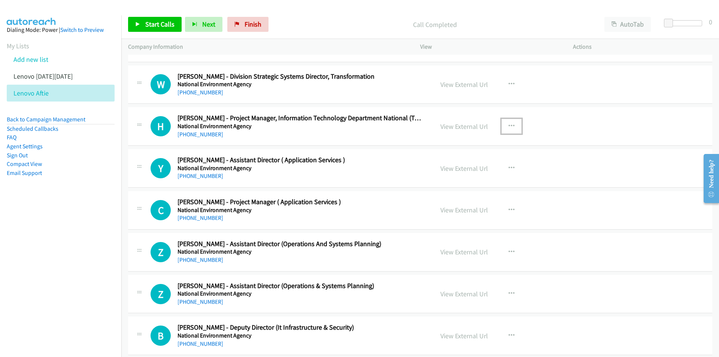
click at [509, 125] on icon "button" at bounding box center [512, 126] width 6 height 6
click at [453, 174] on link "Start Calls Here" at bounding box center [472, 175] width 100 height 15
click at [148, 24] on span "Start Calls" at bounding box center [159, 24] width 29 height 9
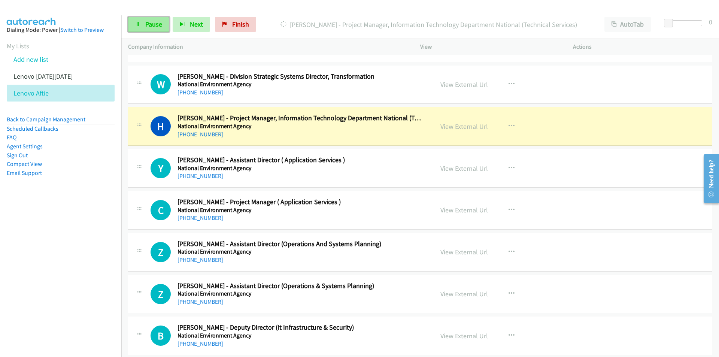
click at [147, 25] on span "Pause" at bounding box center [153, 24] width 17 height 9
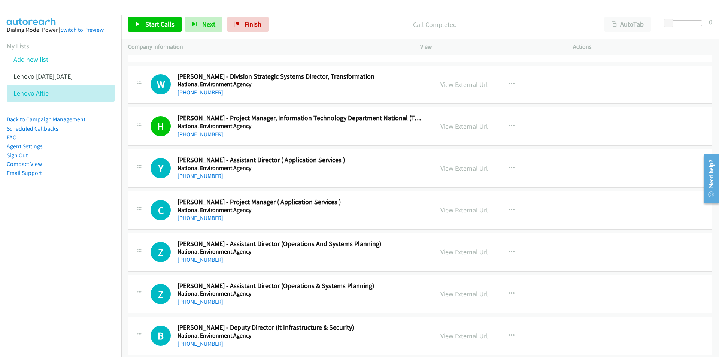
click at [67, 271] on nav "Dialing Mode: Power | Switch to Preview My Lists Add new list Lenovo [DATE][DAT…" at bounding box center [61, 193] width 122 height 357
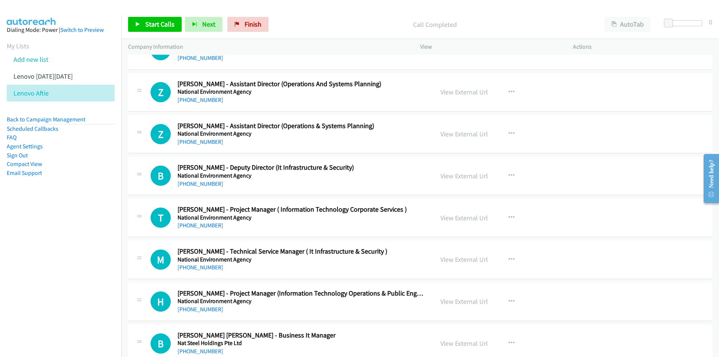
scroll to position [6445, 0]
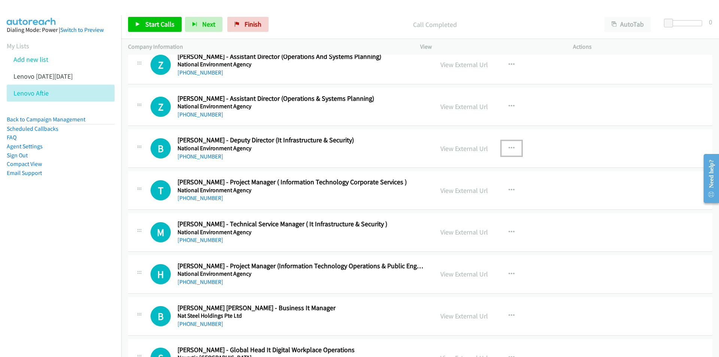
click at [510, 145] on icon "button" at bounding box center [512, 148] width 6 height 6
click at [463, 197] on link "Start Calls Here" at bounding box center [472, 197] width 100 height 15
click at [137, 22] on icon at bounding box center [137, 24] width 5 height 5
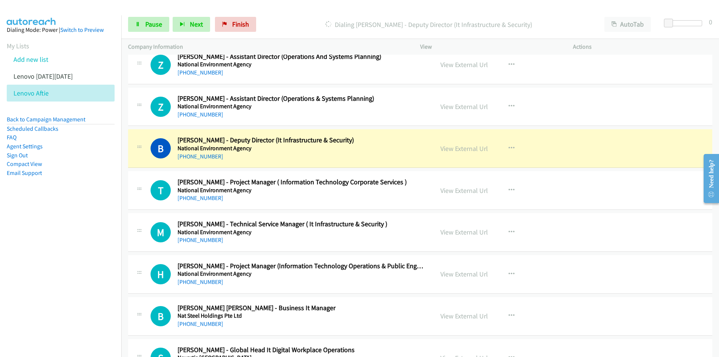
click at [85, 228] on nav "Dialing Mode: Power | Switch to Preview My Lists Add new list Lenovo [DATE][DAT…" at bounding box center [61, 193] width 122 height 357
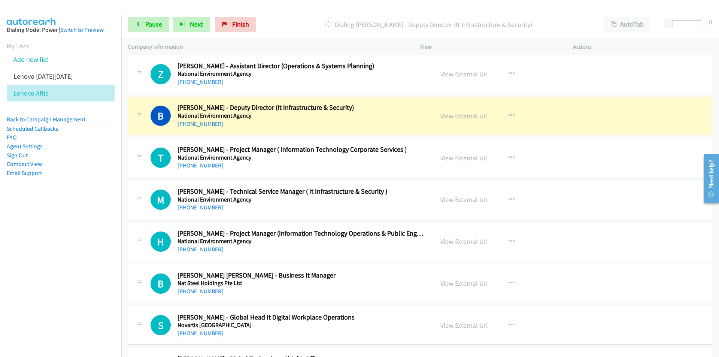
scroll to position [6482, 0]
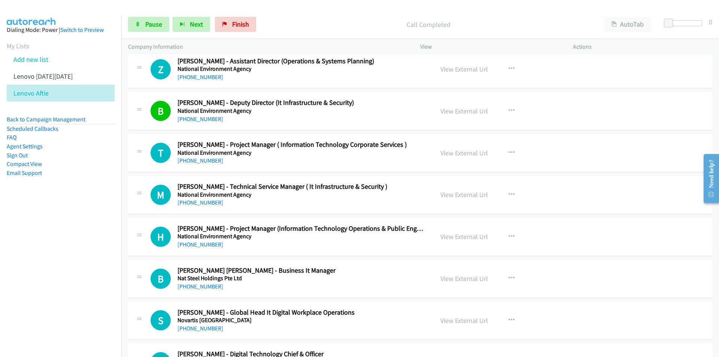
click at [80, 253] on nav "Dialing Mode: Power | Switch to Preview My Lists Add new list Lenovo [DATE][DAT…" at bounding box center [61, 193] width 122 height 357
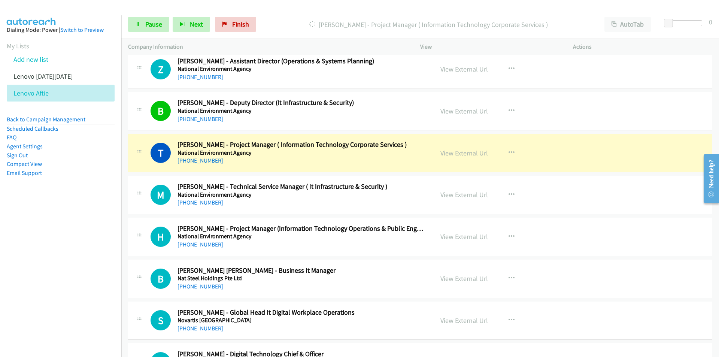
click at [70, 255] on nav "Dialing Mode: Power | Switch to Preview My Lists Add new list Lenovo [DATE][DAT…" at bounding box center [61, 193] width 122 height 357
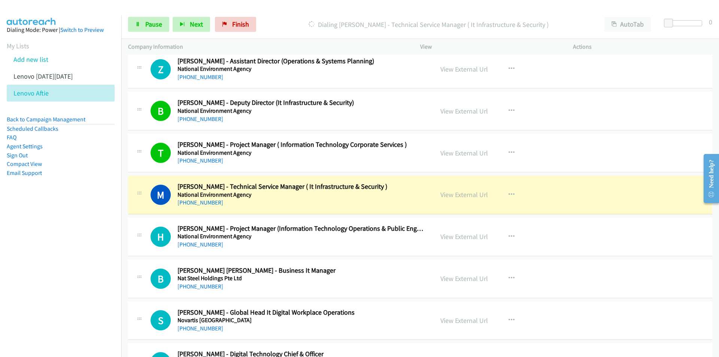
click at [93, 265] on nav "Dialing Mode: Power | Switch to Preview My Lists Add new list Lenovo [DATE][DAT…" at bounding box center [61, 193] width 122 height 357
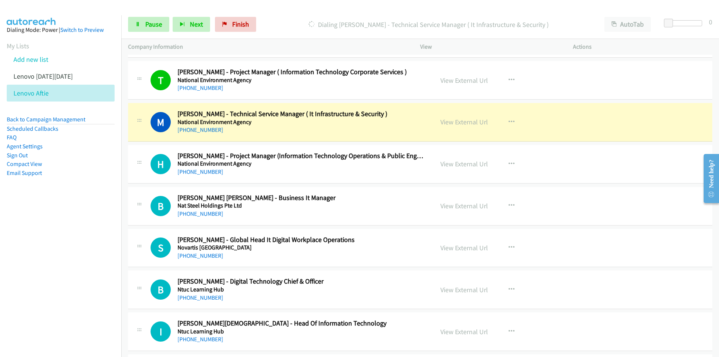
scroll to position [6557, 0]
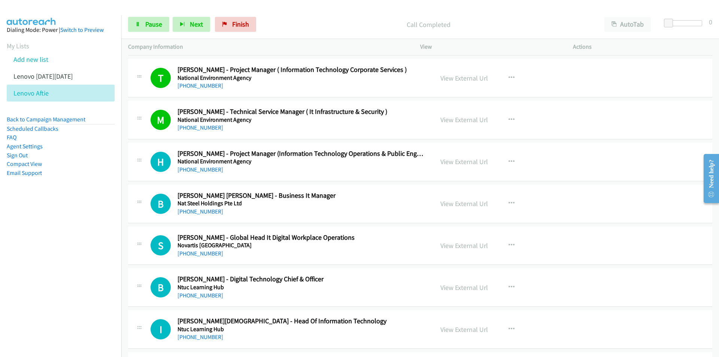
click at [80, 200] on aside "Dialing Mode: Power | Switch to Preview My Lists Add new list Lenovo [DATE][DAT…" at bounding box center [60, 113] width 121 height 196
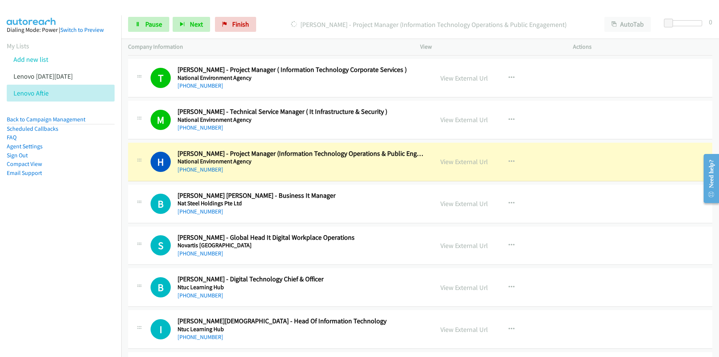
click at [101, 241] on nav "Dialing Mode: Power | Switch to Preview My Lists Add new list Lenovo [DATE][DAT…" at bounding box center [61, 193] width 122 height 357
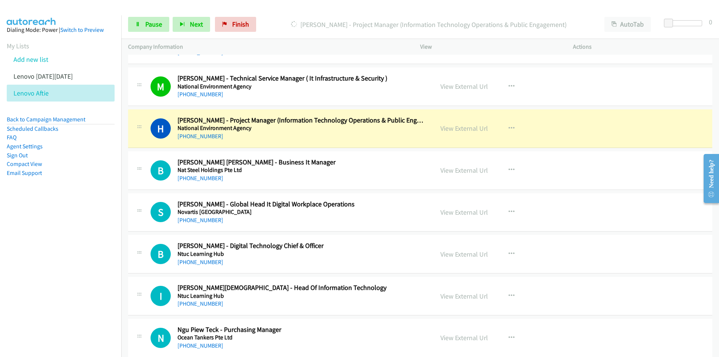
scroll to position [6595, 0]
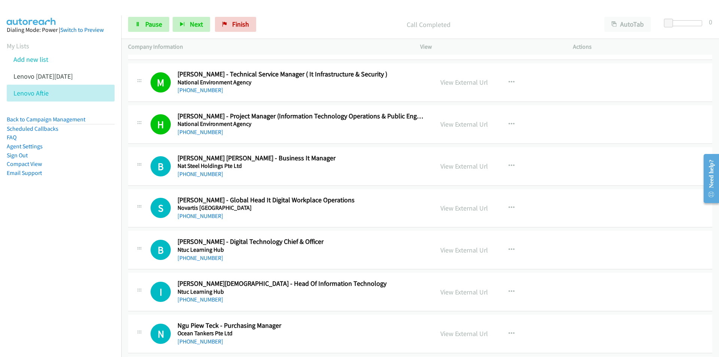
drag, startPoint x: 93, startPoint y: 222, endPoint x: 110, endPoint y: 219, distance: 17.5
click at [93, 222] on nav "Dialing Mode: Power | Switch to Preview My Lists Add new list Lenovo [DATE][DAT…" at bounding box center [61, 193] width 122 height 357
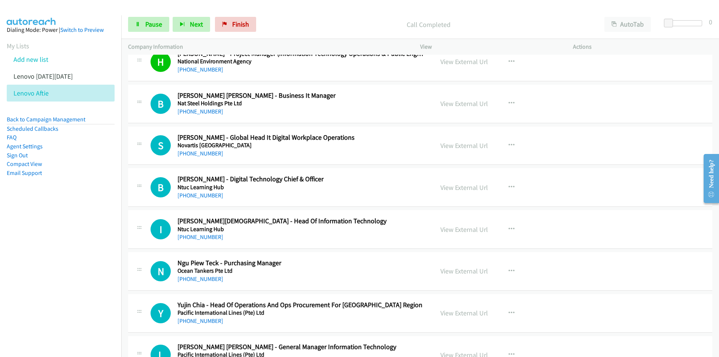
scroll to position [6670, 0]
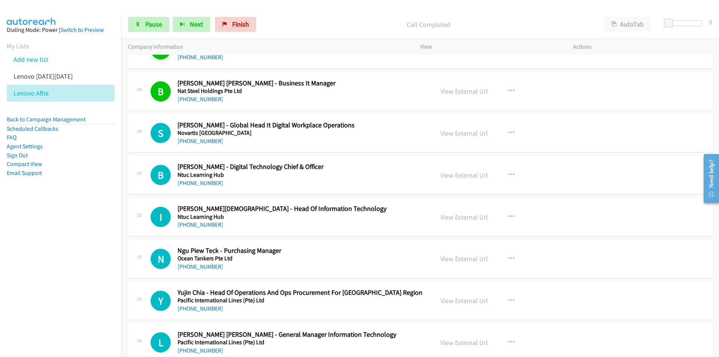
drag, startPoint x: 69, startPoint y: 223, endPoint x: 84, endPoint y: 221, distance: 14.8
click at [69, 223] on nav "Dialing Mode: Power | Switch to Preview My Lists Add new list Lenovo [DATE][DAT…" at bounding box center [61, 193] width 122 height 357
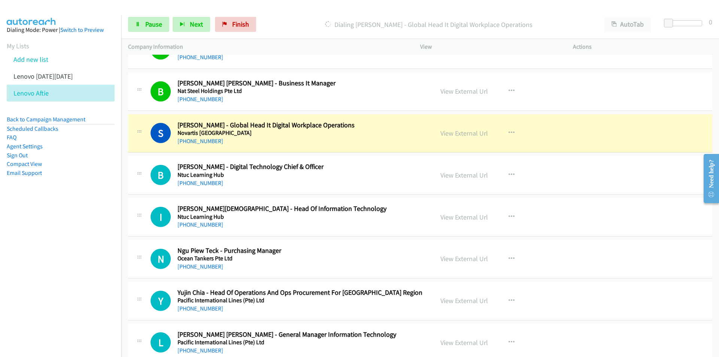
click at [74, 233] on nav "Dialing Mode: Power | Switch to Preview My Lists Add new list Lenovo [DATE][DAT…" at bounding box center [61, 193] width 122 height 357
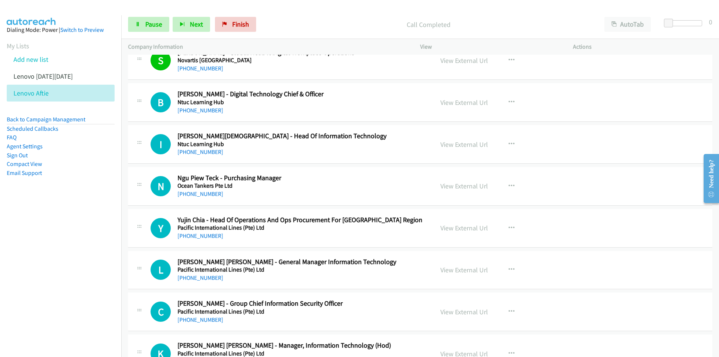
scroll to position [6744, 0]
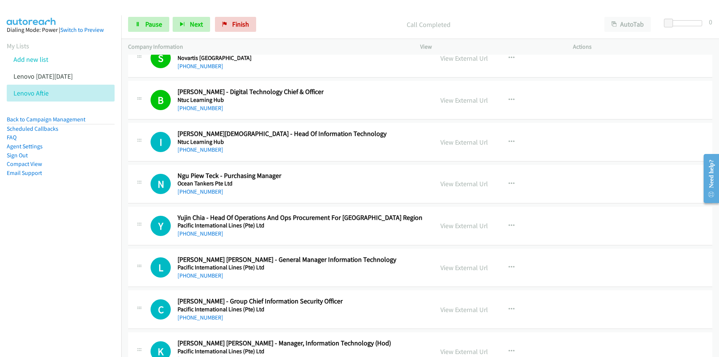
click at [87, 224] on nav "Dialing Mode: Power | Switch to Preview My Lists Add new list Lenovo [DATE][DAT…" at bounding box center [61, 193] width 122 height 357
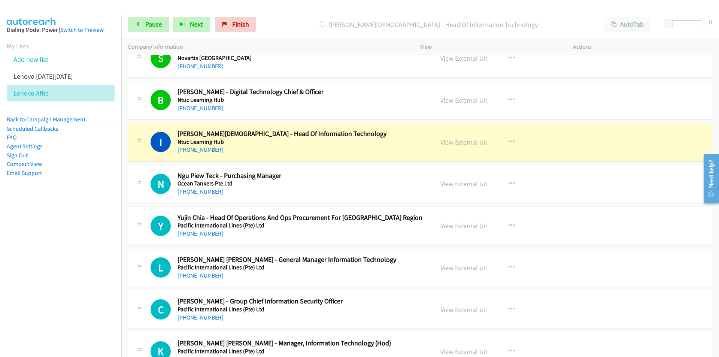
click at [51, 262] on nav "Dialing Mode: Power | Switch to Preview My Lists Add new list Lenovo [DATE][DAT…" at bounding box center [61, 193] width 122 height 357
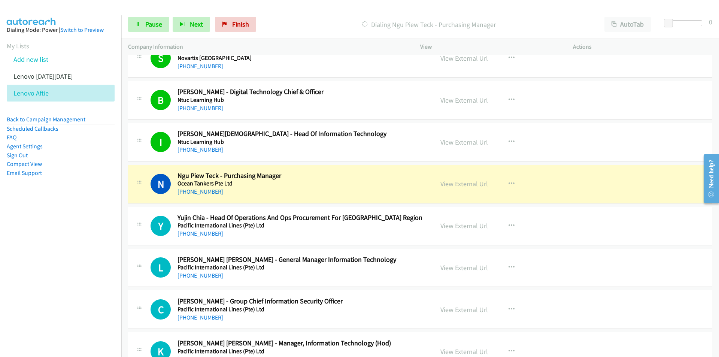
click at [62, 265] on nav "Dialing Mode: Power | Switch to Preview My Lists Add new list Lenovo [DATE][DAT…" at bounding box center [61, 193] width 122 height 357
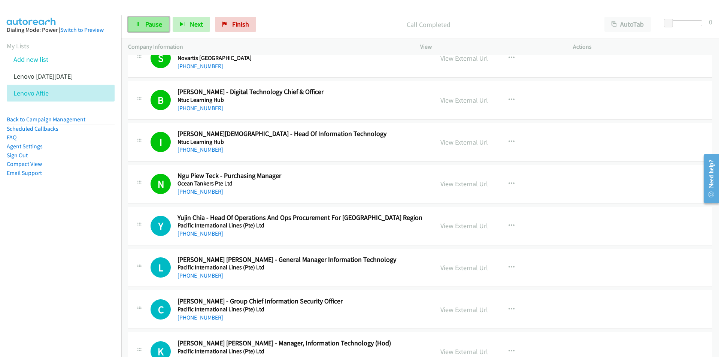
click at [150, 25] on span "Pause" at bounding box center [153, 24] width 17 height 9
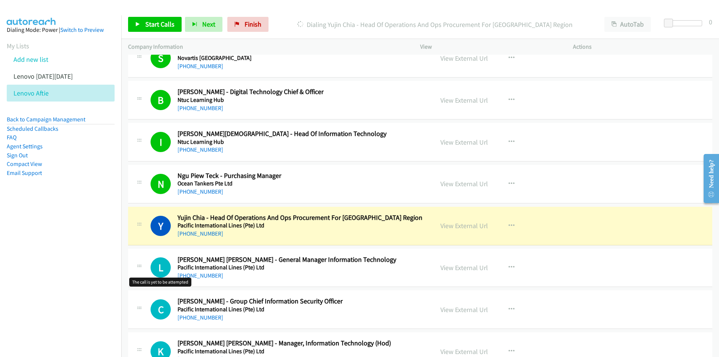
click at [139, 277] on div "L Callback Scheduled [PERSON_NAME] [PERSON_NAME] - General Manager Information …" at bounding box center [281, 268] width 292 height 25
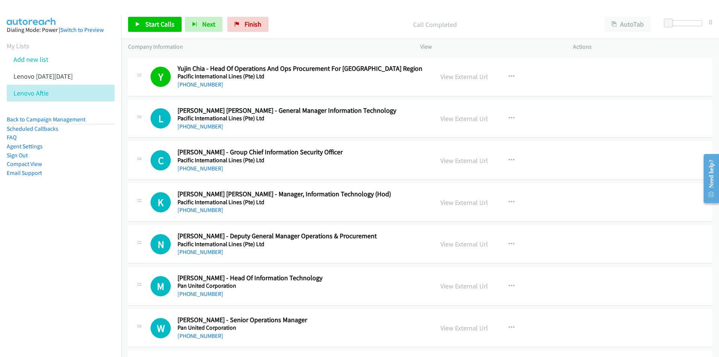
scroll to position [6894, 0]
click at [510, 117] on icon "button" at bounding box center [512, 118] width 6 height 6
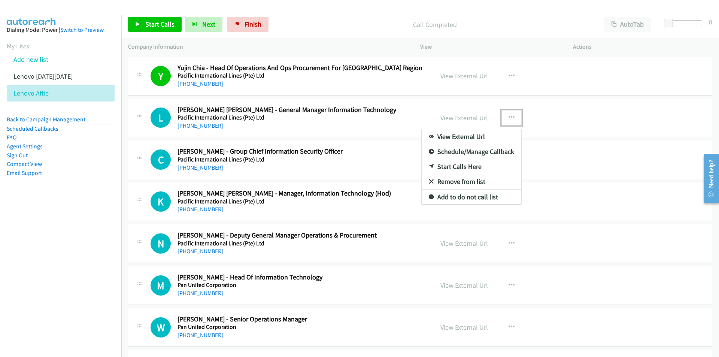
click at [459, 165] on link "Start Calls Here" at bounding box center [472, 166] width 100 height 15
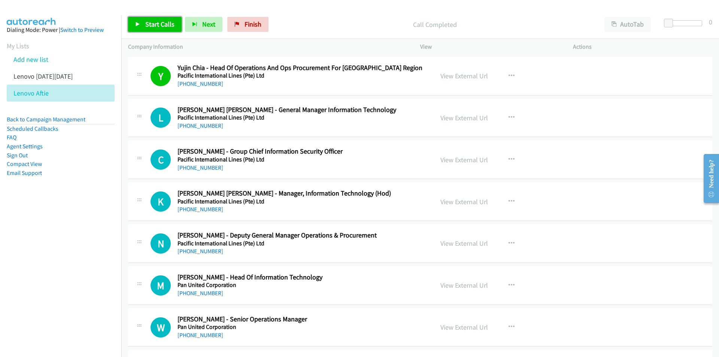
click at [157, 25] on span "Start Calls" at bounding box center [159, 24] width 29 height 9
drag, startPoint x: 93, startPoint y: 230, endPoint x: 124, endPoint y: 223, distance: 32.3
click at [93, 230] on nav "Dialing Mode: Power | Switch to Preview My Lists Add new list Lenovo [DATE][DAT…" at bounding box center [61, 193] width 122 height 357
click at [83, 254] on nav "Dialing Mode: Power | Switch to Preview My Lists Add new list Lenovo [DATE][DAT…" at bounding box center [61, 193] width 122 height 357
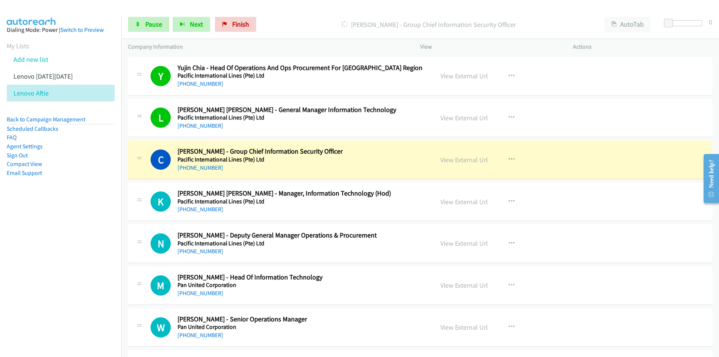
drag, startPoint x: 49, startPoint y: 243, endPoint x: 54, endPoint y: 241, distance: 5.4
click at [49, 243] on nav "Dialing Mode: Power | Switch to Preview My Lists Add new list Lenovo [DATE][DAT…" at bounding box center [61, 193] width 122 height 357
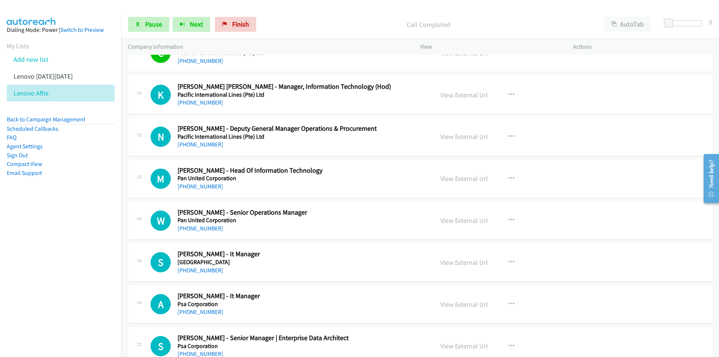
scroll to position [7007, 0]
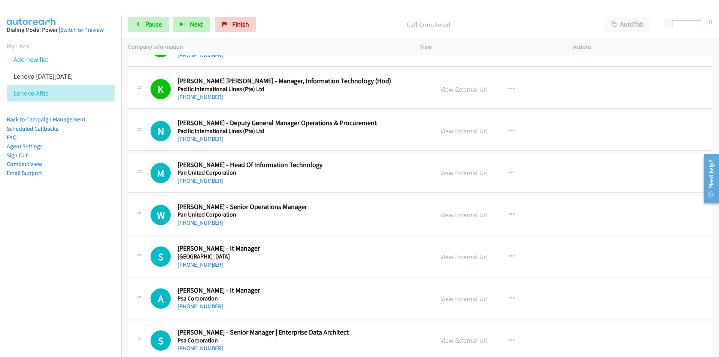
click at [64, 203] on aside "Dialing Mode: Power | Switch to Preview My Lists Add new list Lenovo [DATE][DAT…" at bounding box center [60, 113] width 121 height 196
click at [69, 266] on nav "Dialing Mode: Power | Switch to Preview My Lists Add new list Lenovo [DATE][DAT…" at bounding box center [61, 193] width 122 height 357
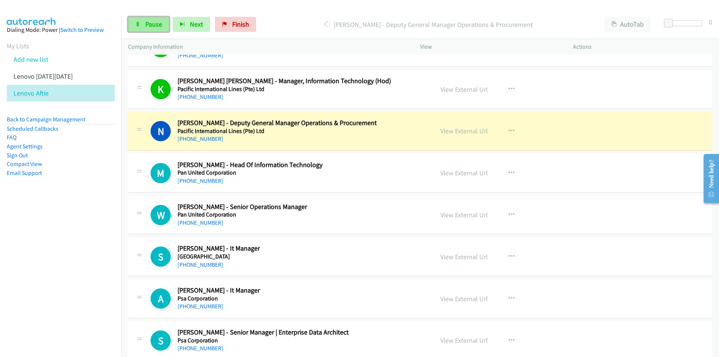
click at [138, 28] on link "Pause" at bounding box center [148, 24] width 41 height 15
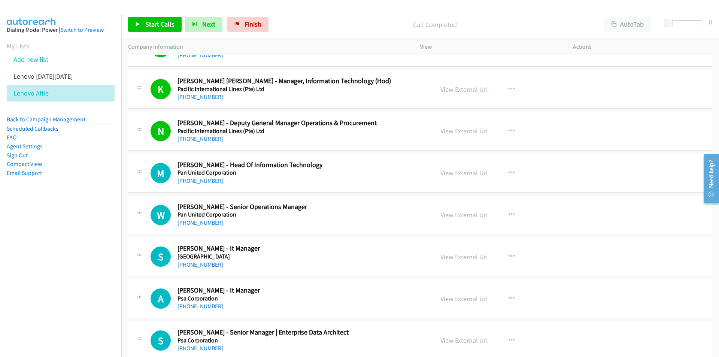
click at [88, 215] on nav "Dialing Mode: Power | Switch to Preview My Lists Add new list Lenovo [DATE][DAT…" at bounding box center [61, 193] width 122 height 357
click at [457, 133] on link "View External Url" at bounding box center [465, 131] width 48 height 9
click at [160, 27] on span "Start Calls" at bounding box center [159, 24] width 29 height 9
click at [75, 273] on nav "Dialing Mode: Power | Switch to Preview My Lists Add new list Lenovo [DATE][DAT…" at bounding box center [61, 193] width 122 height 357
click at [150, 22] on span "Pause" at bounding box center [153, 24] width 17 height 9
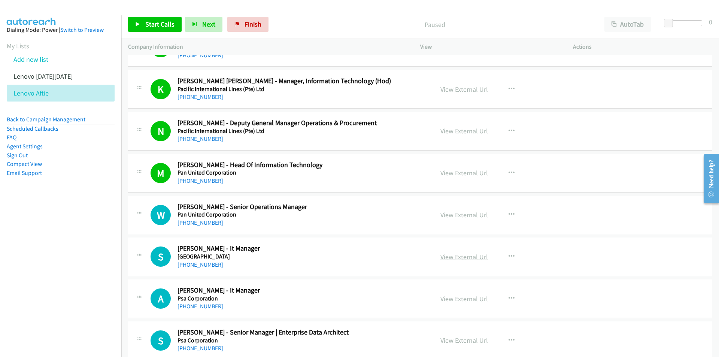
click at [471, 260] on link "View External Url" at bounding box center [465, 257] width 48 height 9
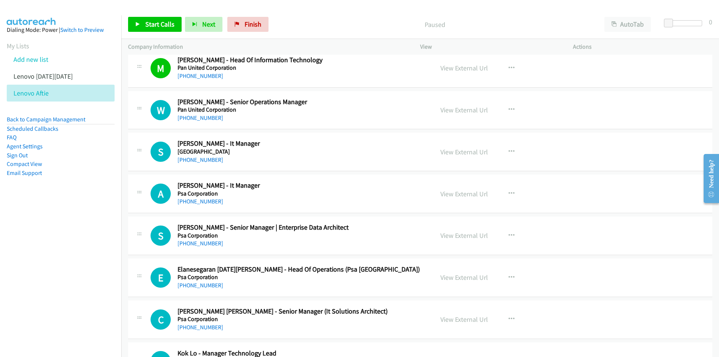
scroll to position [7157, 0]
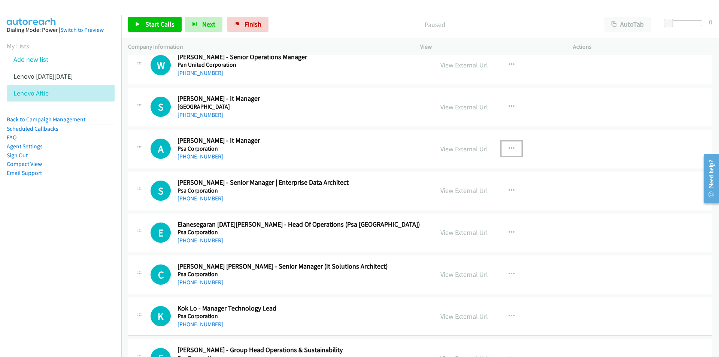
click at [511, 148] on icon "button" at bounding box center [512, 149] width 6 height 6
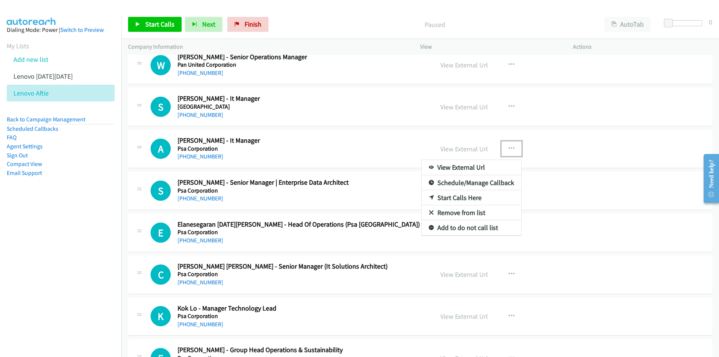
click at [460, 199] on link "Start Calls Here" at bounding box center [472, 197] width 100 height 15
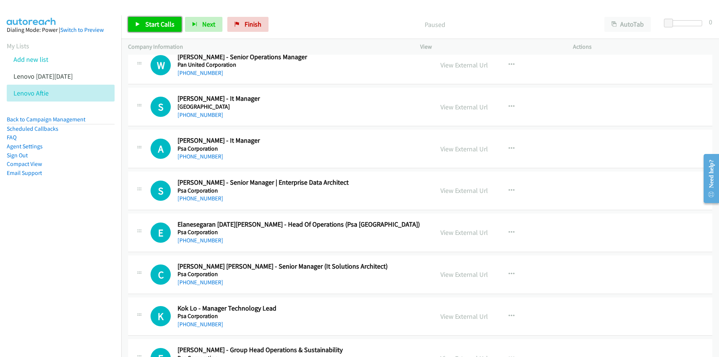
click at [153, 22] on span "Start Calls" at bounding box center [159, 24] width 29 height 9
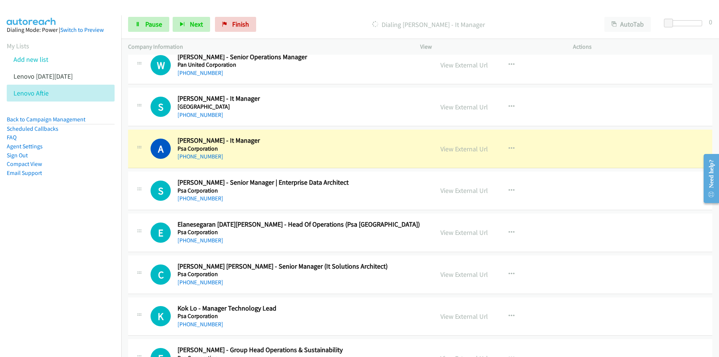
click at [59, 254] on nav "Dialing Mode: Power | Switch to Preview My Lists Add new list Lenovo [DATE][DAT…" at bounding box center [61, 193] width 122 height 357
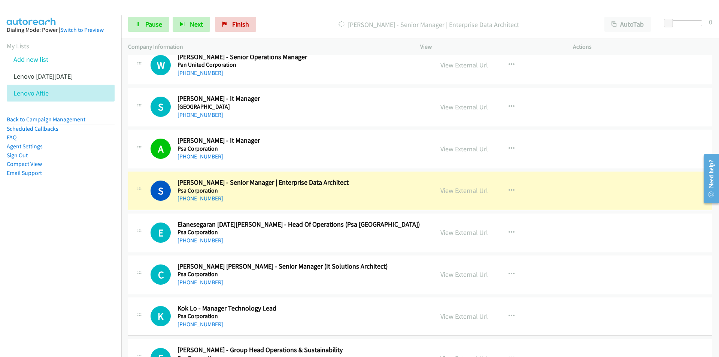
drag, startPoint x: 89, startPoint y: 258, endPoint x: 111, endPoint y: 256, distance: 21.4
click at [89, 258] on nav "Dialing Mode: Power | Switch to Preview My Lists Add new list Lenovo [DATE][DAT…" at bounding box center [61, 193] width 122 height 357
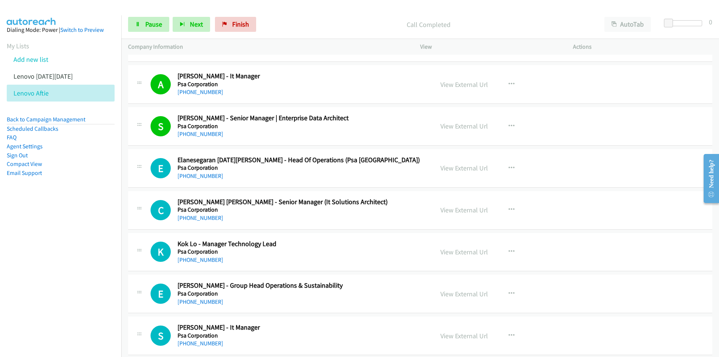
scroll to position [7232, 0]
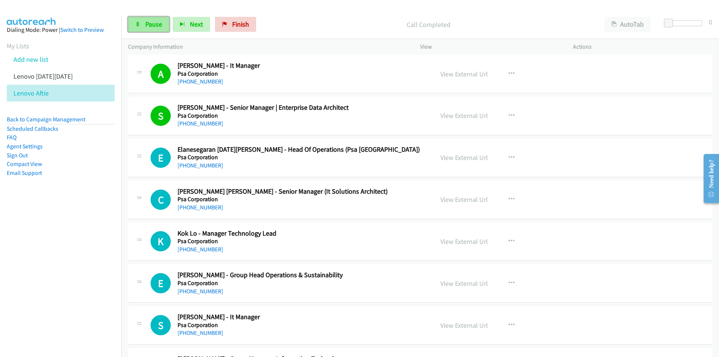
click at [153, 28] on span "Pause" at bounding box center [153, 24] width 17 height 9
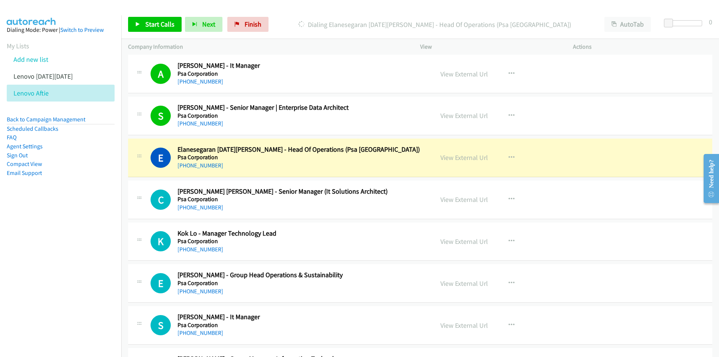
click at [105, 247] on nav "Dialing Mode: Power | Switch to Preview My Lists Add new list Lenovo [DATE][DAT…" at bounding box center [61, 193] width 122 height 357
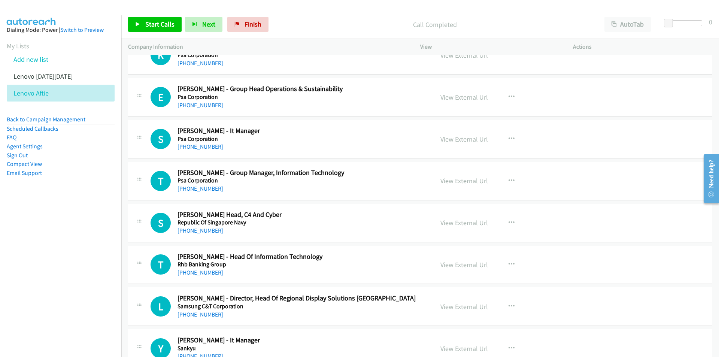
scroll to position [7419, 0]
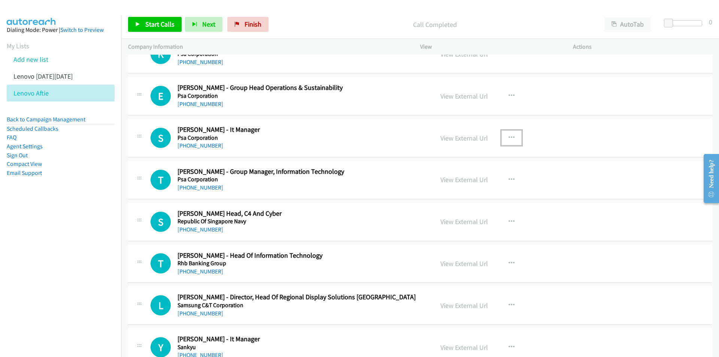
click at [511, 136] on icon "button" at bounding box center [512, 138] width 6 height 6
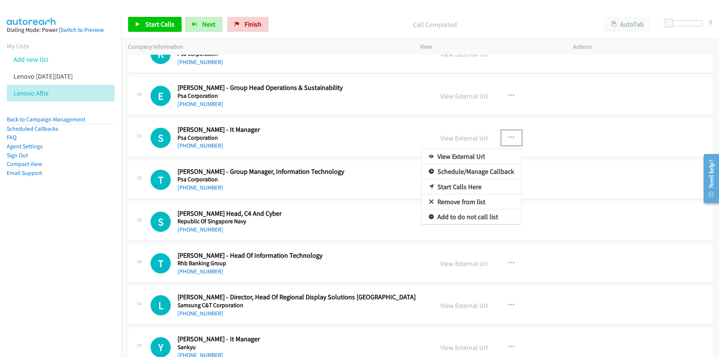
click at [465, 188] on link "Start Calls Here" at bounding box center [472, 186] width 100 height 15
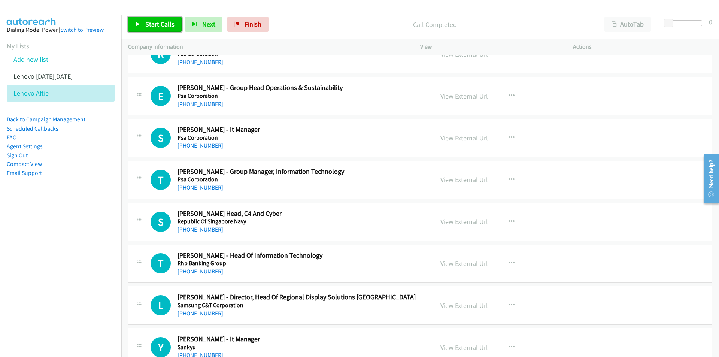
click at [161, 28] on span "Start Calls" at bounding box center [159, 24] width 29 height 9
click at [90, 248] on nav "Dialing Mode: Power | Switch to Preview My Lists Add new list Lenovo [DATE][DAT…" at bounding box center [61, 193] width 122 height 357
click at [453, 179] on link "View External Url" at bounding box center [465, 179] width 48 height 9
click at [143, 21] on link "Pause" at bounding box center [148, 24] width 41 height 15
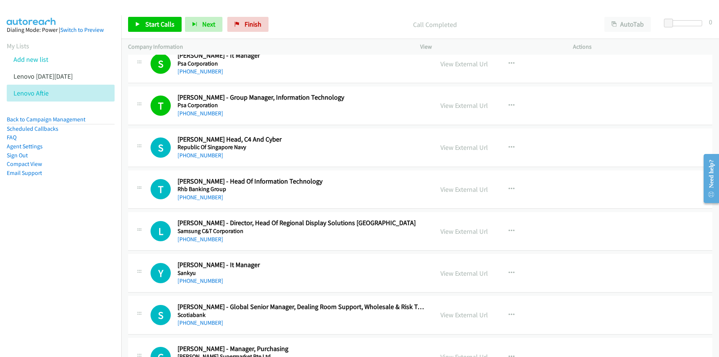
scroll to position [7494, 0]
click at [509, 187] on icon "button" at bounding box center [512, 188] width 6 height 6
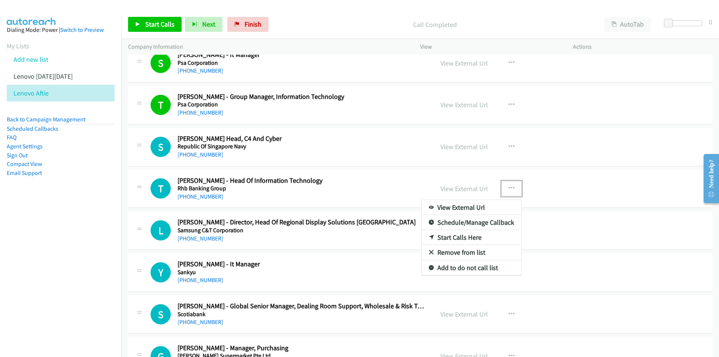
click at [457, 235] on link "Start Calls Here" at bounding box center [472, 237] width 100 height 15
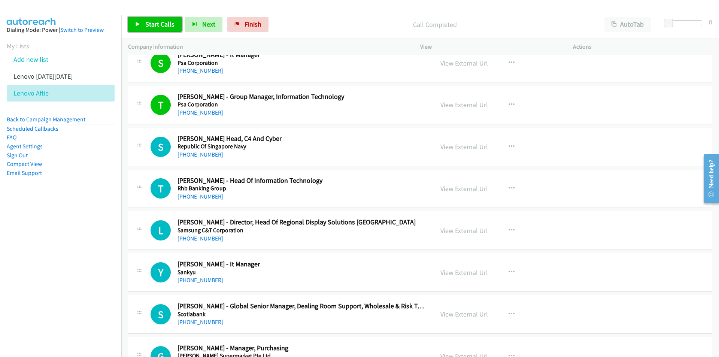
click at [153, 21] on span "Start Calls" at bounding box center [159, 24] width 29 height 9
click at [103, 270] on nav "Dialing Mode: Power | Switch to Preview My Lists Add new list Lenovo [DATE][DAT…" at bounding box center [61, 193] width 122 height 357
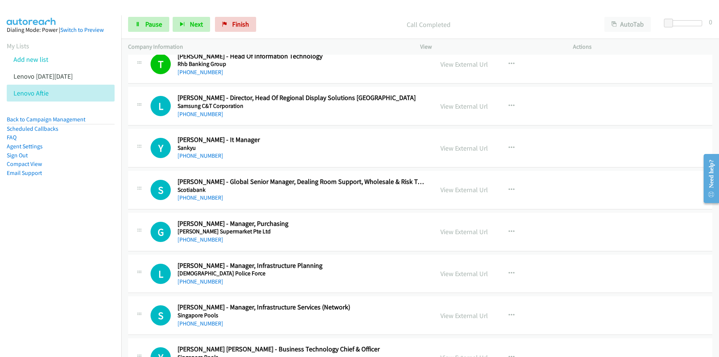
scroll to position [7644, 0]
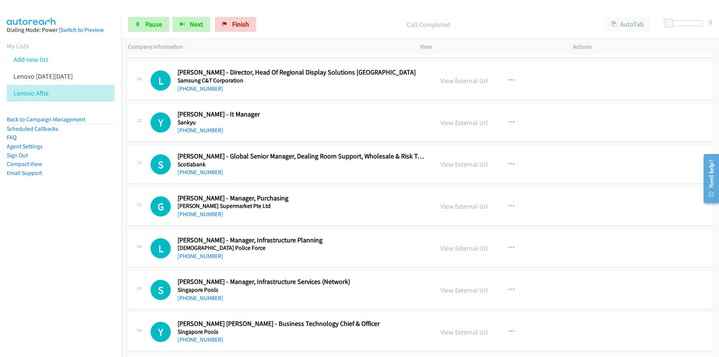
click at [96, 232] on nav "Dialing Mode: Power | Switch to Preview My Lists Add new list Lenovo [DATE][DAT…" at bounding box center [61, 193] width 122 height 357
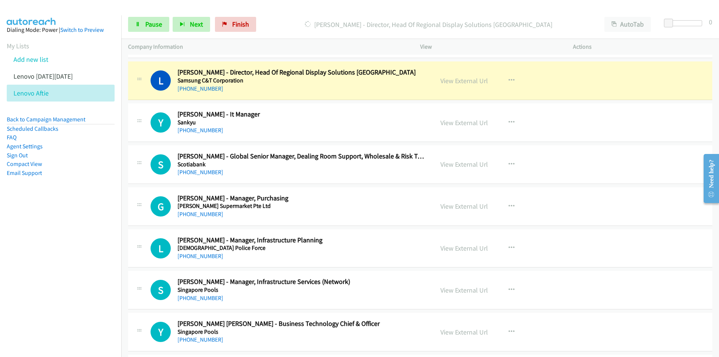
drag, startPoint x: 75, startPoint y: 253, endPoint x: 79, endPoint y: 252, distance: 4.0
click at [75, 253] on nav "Dialing Mode: Power | Switch to Preview My Lists Add new list Lenovo [DATE][DAT…" at bounding box center [61, 193] width 122 height 357
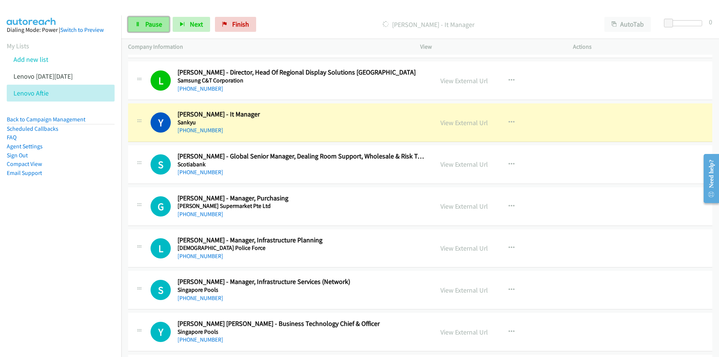
click at [155, 24] on span "Pause" at bounding box center [153, 24] width 17 height 9
click at [89, 285] on nav "Dialing Mode: Power | Switch to Preview My Lists Add new list Lenovo [DATE][DAT…" at bounding box center [61, 193] width 122 height 357
click at [58, 274] on nav "Dialing Mode: Power | Switch to Preview My Lists Add new list Lenovo [DATE][DAT…" at bounding box center [61, 193] width 122 height 357
click at [462, 124] on link "View External Url" at bounding box center [465, 122] width 48 height 9
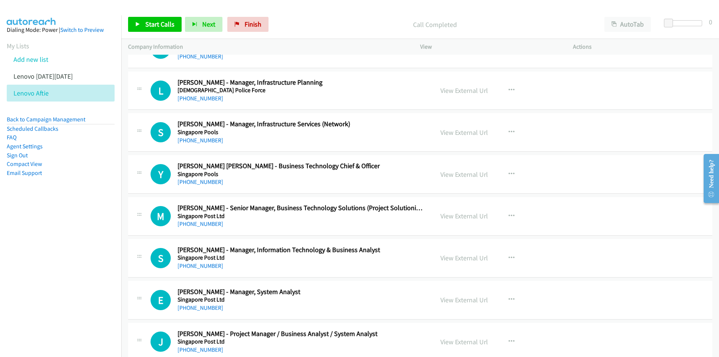
scroll to position [7831, 0]
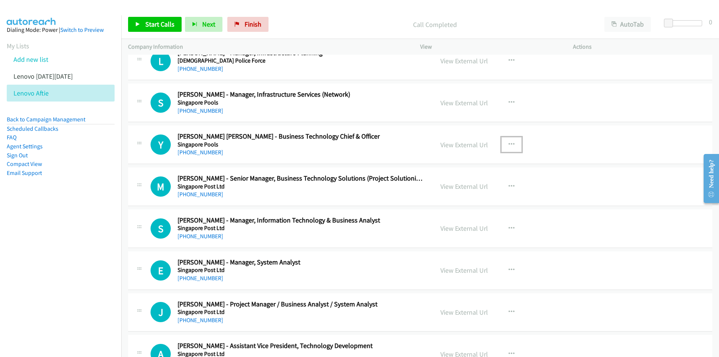
click at [509, 144] on icon "button" at bounding box center [512, 145] width 6 height 6
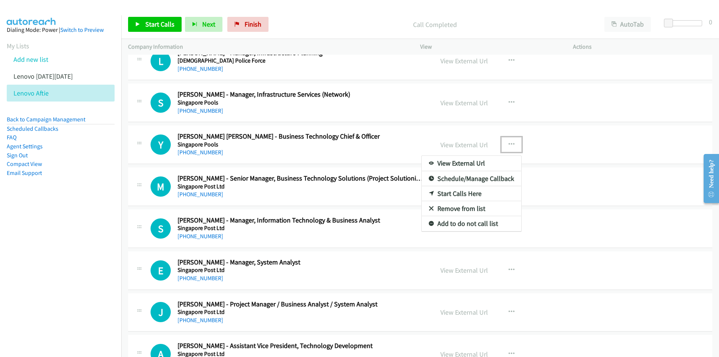
drag, startPoint x: 464, startPoint y: 193, endPoint x: 262, endPoint y: 102, distance: 221.8
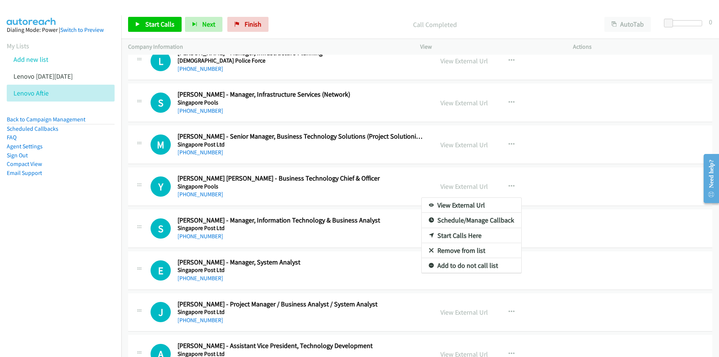
click at [59, 228] on nav "Dialing Mode: Power | Switch to Preview My Lists Add new list Lenovo [DATE][DAT…" at bounding box center [61, 193] width 122 height 357
click at [92, 241] on nav "Dialing Mode: Power | Switch to Preview My Lists Add new list Lenovo [DATE][DAT…" at bounding box center [61, 193] width 122 height 357
click at [456, 234] on link "Start Calls Here" at bounding box center [472, 235] width 100 height 15
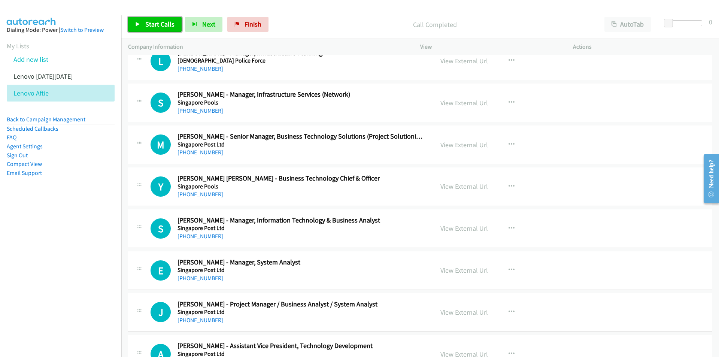
click at [159, 24] on span "Start Calls" at bounding box center [159, 24] width 29 height 9
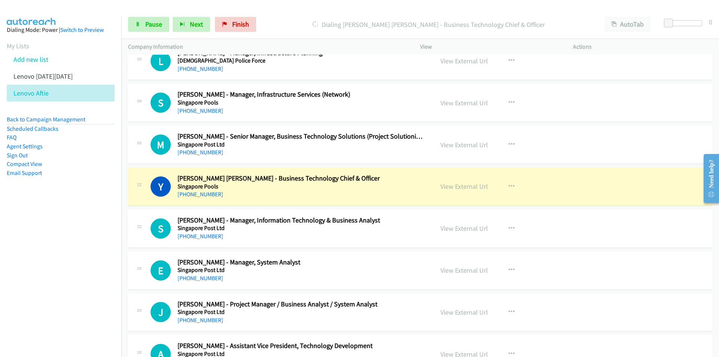
click at [64, 256] on nav "Dialing Mode: Power | Switch to Preview My Lists Add new list Lenovo [DATE][DAT…" at bounding box center [61, 193] width 122 height 357
click at [456, 189] on link "View External Url" at bounding box center [465, 186] width 48 height 9
click at [139, 19] on link "Pause" at bounding box center [148, 24] width 41 height 15
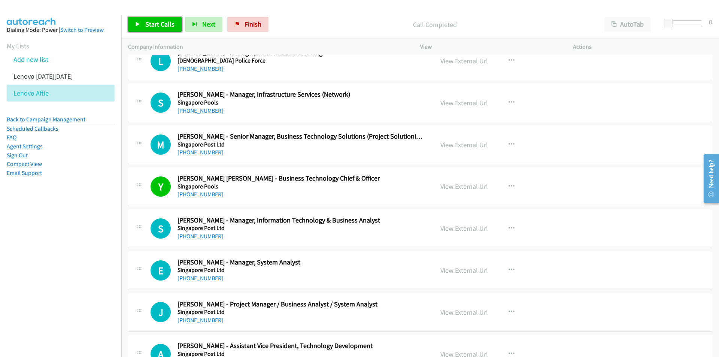
click at [156, 23] on span "Start Calls" at bounding box center [159, 24] width 29 height 9
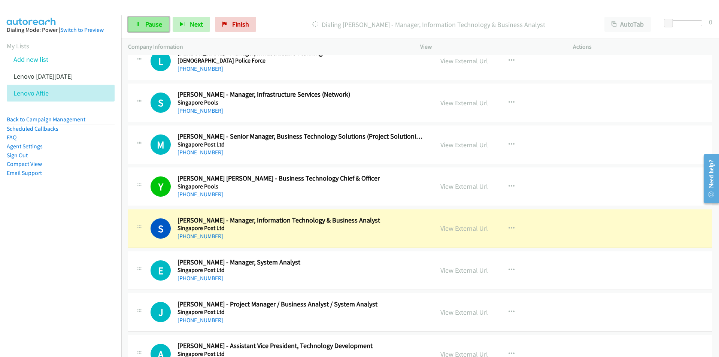
drag, startPoint x: 157, startPoint y: 23, endPoint x: 154, endPoint y: 26, distance: 4.3
click at [156, 24] on span "Pause" at bounding box center [153, 24] width 17 height 9
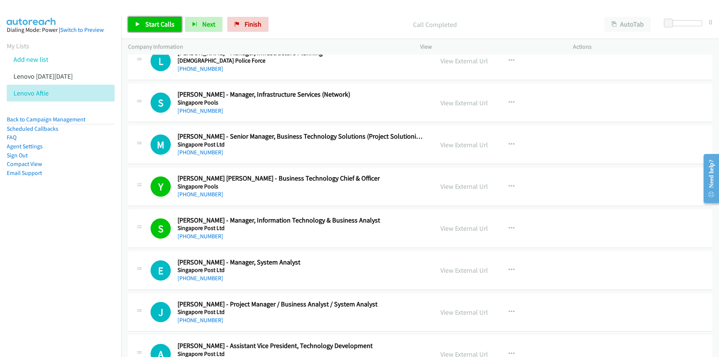
click at [157, 28] on link "Start Calls" at bounding box center [155, 24] width 54 height 15
click at [99, 300] on nav "Dialing Mode: Power | Switch to Preview My Lists Add new list Lenovo [DATE][DAT…" at bounding box center [61, 193] width 122 height 357
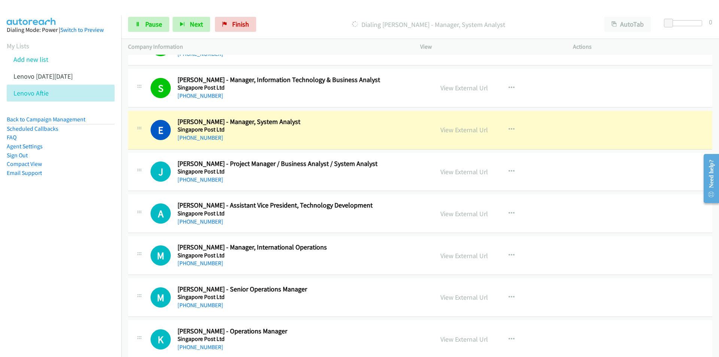
scroll to position [7981, 0]
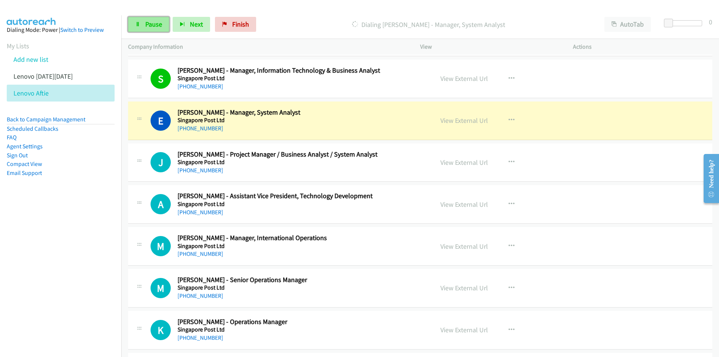
click at [140, 23] on icon at bounding box center [137, 24] width 5 height 5
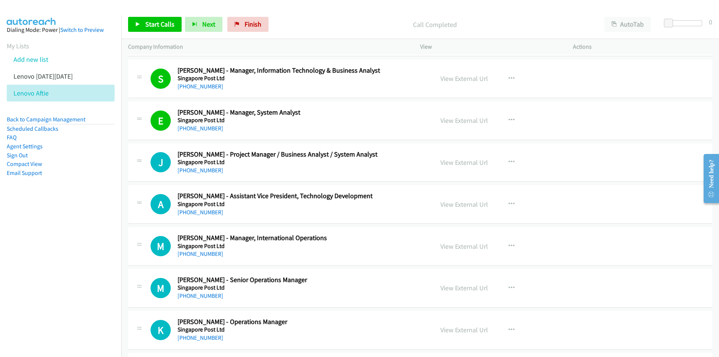
click at [82, 269] on nav "Dialing Mode: Power | Switch to Preview My Lists Add new list Lenovo [DATE][DAT…" at bounding box center [61, 193] width 122 height 357
click at [510, 203] on icon "button" at bounding box center [512, 204] width 6 height 6
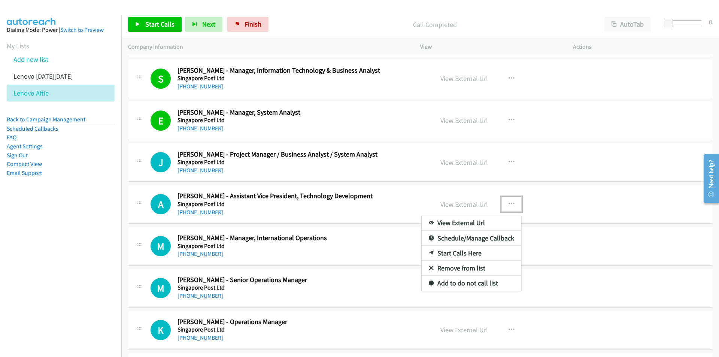
click at [455, 256] on link "Start Calls Here" at bounding box center [472, 253] width 100 height 15
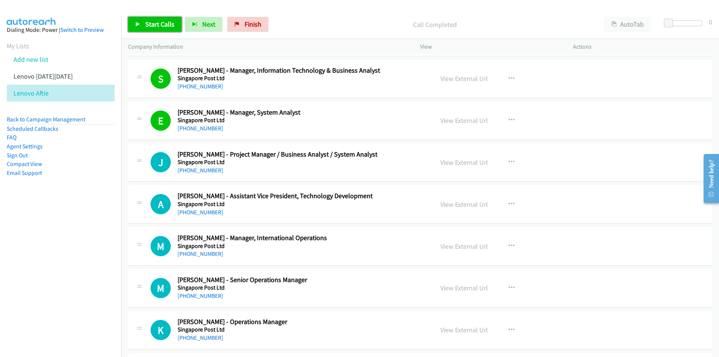
click at [148, 18] on link "Start Calls" at bounding box center [155, 24] width 54 height 15
click at [87, 243] on nav "Dialing Mode: Power | Switch to Preview My Lists Add new list Lenovo [DATE][DAT…" at bounding box center [61, 193] width 122 height 357
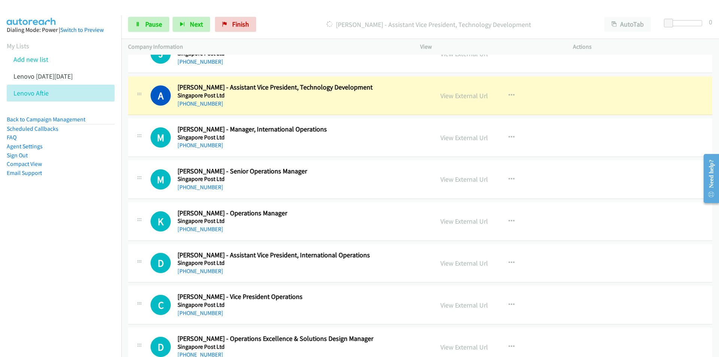
scroll to position [8093, 0]
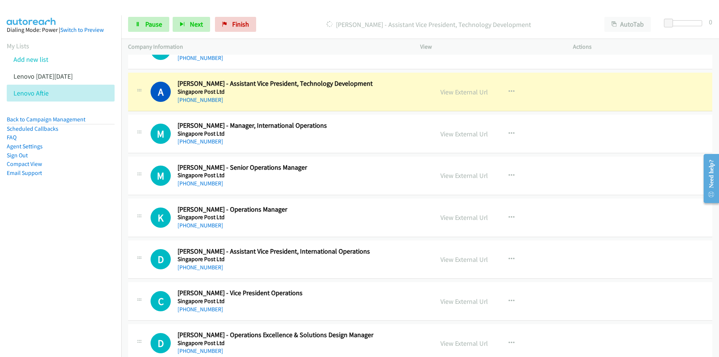
click at [74, 246] on nav "Dialing Mode: Power | Switch to Preview My Lists Add new list Lenovo [DATE][DAT…" at bounding box center [61, 193] width 122 height 357
click at [53, 270] on nav "Dialing Mode: Power | Switch to Preview My Lists Add new list Lenovo [DATE][DAT…" at bounding box center [61, 193] width 122 height 357
click at [466, 93] on link "View External Url" at bounding box center [465, 92] width 48 height 9
click at [147, 25] on span "Pause" at bounding box center [153, 24] width 17 height 9
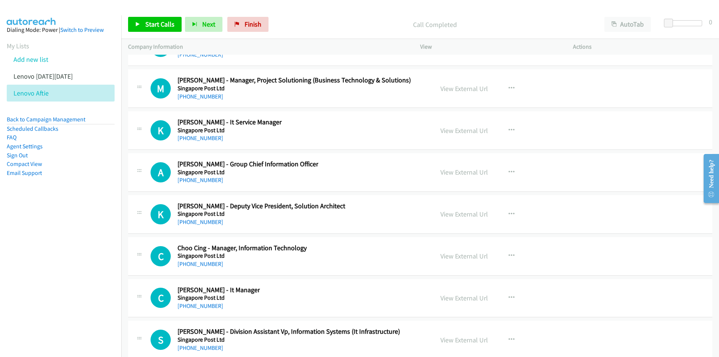
scroll to position [8543, 0]
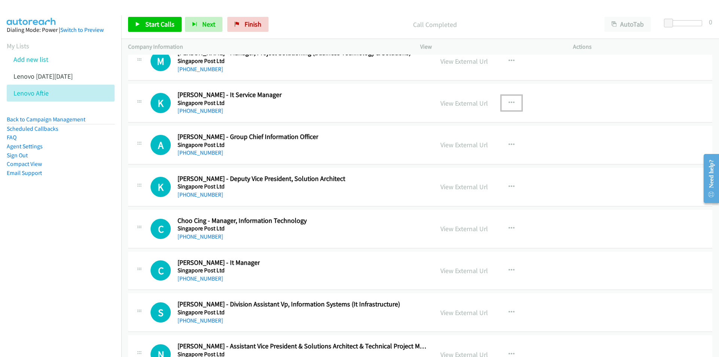
click at [511, 100] on icon "button" at bounding box center [512, 103] width 6 height 6
click at [451, 151] on link "Start Calls Here" at bounding box center [472, 152] width 100 height 15
click at [156, 27] on span "Start Calls" at bounding box center [159, 24] width 29 height 9
click at [82, 269] on nav "Dialing Mode: Power | Switch to Preview My Lists Add new list Lenovo [DATE][DAT…" at bounding box center [61, 193] width 122 height 357
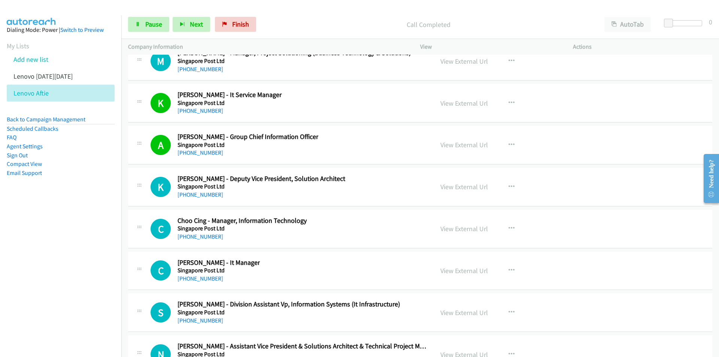
click at [88, 243] on nav "Dialing Mode: Power | Switch to Preview My Lists Add new list Lenovo [DATE][DAT…" at bounding box center [61, 193] width 122 height 357
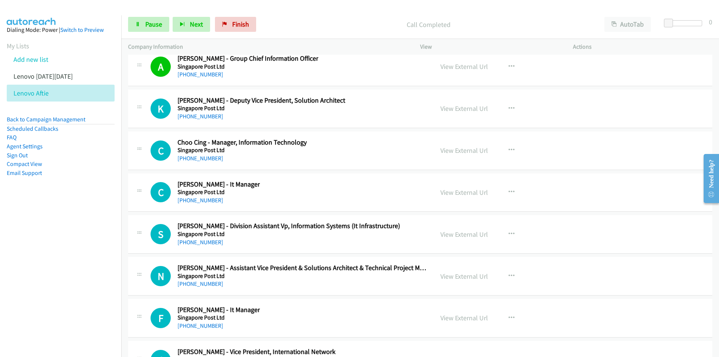
scroll to position [8618, 0]
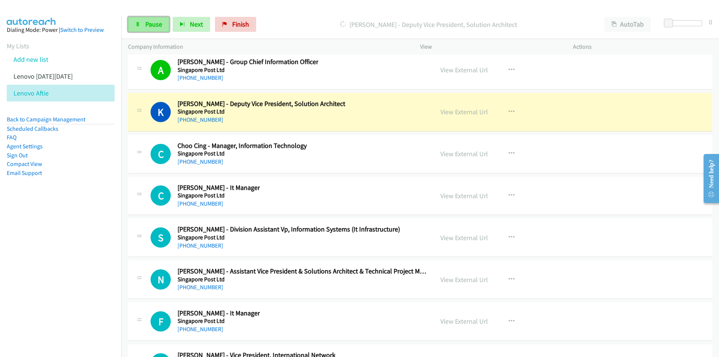
click at [147, 23] on span "Pause" at bounding box center [153, 24] width 17 height 9
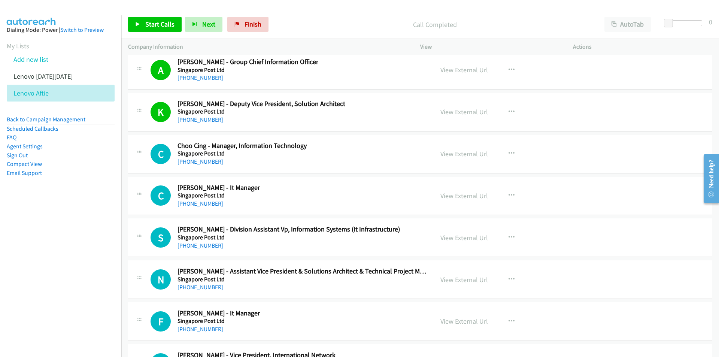
click at [77, 247] on nav "Dialing Mode: Power | Switch to Preview My Lists Add new list Lenovo [DATE][DAT…" at bounding box center [61, 193] width 122 height 357
click at [464, 111] on link "View External Url" at bounding box center [465, 112] width 48 height 9
click at [505, 152] on button "button" at bounding box center [512, 153] width 20 height 15
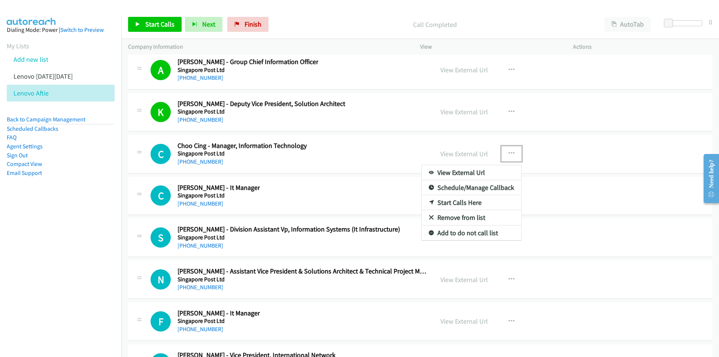
click at [450, 205] on link "Start Calls Here" at bounding box center [472, 202] width 100 height 15
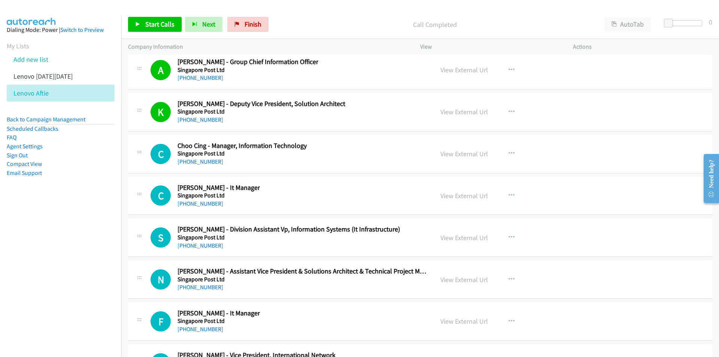
click at [148, 16] on div "Start Calls Pause Next Finish Call Completed AutoTab AutoTab 0" at bounding box center [420, 24] width 598 height 29
click at [149, 31] on link "Start Calls" at bounding box center [155, 24] width 54 height 15
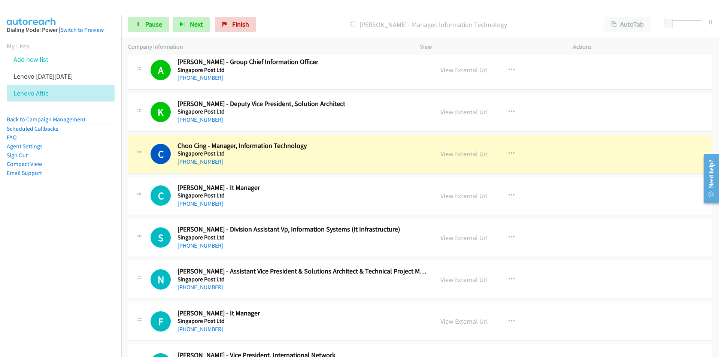
drag, startPoint x: 75, startPoint y: 206, endPoint x: 90, endPoint y: 203, distance: 15.0
click at [75, 206] on aside "Dialing Mode: Power | Switch to Preview My Lists Add new list Lenovo [DATE][DAT…" at bounding box center [60, 113] width 121 height 196
click at [467, 154] on link "View External Url" at bounding box center [465, 154] width 48 height 9
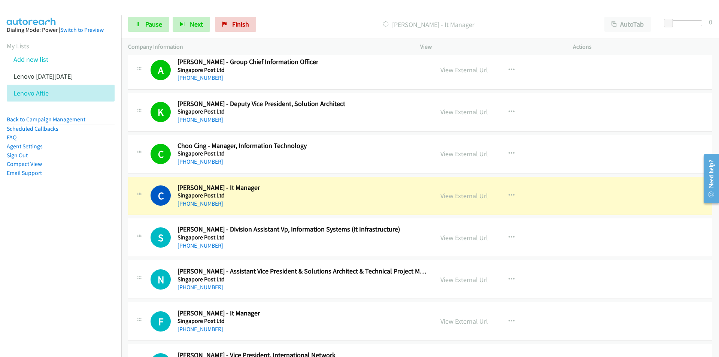
drag, startPoint x: 83, startPoint y: 256, endPoint x: 97, endPoint y: 254, distance: 14.1
click at [83, 256] on nav "Dialing Mode: Power | Switch to Preview My Lists Add new list Lenovo [DATE][DAT…" at bounding box center [61, 193] width 122 height 357
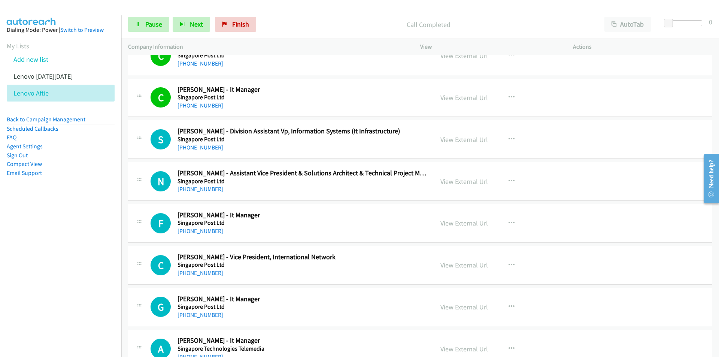
scroll to position [8730, 0]
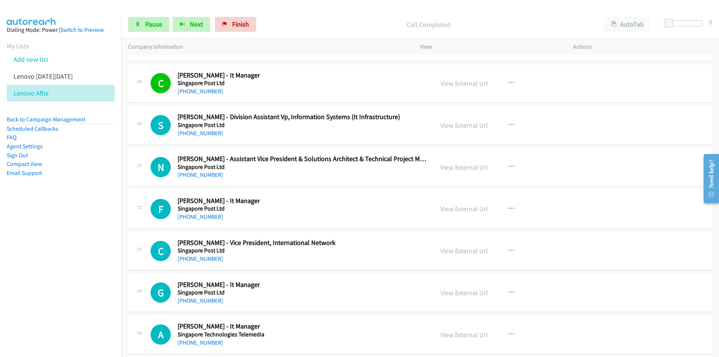
click at [65, 251] on nav "Dialing Mode: Power | Switch to Preview My Lists Add new list Lenovo [DATE][DAT…" at bounding box center [61, 193] width 122 height 357
drag, startPoint x: 64, startPoint y: 299, endPoint x: 97, endPoint y: 288, distance: 35.3
click at [66, 299] on nav "Dialing Mode: Power | Switch to Preview My Lists Add new list Lenovo [DATE][DAT…" at bounding box center [61, 193] width 122 height 357
drag, startPoint x: 96, startPoint y: 289, endPoint x: 150, endPoint y: 269, distance: 57.9
click at [96, 289] on nav "Dialing Mode: Power | Switch to Preview My Lists Add new list Lenovo [DATE][DAT…" at bounding box center [61, 193] width 122 height 357
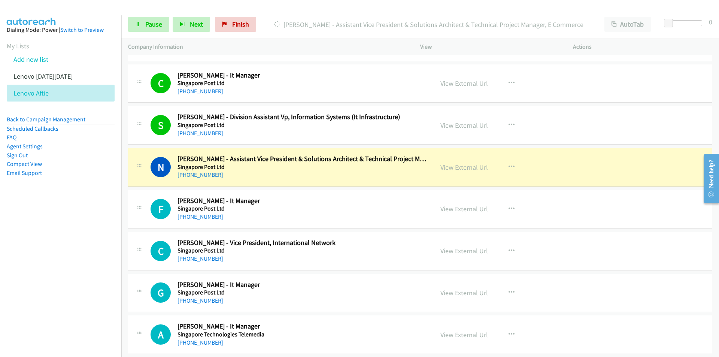
drag, startPoint x: 37, startPoint y: 293, endPoint x: 43, endPoint y: 287, distance: 8.2
click at [37, 293] on nav "Dialing Mode: Power | Switch to Preview My Lists Add new list Lenovo [DATE][DAT…" at bounding box center [61, 193] width 122 height 357
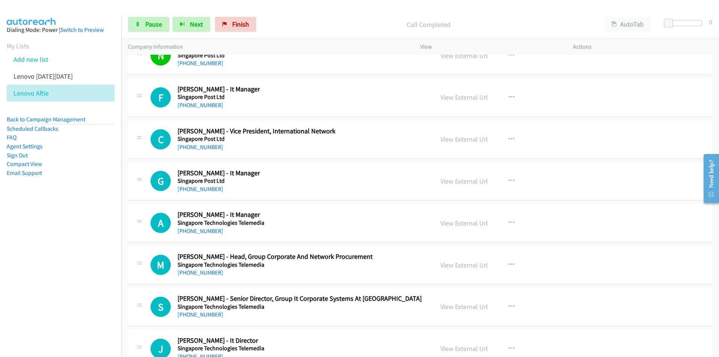
scroll to position [8843, 0]
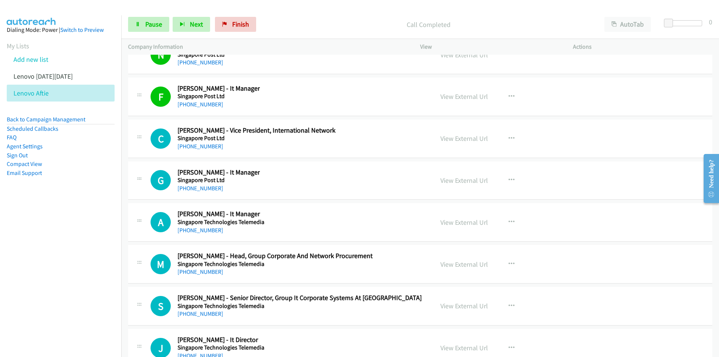
click at [60, 283] on nav "Dialing Mode: Power | Switch to Preview My Lists Add new list Lenovo [DATE][DAT…" at bounding box center [61, 193] width 122 height 357
click at [511, 139] on icon "button" at bounding box center [512, 139] width 6 height 6
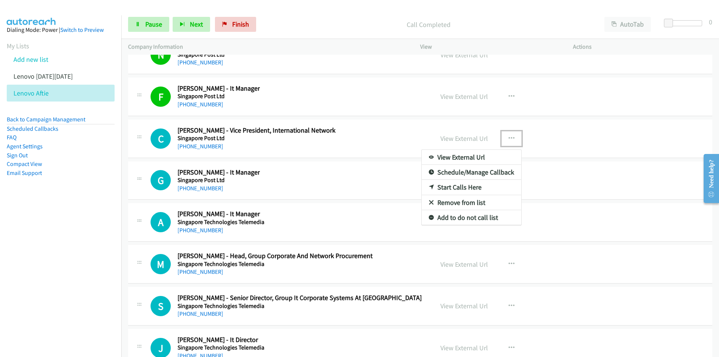
click at [466, 186] on link "Start Calls Here" at bounding box center [472, 187] width 100 height 15
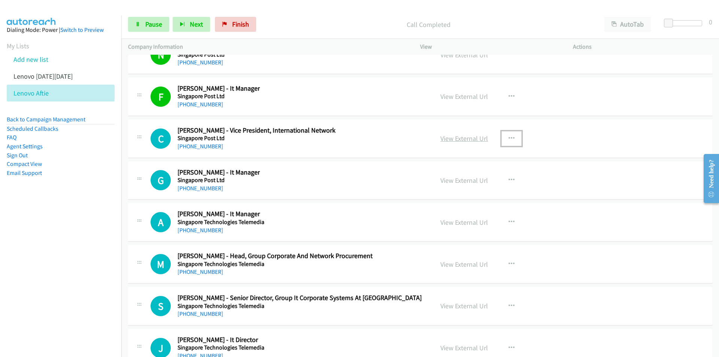
click at [472, 140] on link "View External Url" at bounding box center [465, 138] width 48 height 9
click at [104, 254] on nav "Dialing Mode: Power | Switch to Preview My Lists Add new list Lenovo [DATE][DAT…" at bounding box center [61, 193] width 122 height 357
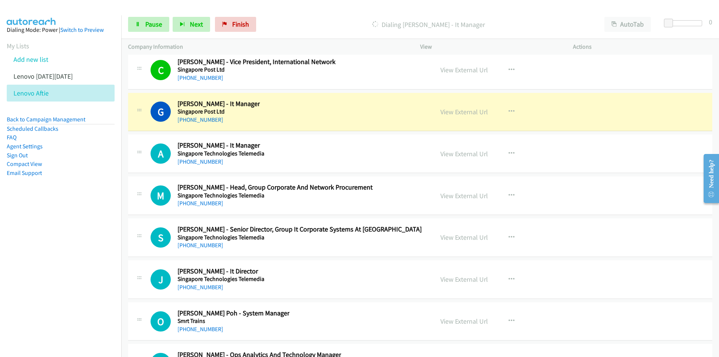
scroll to position [8918, 0]
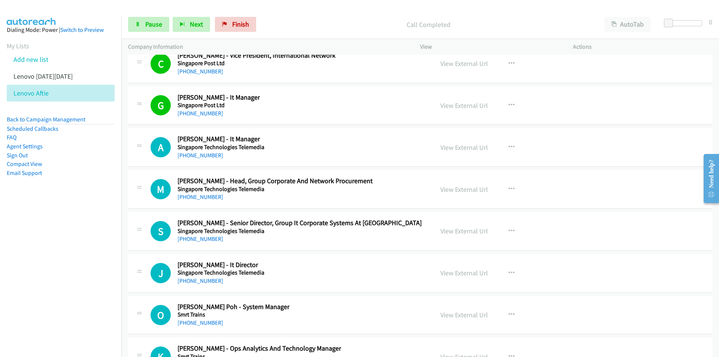
drag, startPoint x: 91, startPoint y: 261, endPoint x: 265, endPoint y: 193, distance: 187.1
click at [91, 261] on nav "Dialing Mode: Power | Switch to Preview My Lists Add new list Lenovo [DATE][DAT…" at bounding box center [61, 193] width 122 height 357
click at [447, 105] on link "View External Url" at bounding box center [465, 105] width 48 height 9
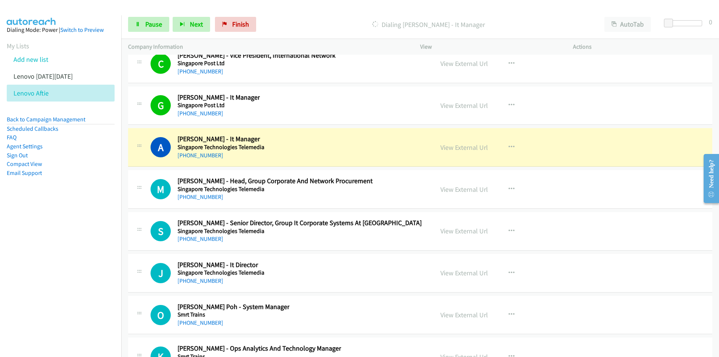
click at [93, 226] on nav "Dialing Mode: Power | Switch to Preview My Lists Add new list Lenovo [DATE][DAT…" at bounding box center [61, 193] width 122 height 357
click at [150, 21] on span "Pause" at bounding box center [153, 24] width 17 height 9
drag, startPoint x: 87, startPoint y: 201, endPoint x: 121, endPoint y: 174, distance: 43.8
click at [87, 201] on aside "Dialing Mode: Power | Switch to Preview My Lists Add new list Lenovo [DATE][DAT…" at bounding box center [60, 113] width 121 height 196
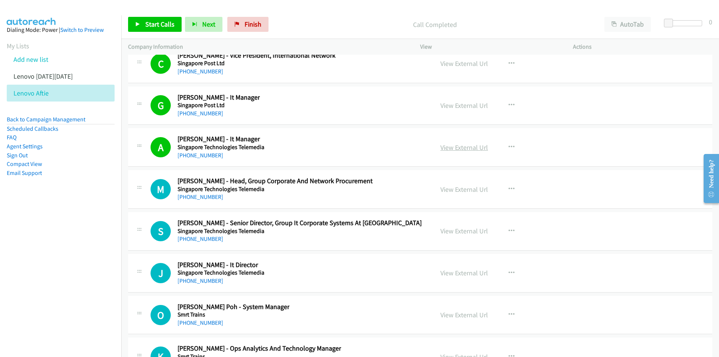
click at [459, 149] on link "View External Url" at bounding box center [465, 147] width 48 height 9
click at [145, 21] on link "Start Calls" at bounding box center [155, 24] width 54 height 15
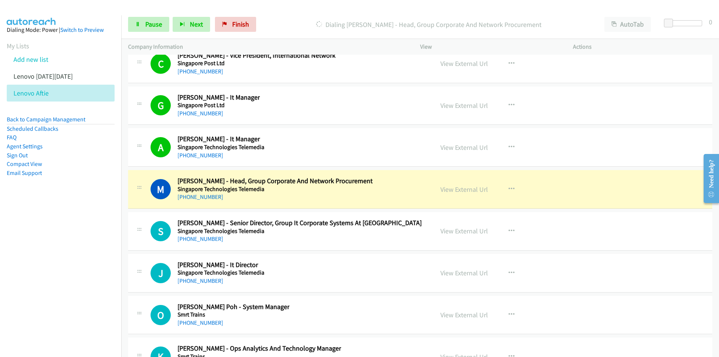
click at [93, 267] on nav "Dialing Mode: Power | Switch to Preview My Lists Add new list Lenovo [DATE][DAT…" at bounding box center [61, 193] width 122 height 357
click at [85, 245] on nav "Dialing Mode: Power | Switch to Preview My Lists Add new list Lenovo [DATE][DAT…" at bounding box center [61, 193] width 122 height 357
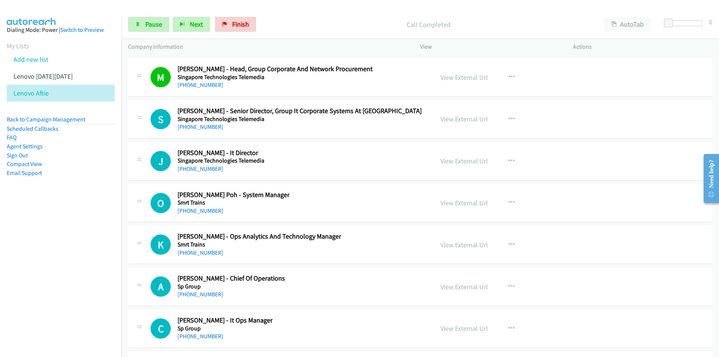
scroll to position [9030, 0]
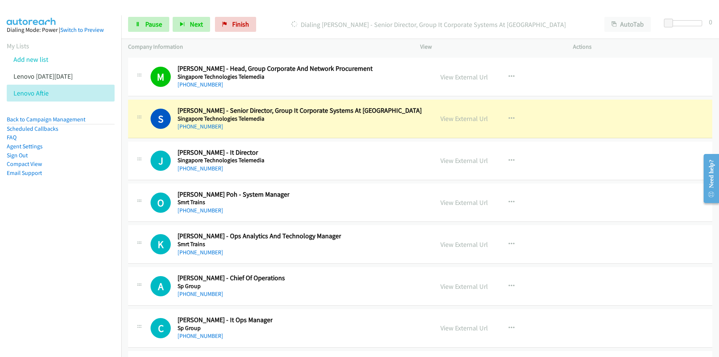
click at [89, 234] on nav "Dialing Mode: Power | Switch to Preview My Lists Add new list Lenovo [DATE][DAT…" at bounding box center [61, 193] width 122 height 357
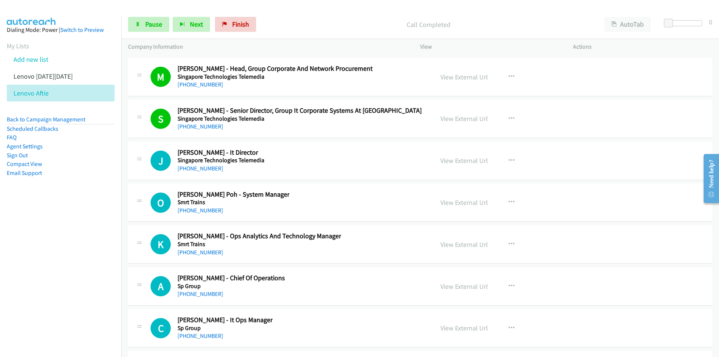
drag, startPoint x: 94, startPoint y: 265, endPoint x: 107, endPoint y: 259, distance: 13.7
click at [94, 265] on nav "Dialing Mode: Power | Switch to Preview My Lists Add new list Lenovo [DATE][DAT…" at bounding box center [61, 193] width 122 height 357
click at [94, 235] on nav "Dialing Mode: Power | Switch to Preview My Lists Add new list Lenovo [DATE][DAT…" at bounding box center [61, 193] width 122 height 357
click at [456, 285] on link "View External Url" at bounding box center [465, 286] width 48 height 9
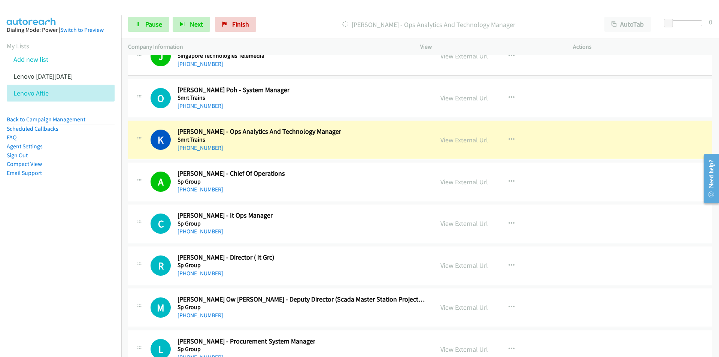
scroll to position [9142, 0]
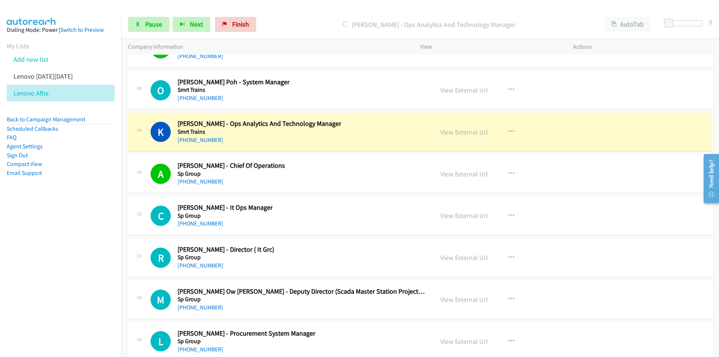
click at [70, 264] on nav "Dialing Mode: Power | Switch to Preview My Lists Add new list Lenovo [DATE][DAT…" at bounding box center [61, 193] width 122 height 357
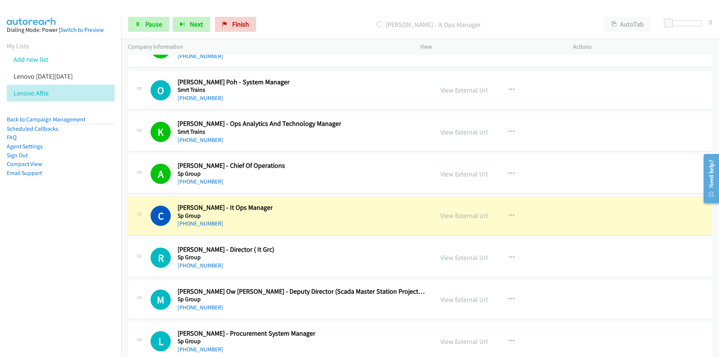
click at [84, 251] on nav "Dialing Mode: Power | Switch to Preview My Lists Add new list Lenovo [DATE][DAT…" at bounding box center [61, 193] width 122 height 357
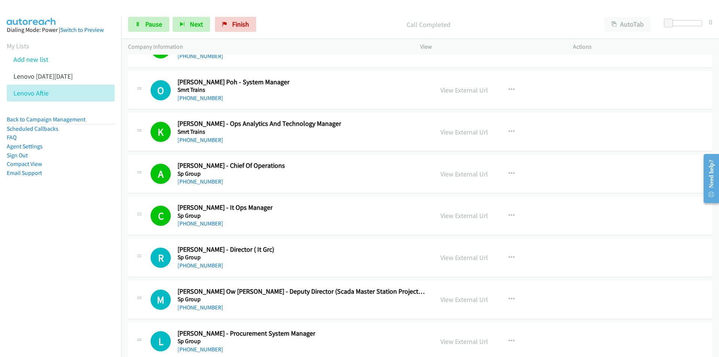
click at [99, 264] on nav "Dialing Mode: Power | Switch to Preview My Lists Add new list Lenovo [DATE][DAT…" at bounding box center [61, 193] width 122 height 357
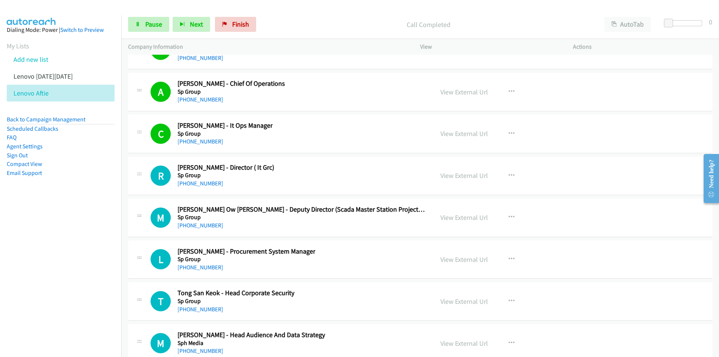
scroll to position [9255, 0]
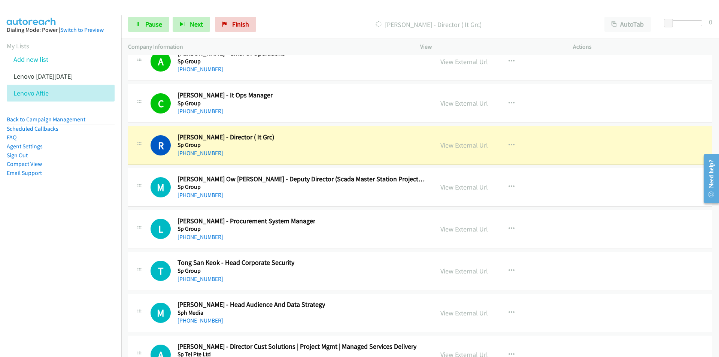
drag, startPoint x: 84, startPoint y: 242, endPoint x: 91, endPoint y: 239, distance: 7.8
click at [84, 242] on nav "Dialing Mode: Power | Switch to Preview My Lists Add new list Lenovo [DATE][DAT…" at bounding box center [61, 193] width 122 height 357
click at [149, 28] on link "Pause" at bounding box center [148, 24] width 41 height 15
click at [88, 239] on nav "Dialing Mode: Power | Switch to Preview My Lists Add new list Lenovo [DATE][DAT…" at bounding box center [61, 193] width 122 height 357
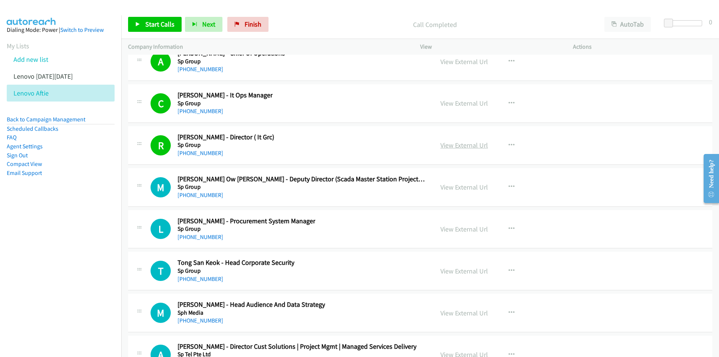
click at [450, 143] on link "View External Url" at bounding box center [465, 145] width 48 height 9
click at [161, 21] on span "Start Calls" at bounding box center [159, 24] width 29 height 9
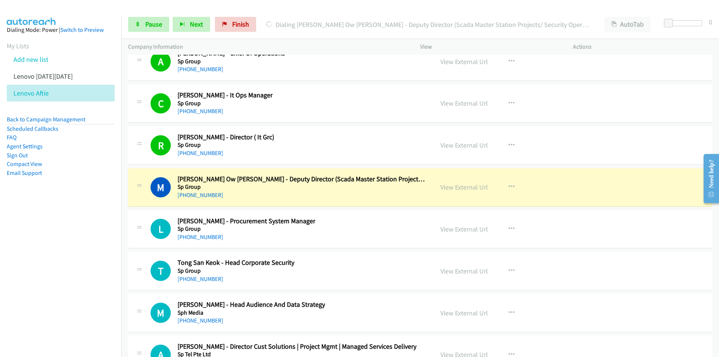
click at [69, 260] on nav "Dialing Mode: Power | Switch to Preview My Lists Add new list Lenovo [DATE][DAT…" at bounding box center [61, 193] width 122 height 357
click at [509, 269] on icon "button" at bounding box center [512, 271] width 6 height 6
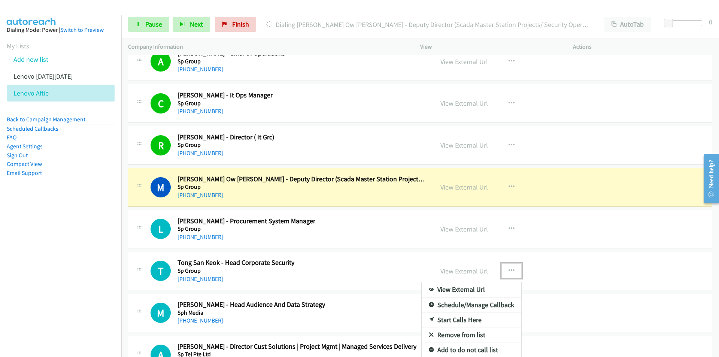
click at [465, 333] on link "Remove from list" at bounding box center [472, 334] width 100 height 15
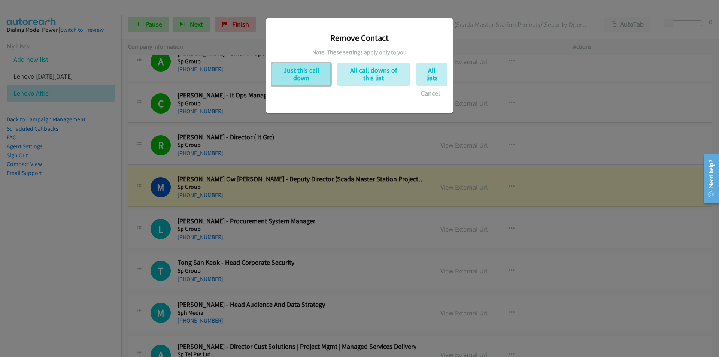
click at [311, 74] on button "Just this call down" at bounding box center [301, 74] width 59 height 23
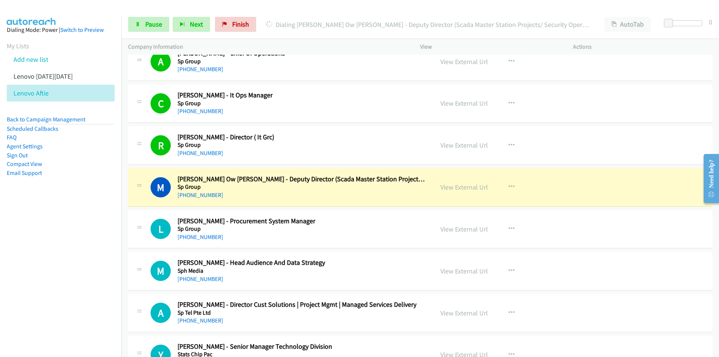
drag, startPoint x: 0, startPoint y: 252, endPoint x: 108, endPoint y: 227, distance: 110.4
click at [1, 251] on nav "Dialing Mode: Power | Switch to Preview My Lists Add new list Lenovo [DATE][DAT…" at bounding box center [61, 193] width 122 height 357
click at [469, 188] on link "View External Url" at bounding box center [465, 187] width 48 height 9
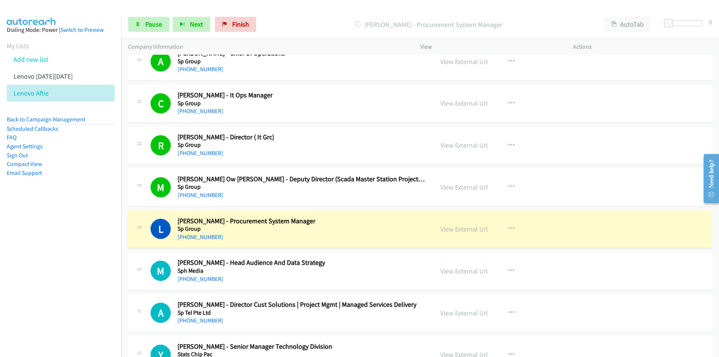
click at [85, 280] on nav "Dialing Mode: Power | Switch to Preview My Lists Add new list Lenovo [DATE][DAT…" at bounding box center [61, 193] width 122 height 357
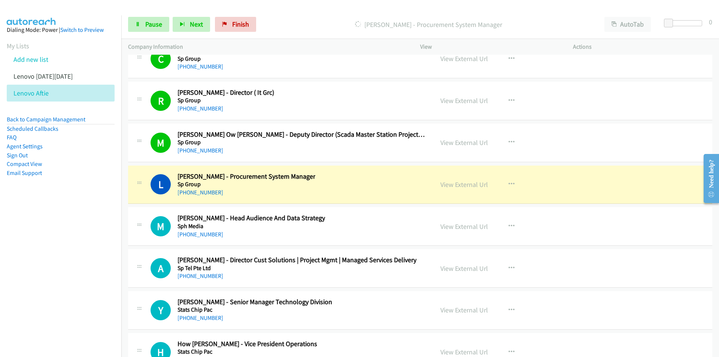
scroll to position [9330, 0]
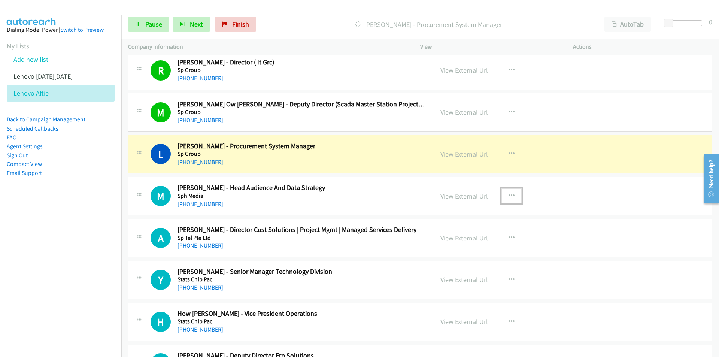
click at [510, 194] on icon "button" at bounding box center [512, 196] width 6 height 6
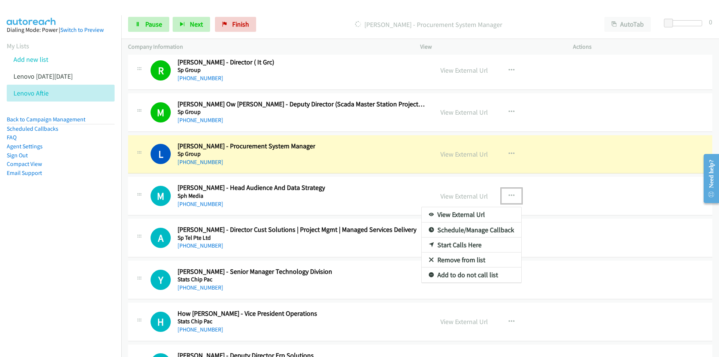
click at [463, 259] on link "Remove from list" at bounding box center [472, 260] width 100 height 15
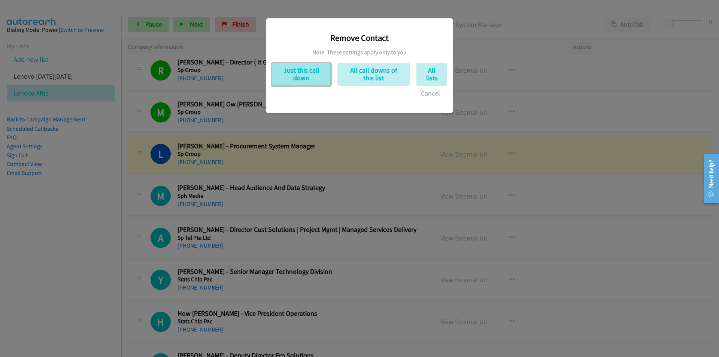
click at [308, 77] on button "Just this call down" at bounding box center [301, 74] width 59 height 23
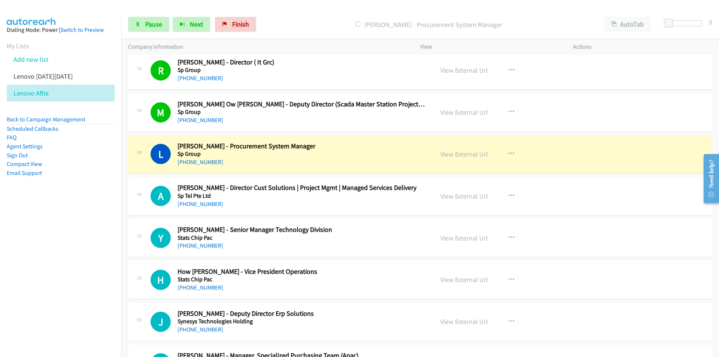
click at [78, 257] on nav "Dialing Mode: Power | Switch to Preview My Lists Add new list Lenovo [DATE][DAT…" at bounding box center [61, 193] width 122 height 357
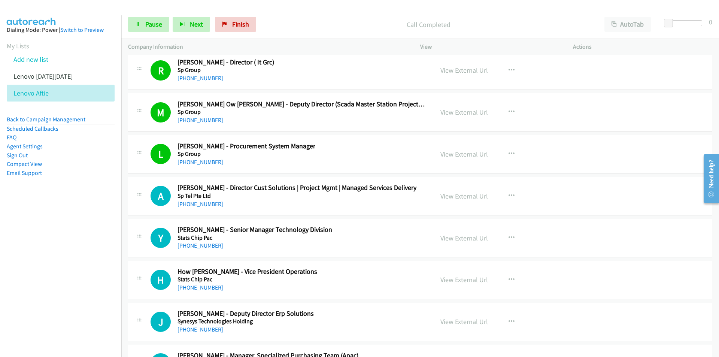
click at [91, 264] on nav "Dialing Mode: Power | Switch to Preview My Lists Add new list Lenovo [DATE][DAT…" at bounding box center [61, 193] width 122 height 357
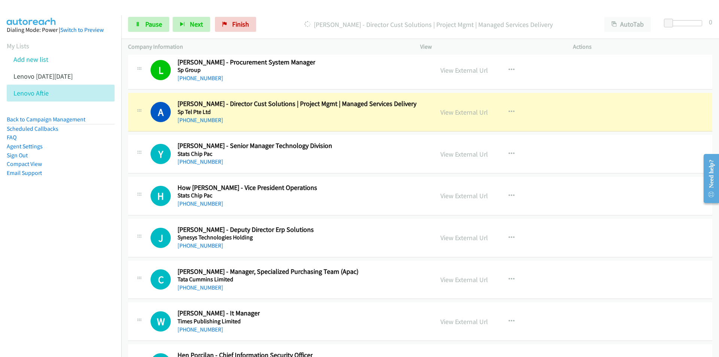
scroll to position [9405, 0]
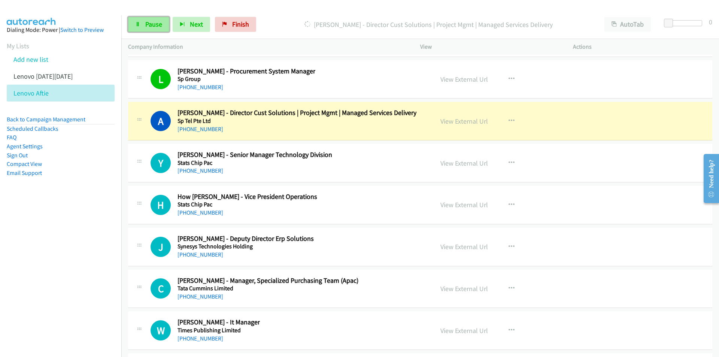
click at [138, 20] on link "Pause" at bounding box center [148, 24] width 41 height 15
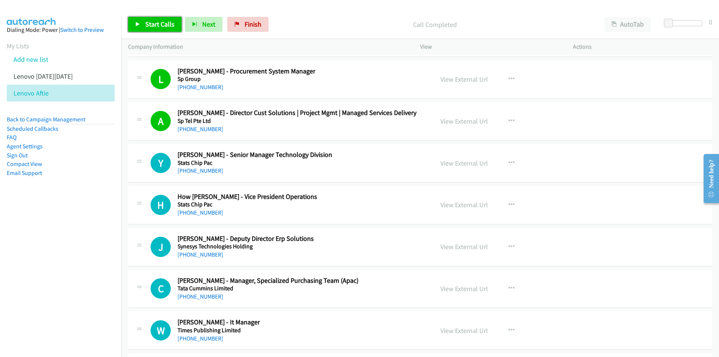
click at [151, 24] on span "Start Calls" at bounding box center [159, 24] width 29 height 9
click at [152, 26] on span "Pause" at bounding box center [153, 24] width 17 height 9
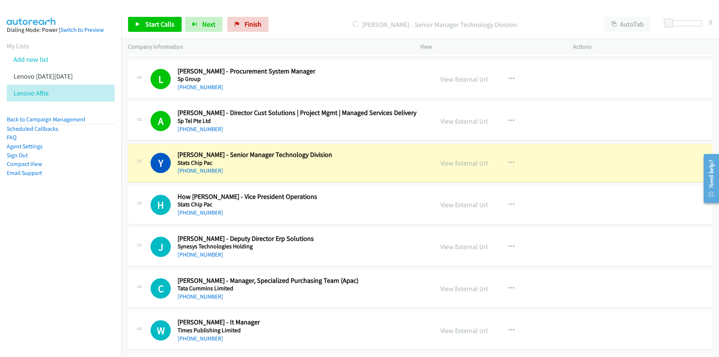
click at [80, 285] on nav "Dialing Mode: Power | Switch to Preview My Lists Add new list Lenovo [DATE][DAT…" at bounding box center [61, 193] width 122 height 357
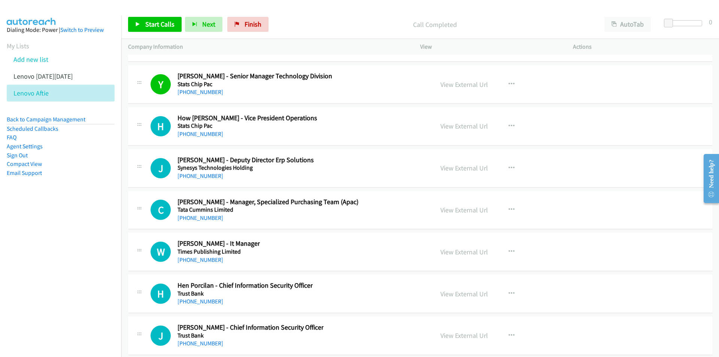
scroll to position [9555, 0]
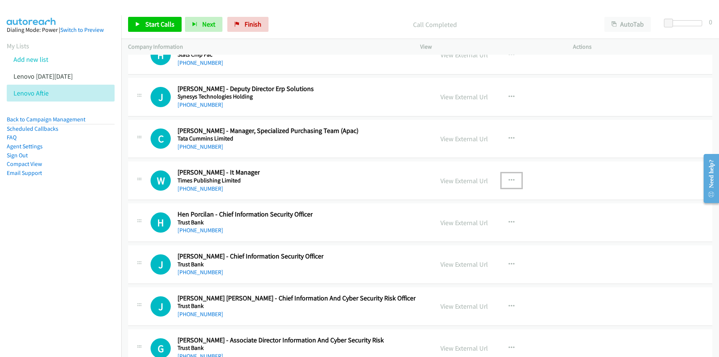
click at [509, 179] on icon "button" at bounding box center [512, 181] width 6 height 6
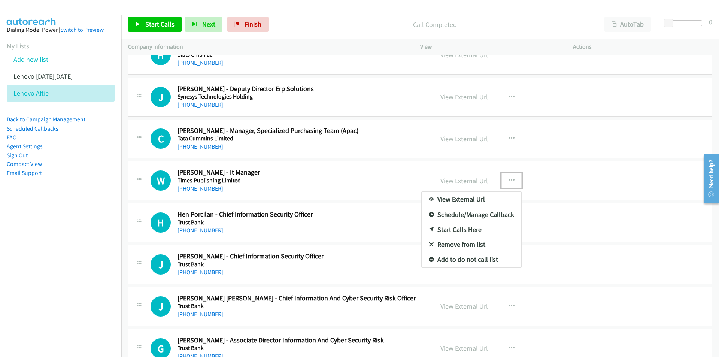
click at [466, 231] on link "Start Calls Here" at bounding box center [472, 229] width 100 height 15
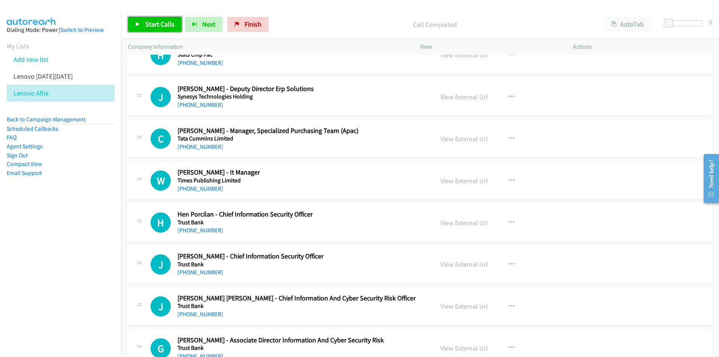
click at [155, 27] on span "Start Calls" at bounding box center [159, 24] width 29 height 9
drag, startPoint x: 60, startPoint y: 251, endPoint x: 79, endPoint y: 251, distance: 19.9
click at [60, 251] on nav "Dialing Mode: Power | Switch to Preview My Lists Add new list Lenovo [DATE][DAT…" at bounding box center [61, 193] width 122 height 357
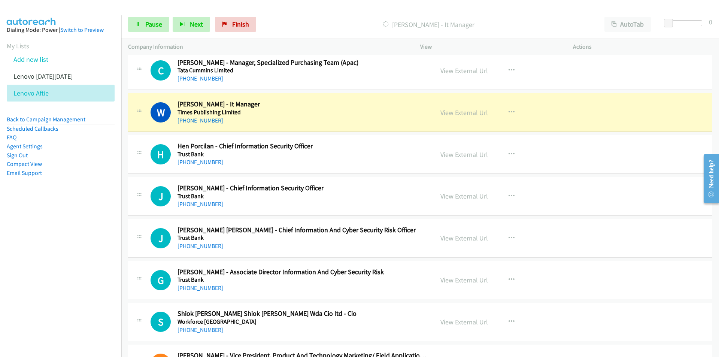
scroll to position [9630, 0]
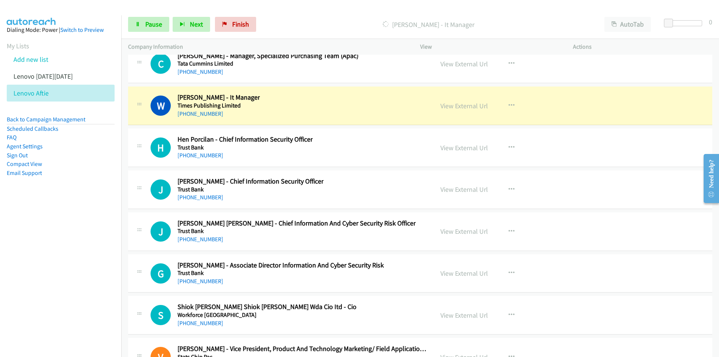
click at [95, 245] on nav "Dialing Mode: Power | Switch to Preview My Lists Add new list Lenovo [DATE][DAT…" at bounding box center [61, 193] width 122 height 357
click at [462, 108] on link "View External Url" at bounding box center [465, 106] width 48 height 9
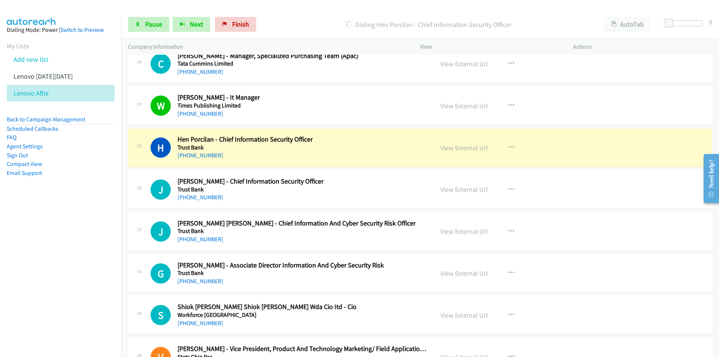
click at [103, 232] on nav "Dialing Mode: Power | Switch to Preview My Lists Add new list Lenovo [DATE][DAT…" at bounding box center [61, 193] width 122 height 357
click at [108, 268] on nav "Dialing Mode: Power | Switch to Preview My Lists Add new list Lenovo [DATE][DAT…" at bounding box center [61, 193] width 122 height 357
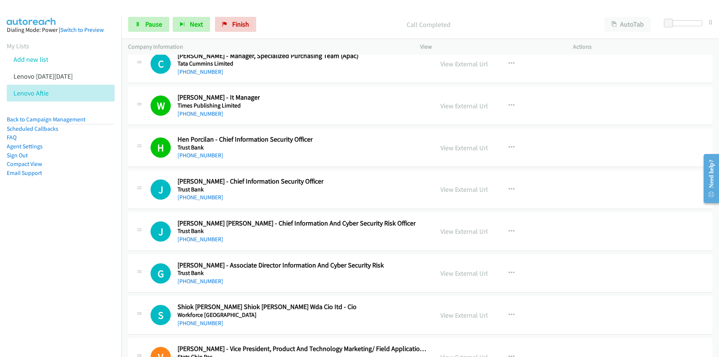
click at [110, 248] on nav "Dialing Mode: Power | Switch to Preview My Lists Add new list Lenovo [DATE][DAT…" at bounding box center [61, 193] width 122 height 357
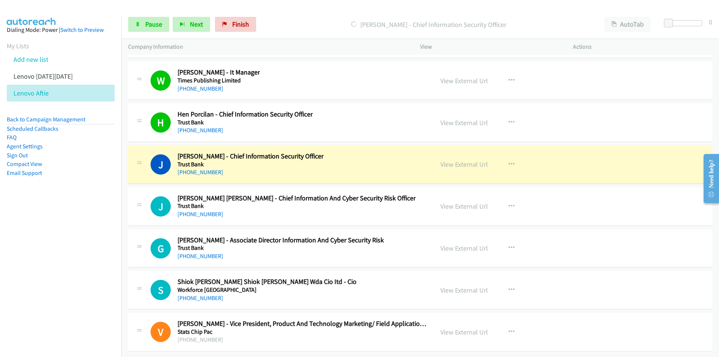
scroll to position [9660, 0]
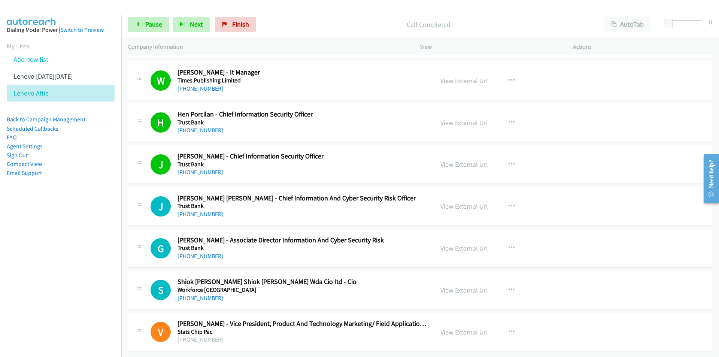
click at [71, 270] on nav "Dialing Mode: Power | Switch to Preview My Lists Add new list Lenovo [DATE][DAT…" at bounding box center [61, 193] width 122 height 357
drag, startPoint x: 75, startPoint y: 260, endPoint x: 87, endPoint y: 257, distance: 12.3
click at [75, 260] on nav "Dialing Mode: Power | Switch to Preview My Lists Add new list Lenovo [DATE][DAT…" at bounding box center [61, 193] width 122 height 357
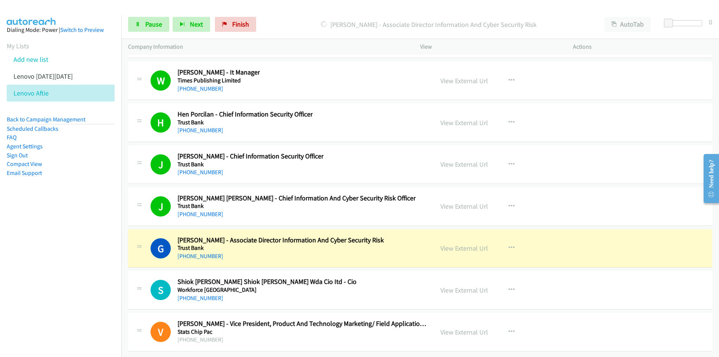
click at [55, 262] on nav "Dialing Mode: Power | Switch to Preview My Lists Add new list Lenovo [DATE][DAT…" at bounding box center [61, 193] width 122 height 357
click at [457, 244] on link "View External Url" at bounding box center [465, 248] width 48 height 9
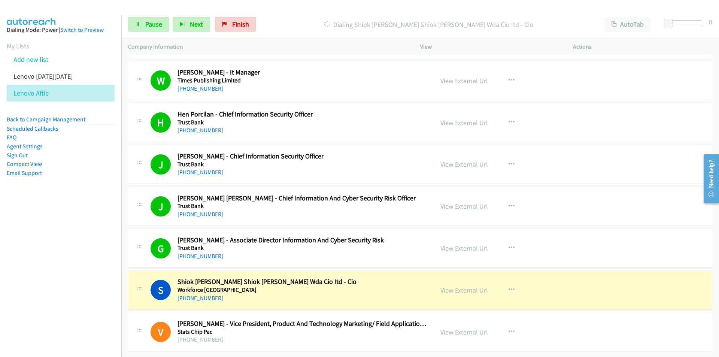
click at [94, 288] on nav "Dialing Mode: Power | Switch to Preview My Lists Add new list Lenovo [DATE][DAT…" at bounding box center [61, 193] width 122 height 357
click at [148, 27] on span "Pause" at bounding box center [153, 24] width 17 height 9
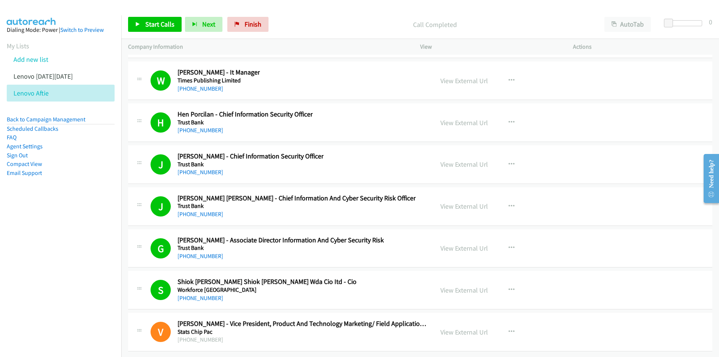
click at [58, 280] on nav "Dialing Mode: Power | Switch to Preview My Lists Add new list Lenovo [DATE][DAT…" at bounding box center [61, 193] width 122 height 357
click at [454, 328] on link "View External Url" at bounding box center [465, 332] width 48 height 9
click at [463, 76] on link "View External Url" at bounding box center [465, 80] width 48 height 9
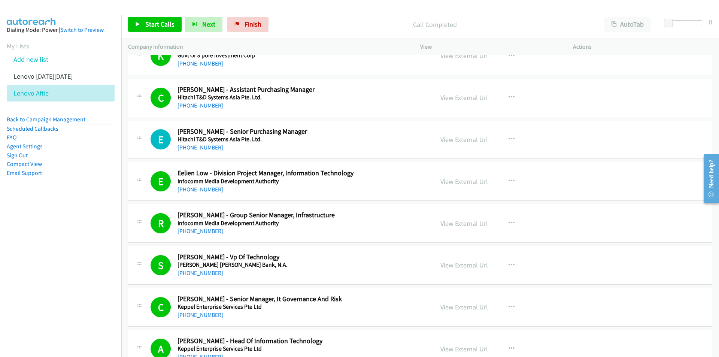
scroll to position [0, 0]
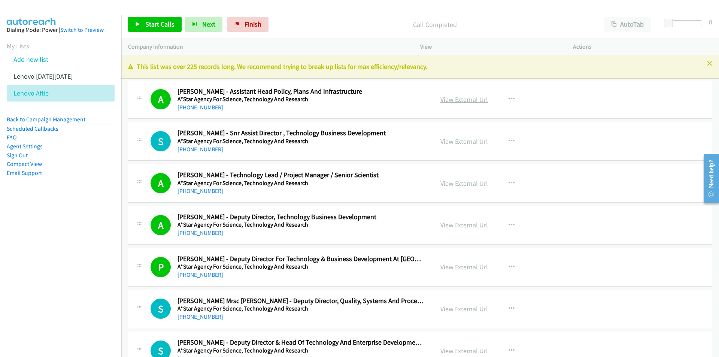
click at [461, 96] on link "View External Url" at bounding box center [465, 99] width 48 height 9
click at [466, 141] on link "View External Url" at bounding box center [465, 141] width 48 height 9
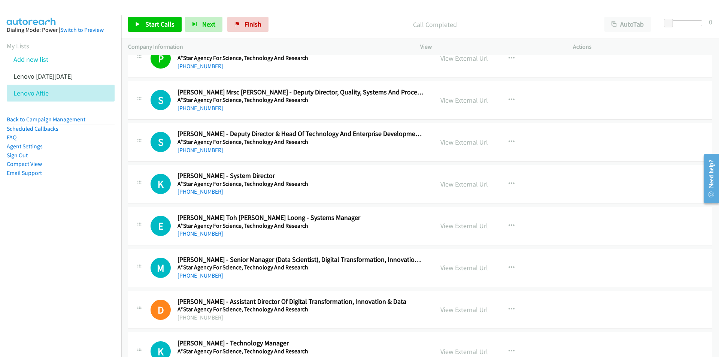
scroll to position [225, 0]
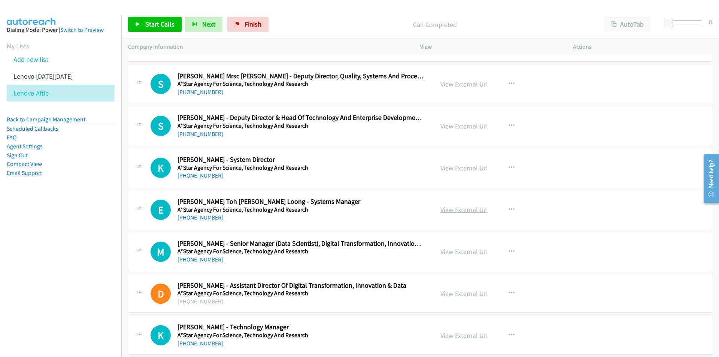
click at [466, 208] on link "View External Url" at bounding box center [465, 209] width 48 height 9
click at [455, 253] on link "View External Url" at bounding box center [465, 251] width 48 height 9
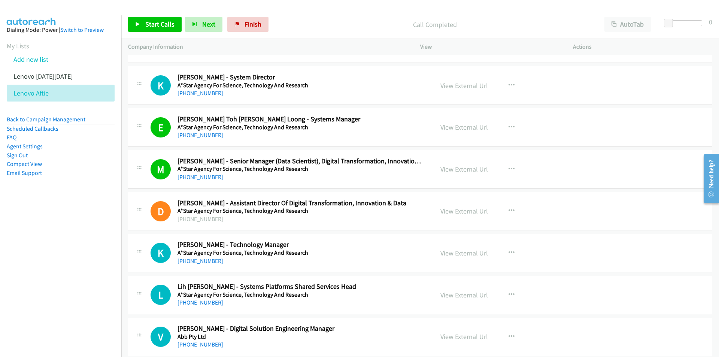
scroll to position [337, 0]
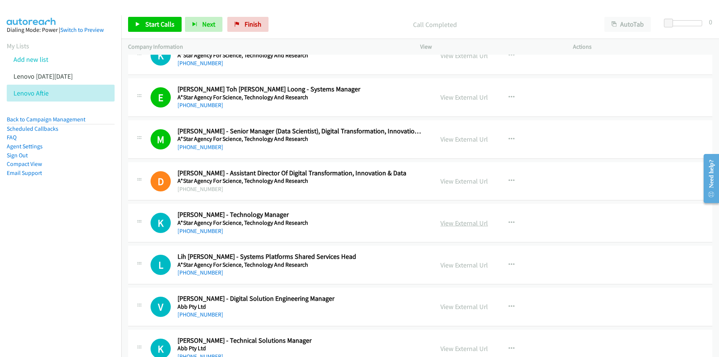
click at [461, 222] on link "View External Url" at bounding box center [465, 223] width 48 height 9
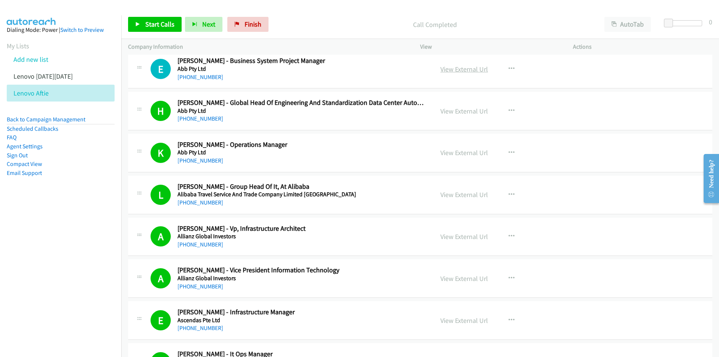
scroll to position [749, 0]
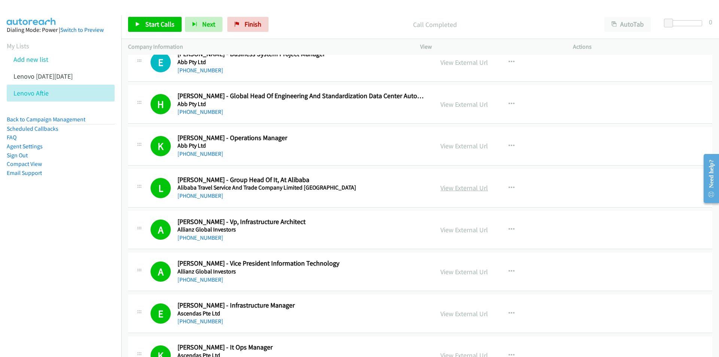
click at [457, 190] on link "View External Url" at bounding box center [465, 188] width 48 height 9
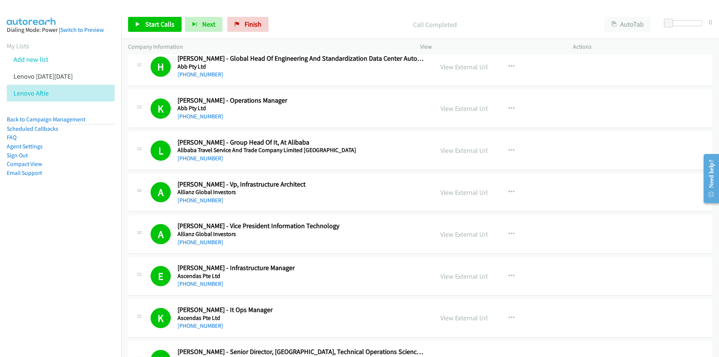
scroll to position [824, 0]
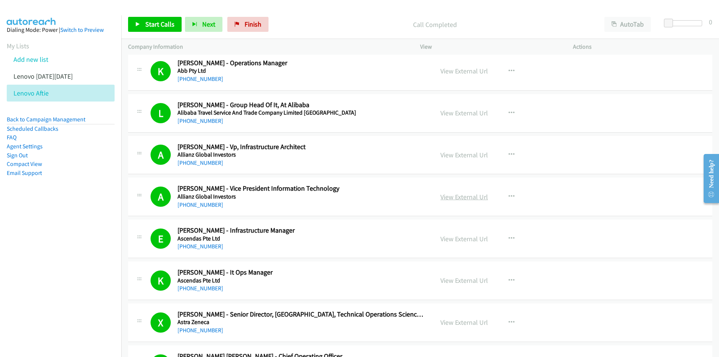
click at [460, 197] on link "View External Url" at bounding box center [465, 197] width 48 height 9
click at [464, 239] on link "View External Url" at bounding box center [465, 239] width 48 height 9
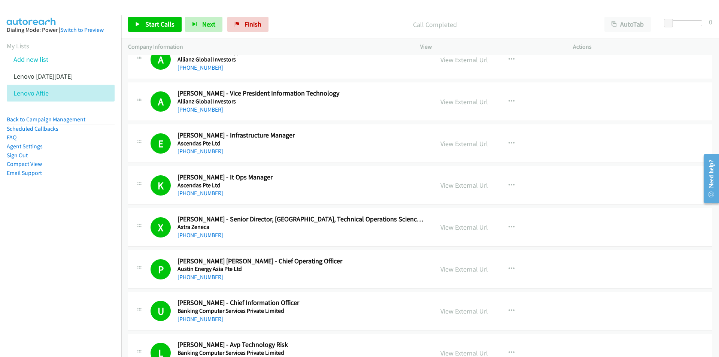
scroll to position [974, 0]
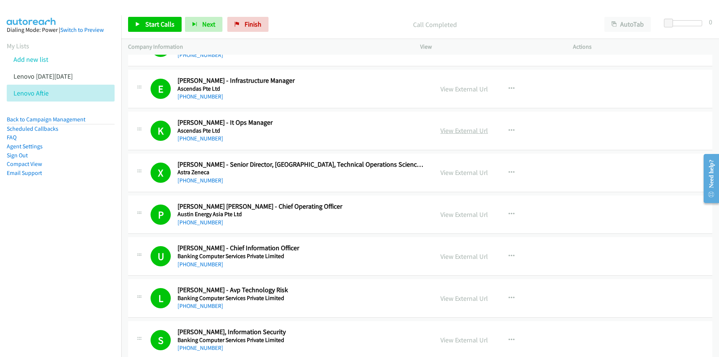
click at [477, 132] on link "View External Url" at bounding box center [465, 130] width 48 height 9
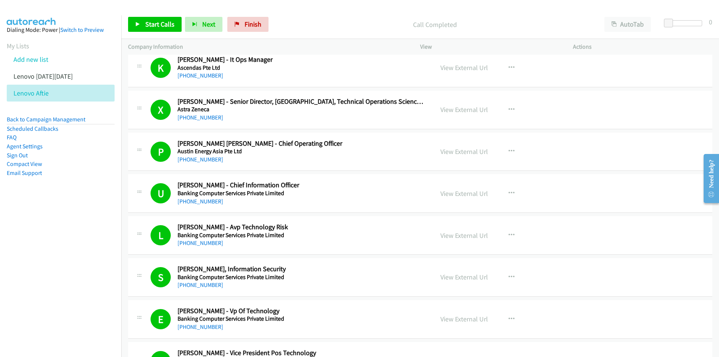
scroll to position [1049, 0]
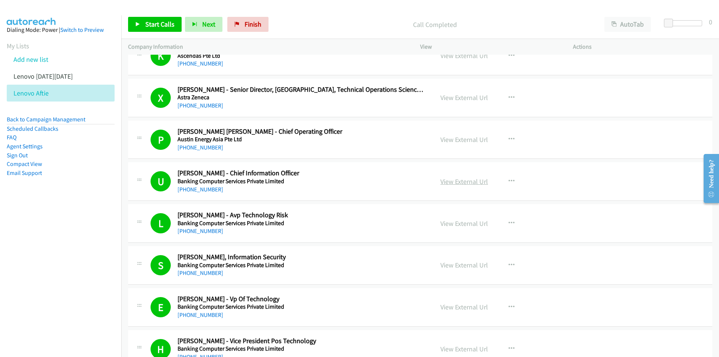
click at [460, 181] on link "View External Url" at bounding box center [465, 181] width 48 height 9
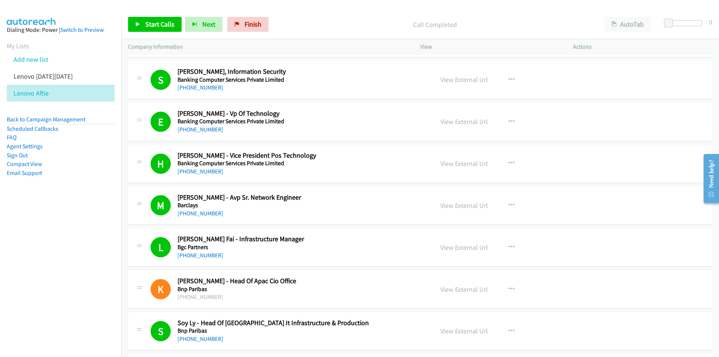
scroll to position [1236, 0]
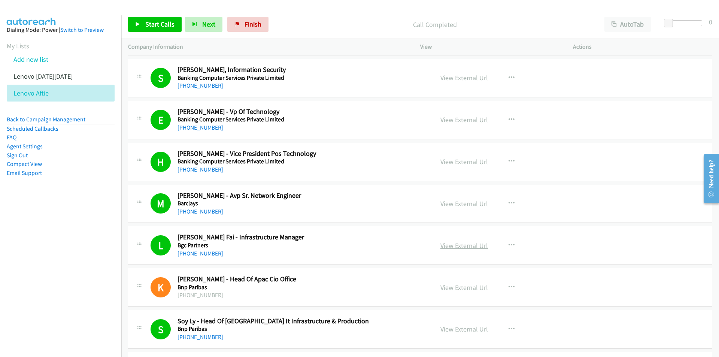
click at [483, 247] on link "View External Url" at bounding box center [465, 245] width 48 height 9
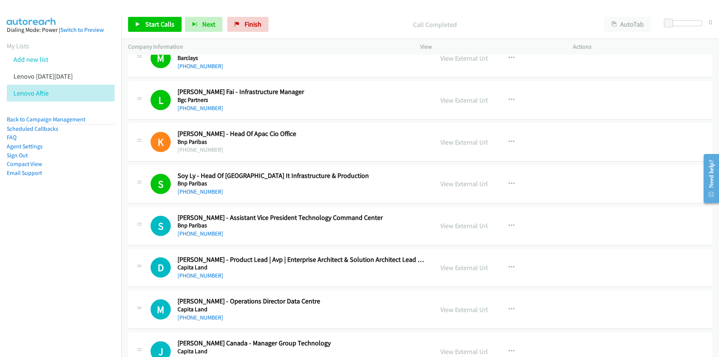
scroll to position [1386, 0]
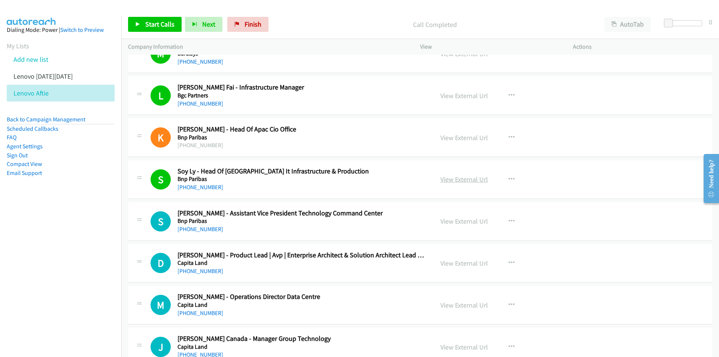
click at [462, 178] on link "View External Url" at bounding box center [465, 179] width 48 height 9
click at [451, 220] on link "View External Url" at bounding box center [465, 221] width 48 height 9
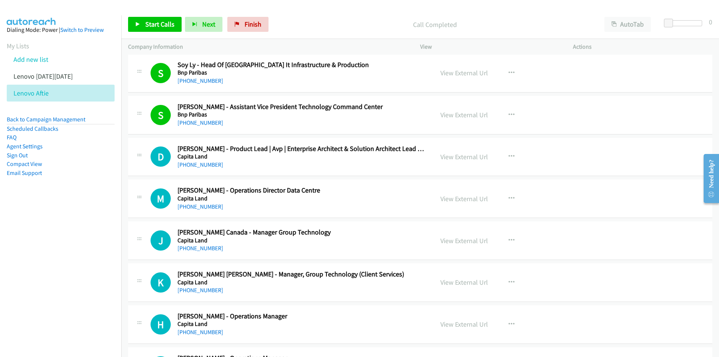
scroll to position [1499, 0]
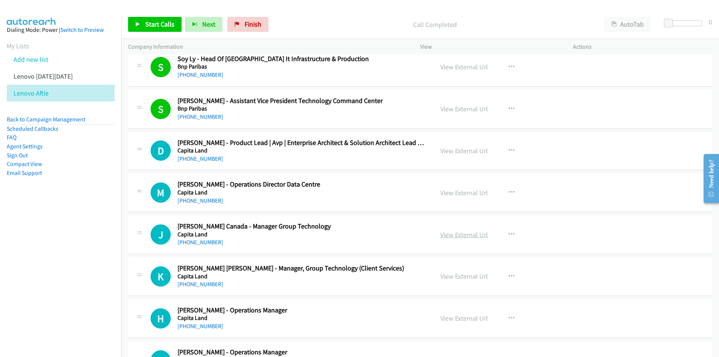
click at [457, 235] on link "View External Url" at bounding box center [465, 234] width 48 height 9
click at [68, 242] on nav "Dialing Mode: Power | Switch to Preview My Lists Add new list Lenovo [DATE][DAT…" at bounding box center [61, 193] width 122 height 357
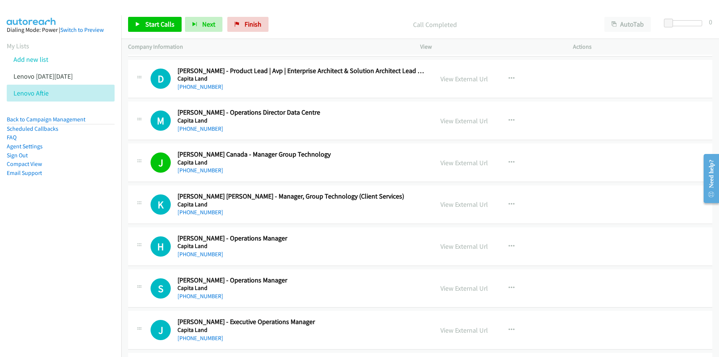
scroll to position [1574, 0]
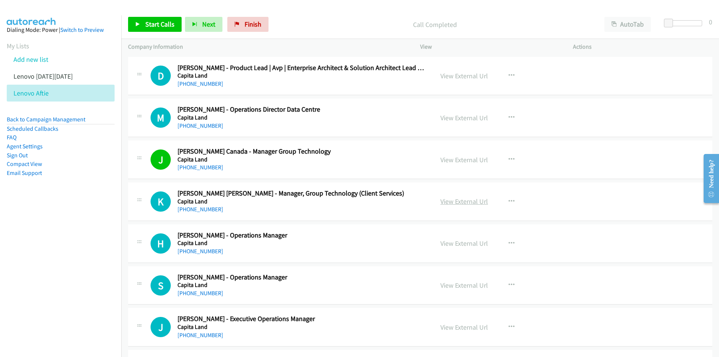
click at [474, 200] on link "View External Url" at bounding box center [465, 201] width 48 height 9
click at [467, 245] on link "View External Url" at bounding box center [465, 243] width 48 height 9
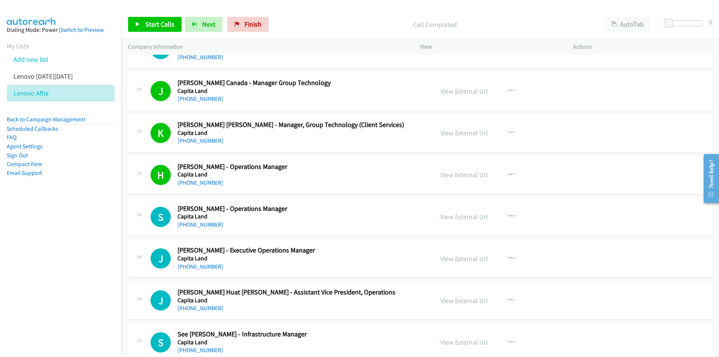
scroll to position [1649, 0]
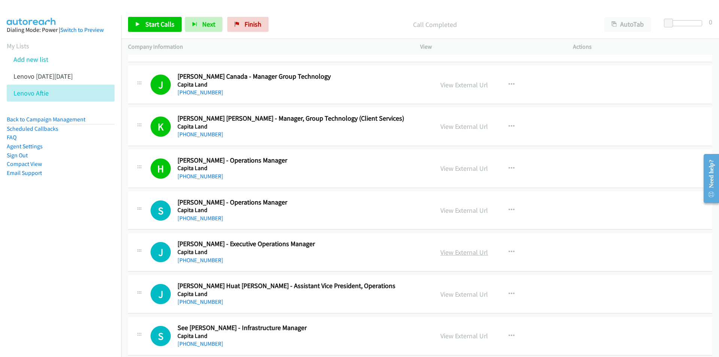
click at [456, 250] on link "View External Url" at bounding box center [465, 252] width 48 height 9
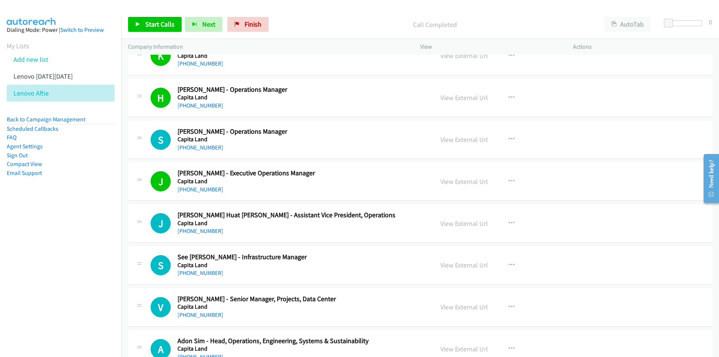
scroll to position [1724, 0]
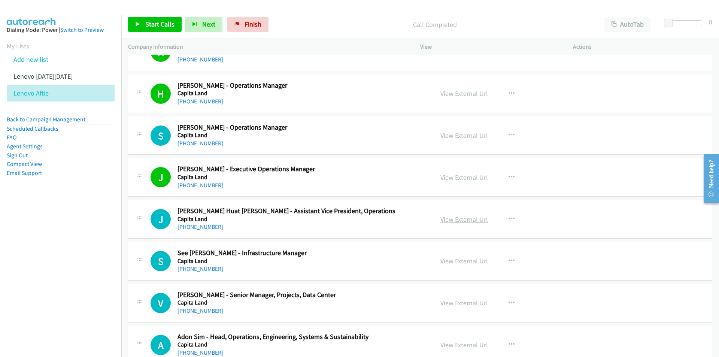
click at [470, 220] on link "View External Url" at bounding box center [465, 219] width 48 height 9
